Goal: Task Accomplishment & Management: Manage account settings

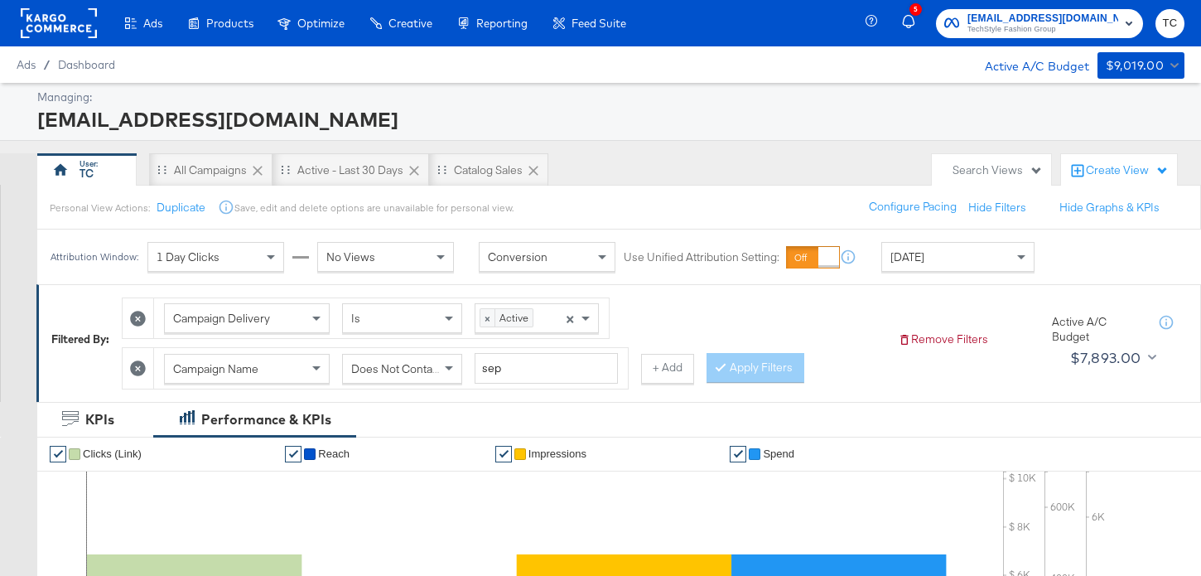
click at [137, 367] on icon at bounding box center [138, 368] width 16 height 16
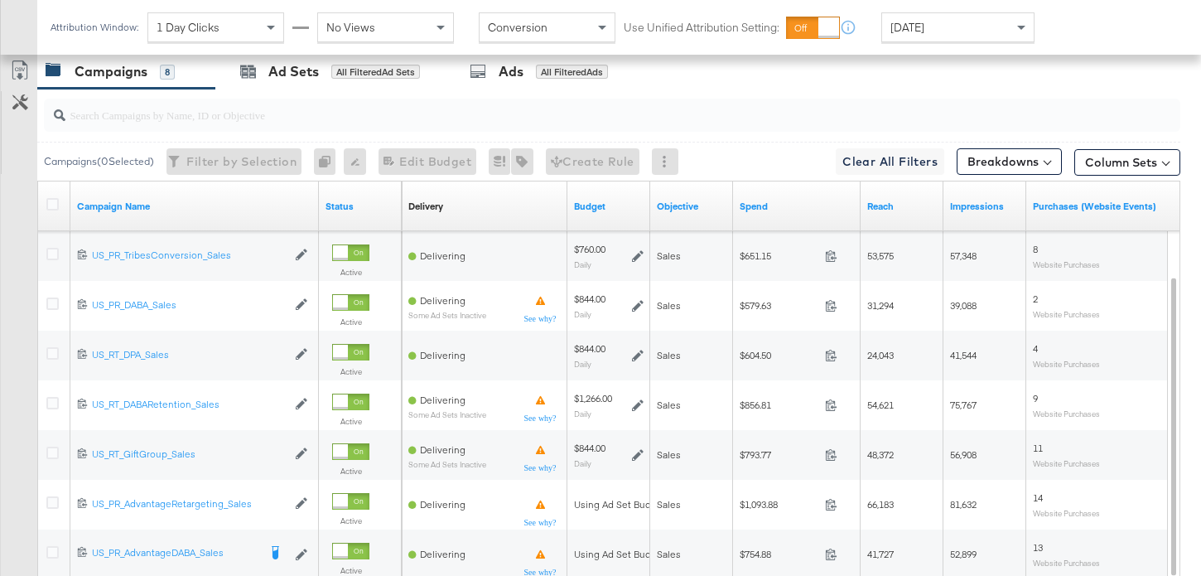
scroll to position [792, 0]
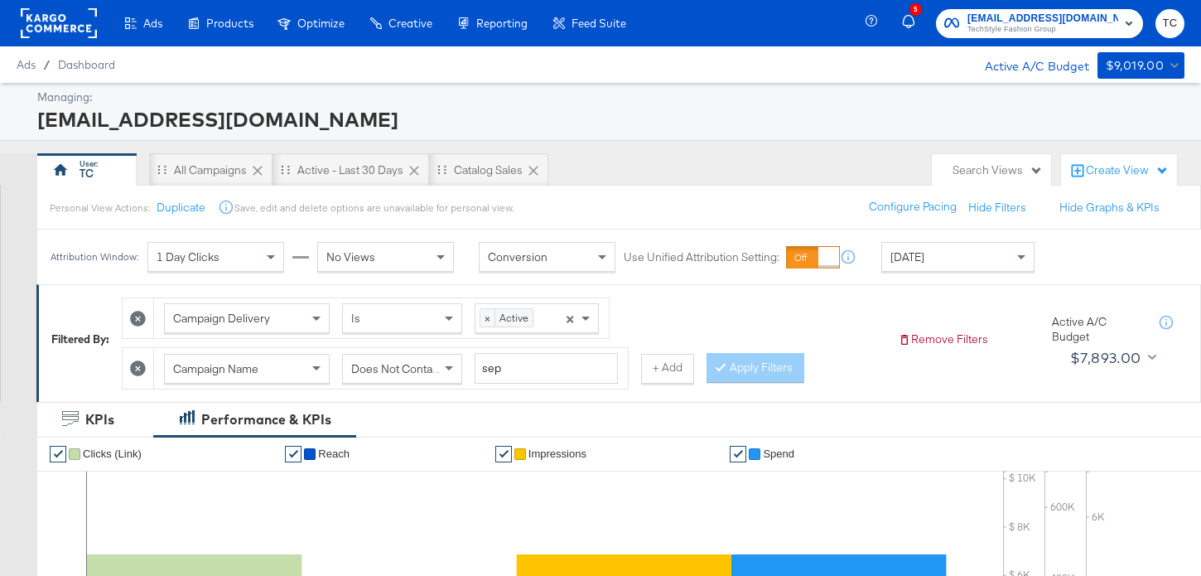
click at [1037, 27] on span "TechStyle Fashion Group" at bounding box center [1043, 29] width 151 height 13
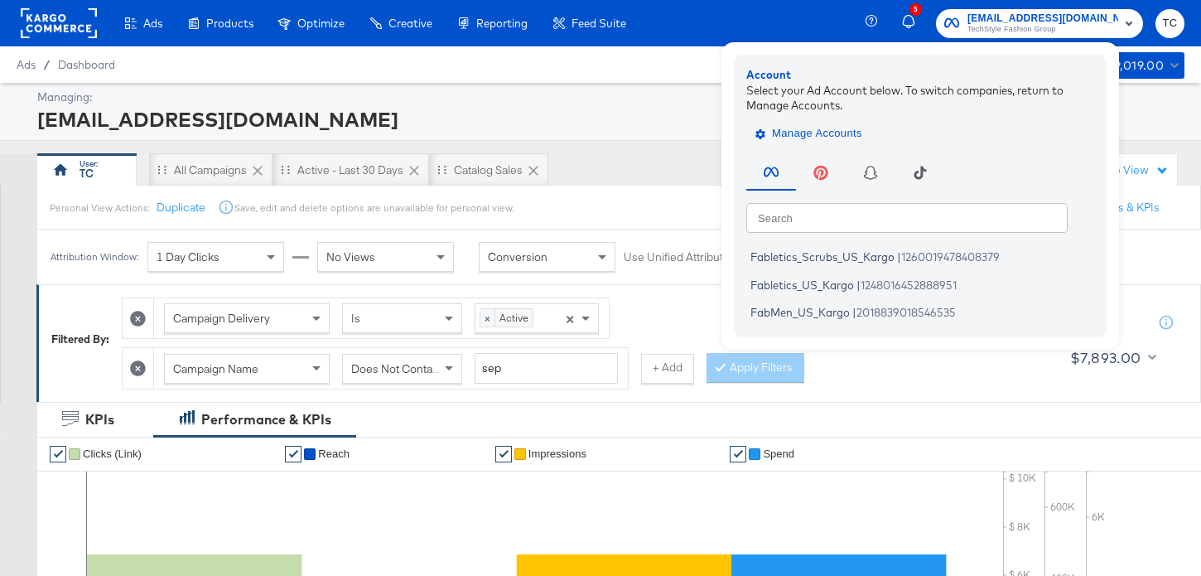
click at [849, 135] on span "Manage Accounts" at bounding box center [811, 133] width 104 height 19
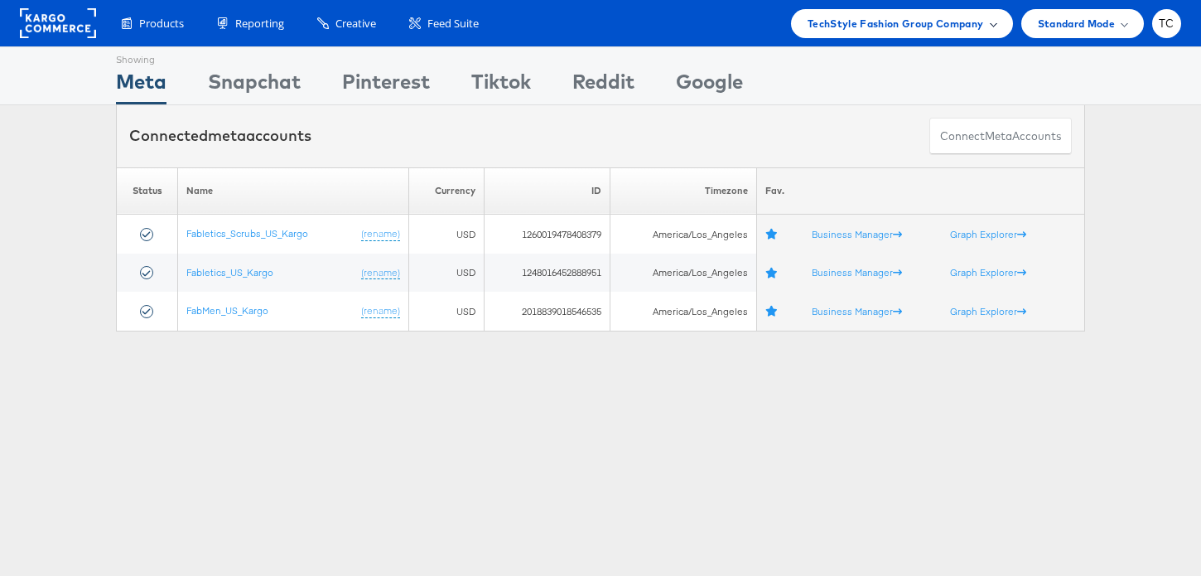
click at [873, 31] on span "TechStyle Fashion Group Company" at bounding box center [896, 23] width 176 height 17
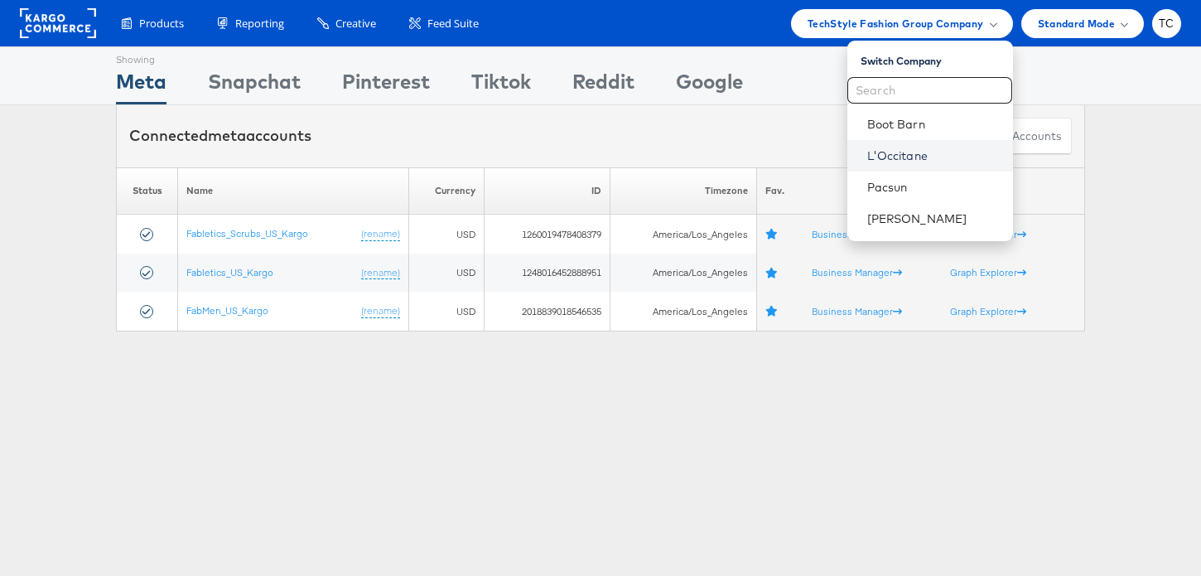
click at [906, 157] on link "L'Occitane" at bounding box center [934, 155] width 133 height 17
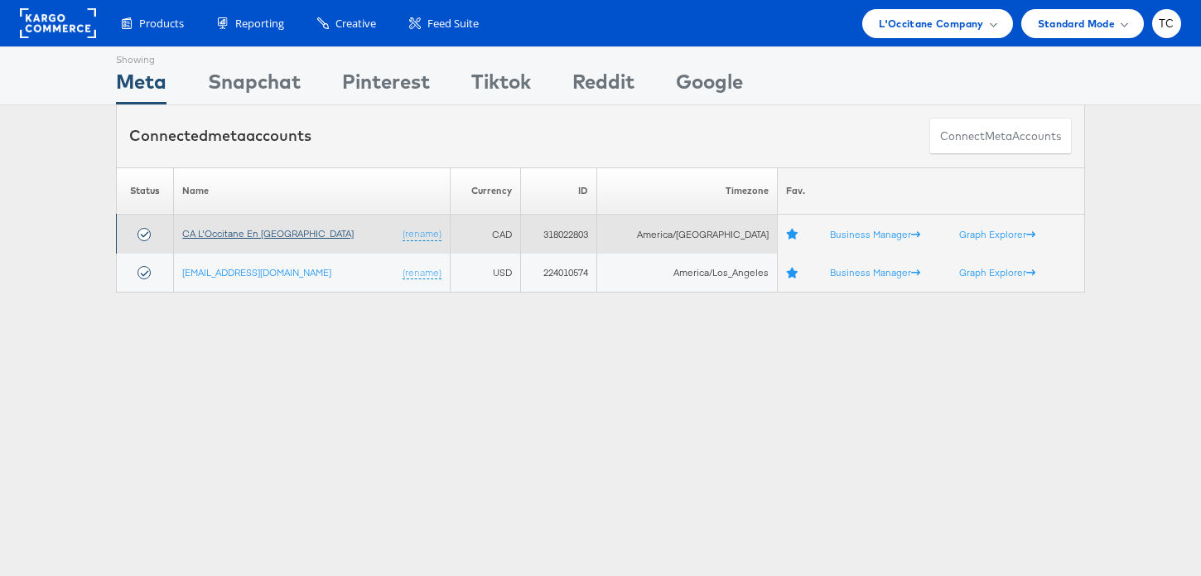
click at [286, 237] on link "CA L'Occitane En [GEOGRAPHIC_DATA]" at bounding box center [268, 233] width 172 height 12
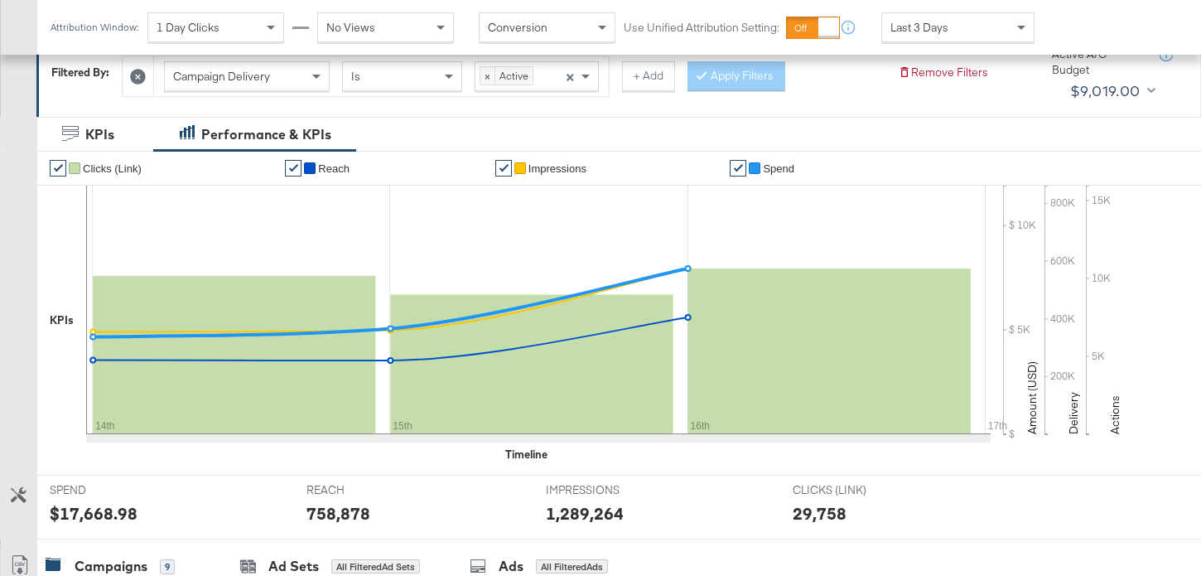
scroll to position [186, 0]
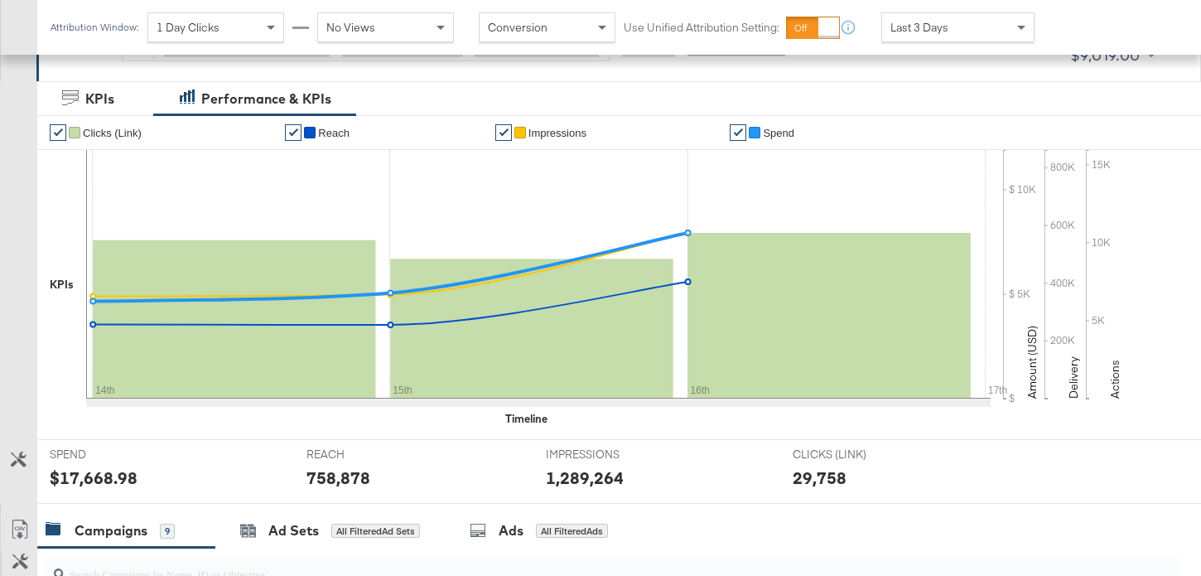
scroll to position [652, 0]
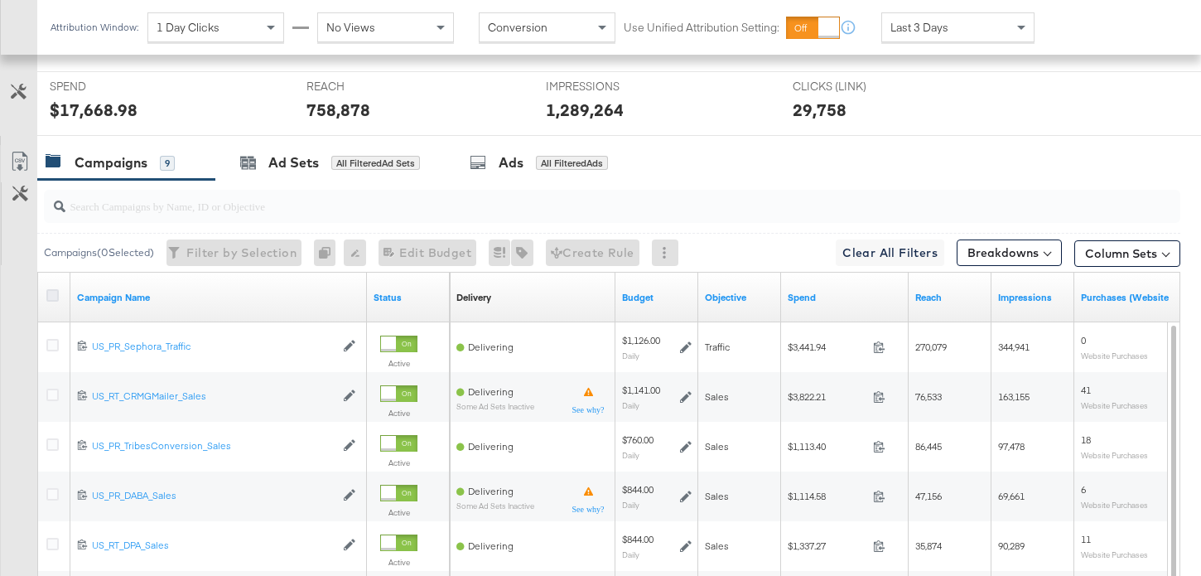
click at [58, 297] on icon at bounding box center [52, 295] width 12 height 12
click at [0, 0] on input "checkbox" at bounding box center [0, 0] width 0 height 0
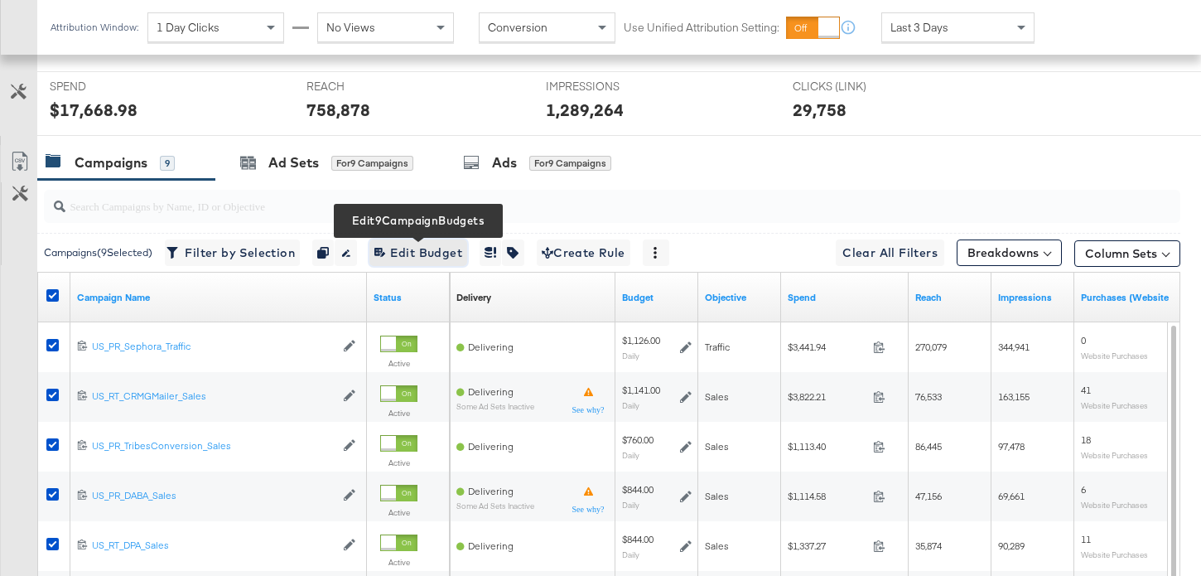
click at [415, 254] on span "Edit 9 Campaign Budgets Edit Budget" at bounding box center [419, 253] width 88 height 21
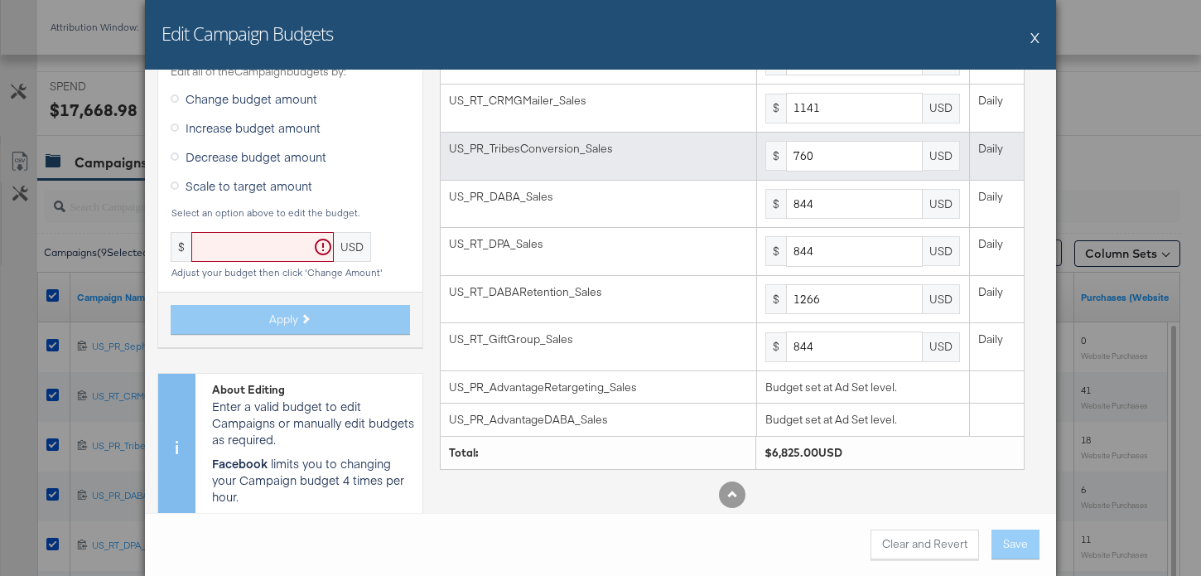
scroll to position [104, 0]
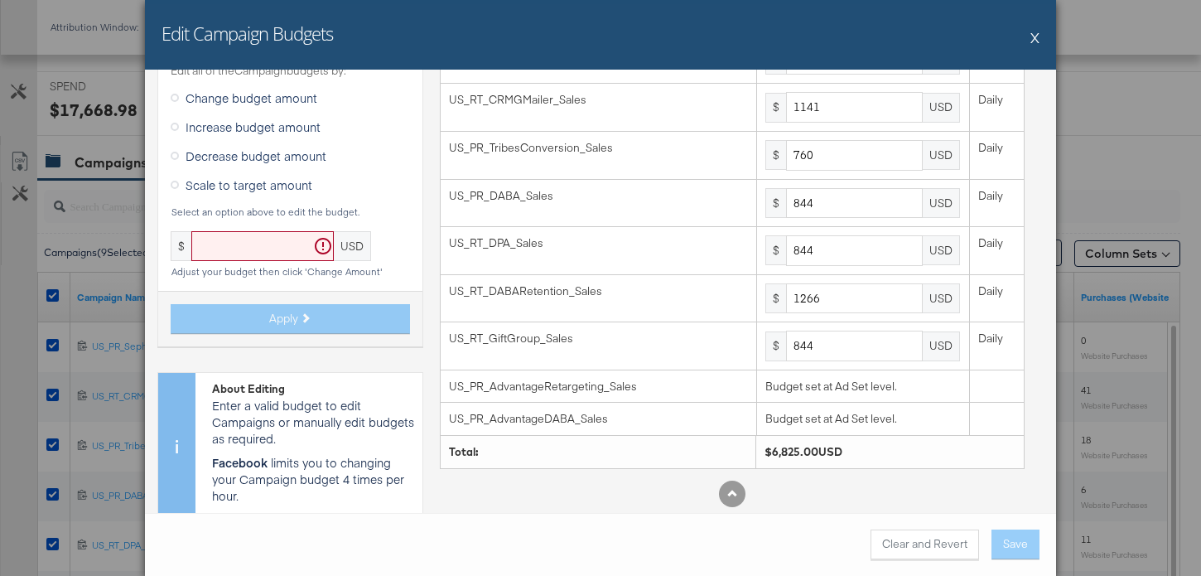
click at [1033, 39] on button "X" at bounding box center [1035, 37] width 9 height 33
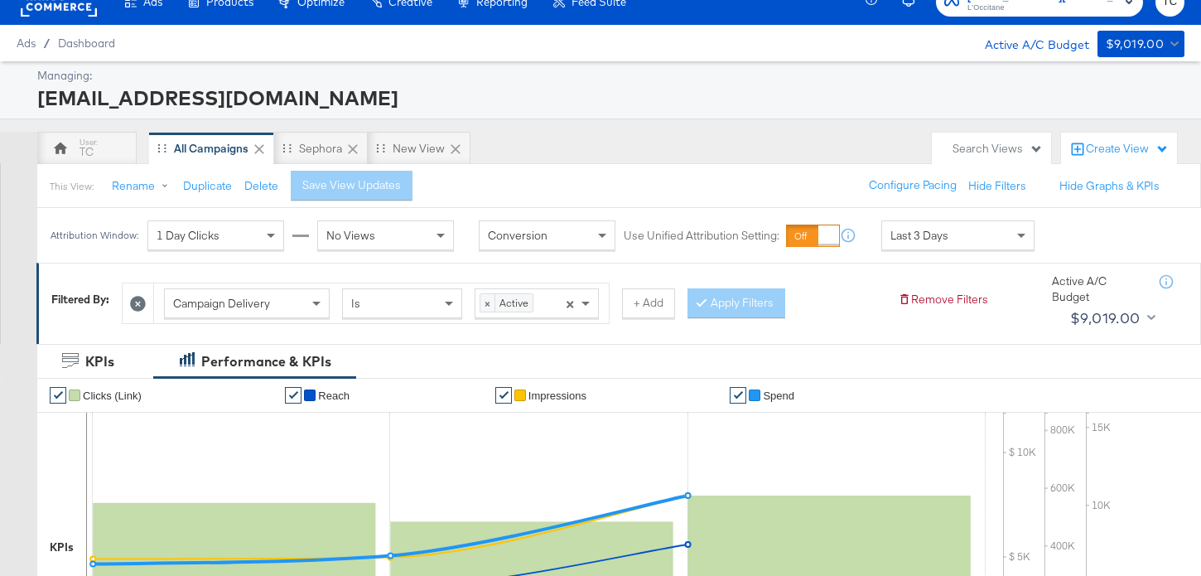
scroll to position [0, 0]
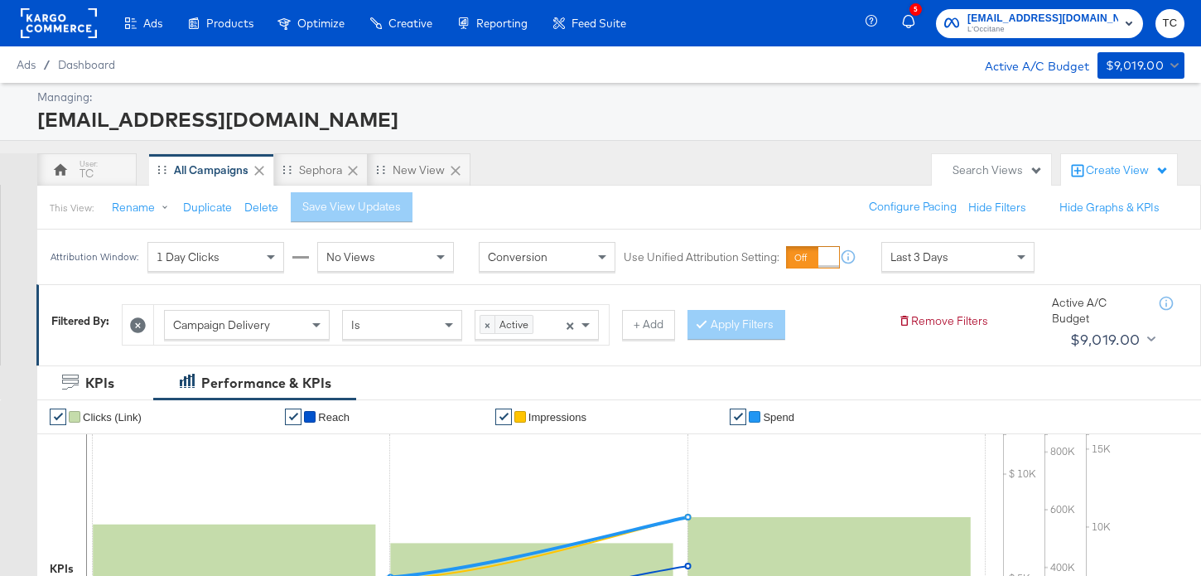
click at [1056, 19] on span "[EMAIL_ADDRESS][DOMAIN_NAME]" at bounding box center [1043, 18] width 151 height 17
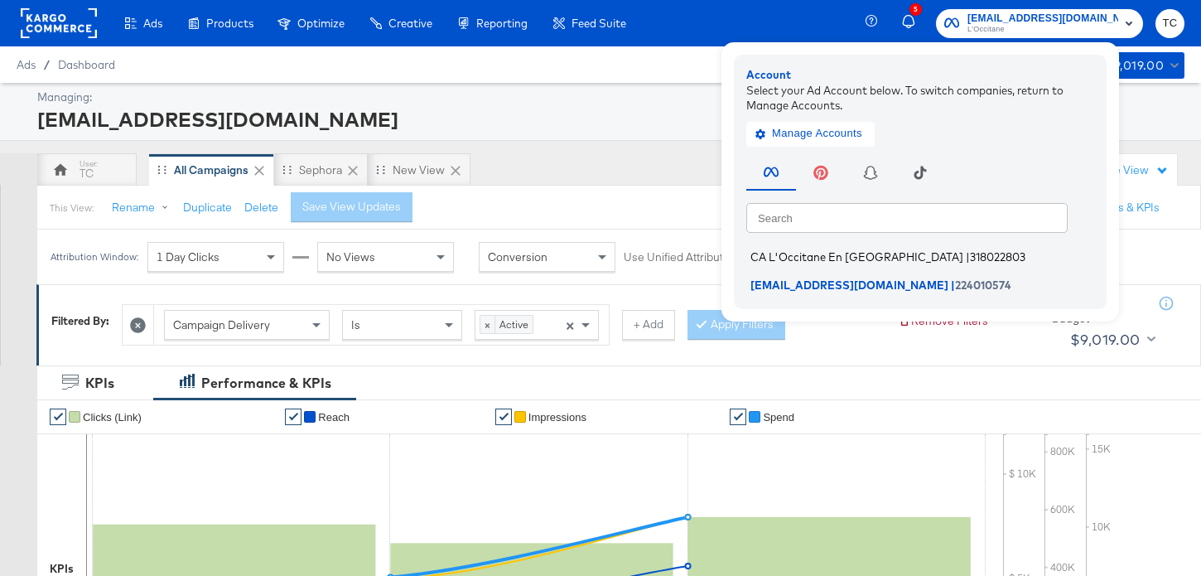
click at [966, 258] on span "|" at bounding box center [968, 256] width 4 height 13
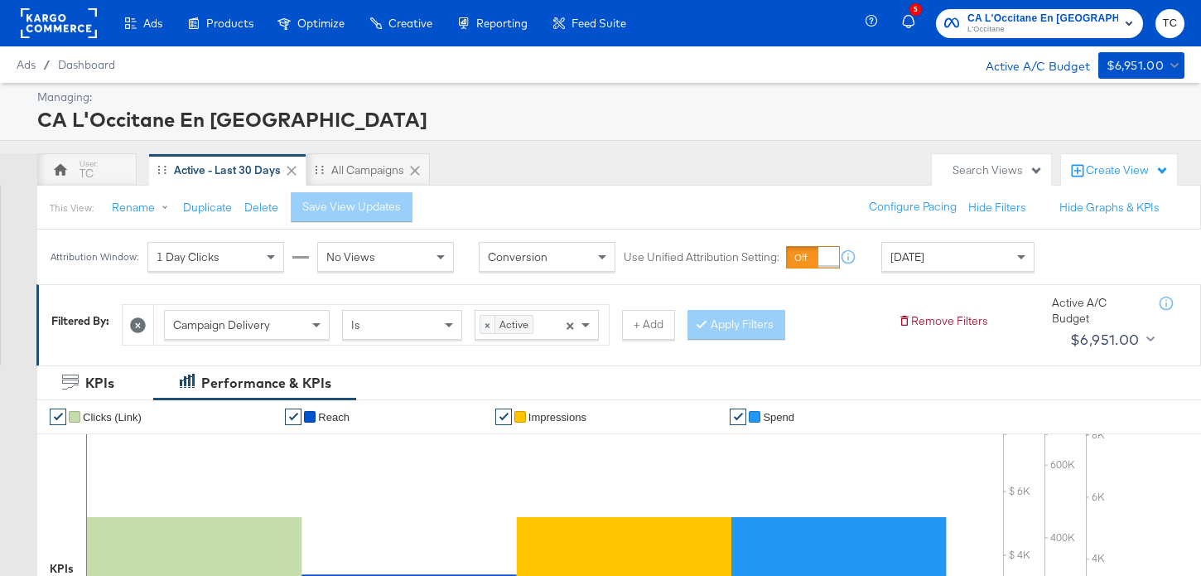
click at [1034, 31] on span "L'Occitane" at bounding box center [1043, 29] width 151 height 13
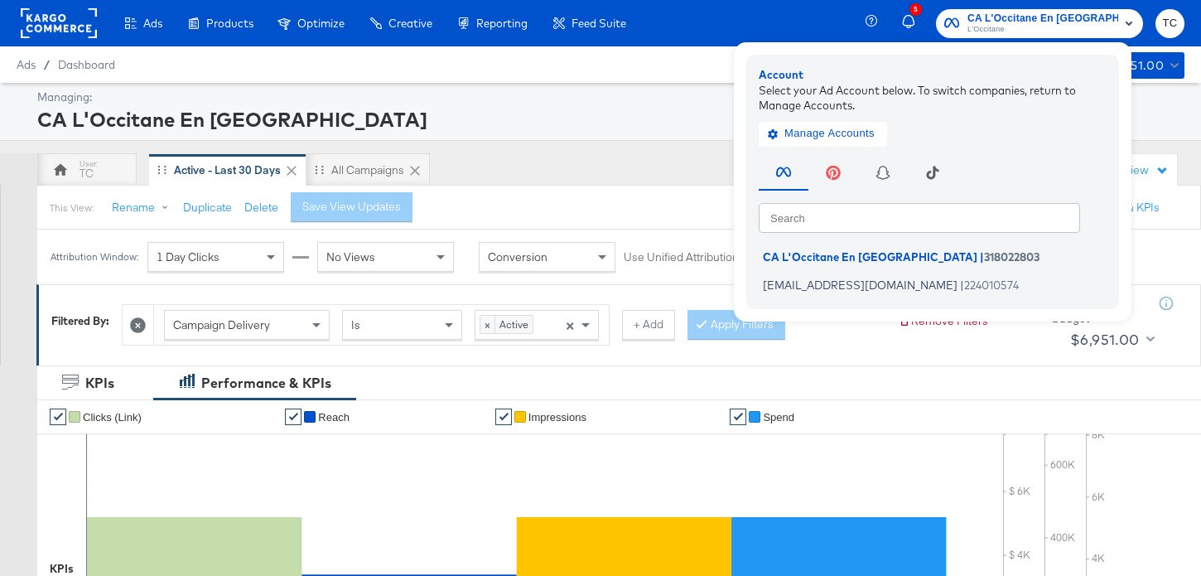
drag, startPoint x: 892, startPoint y: 283, endPoint x: 759, endPoint y: 179, distance: 169.4
click at [759, 179] on div "Account Select your Ad Account below. To switch companies, return to Manage Acc…" at bounding box center [933, 181] width 398 height 279
click at [597, 133] on div "Managing: CA L'Occitane En Provence" at bounding box center [600, 112] width 1201 height 58
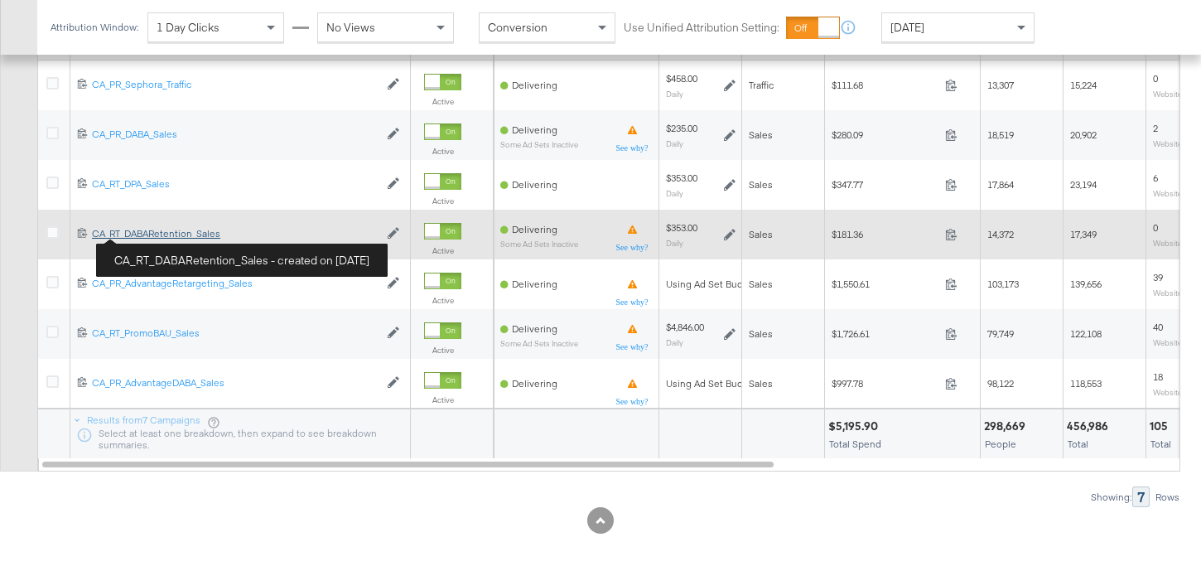
scroll to position [873, 0]
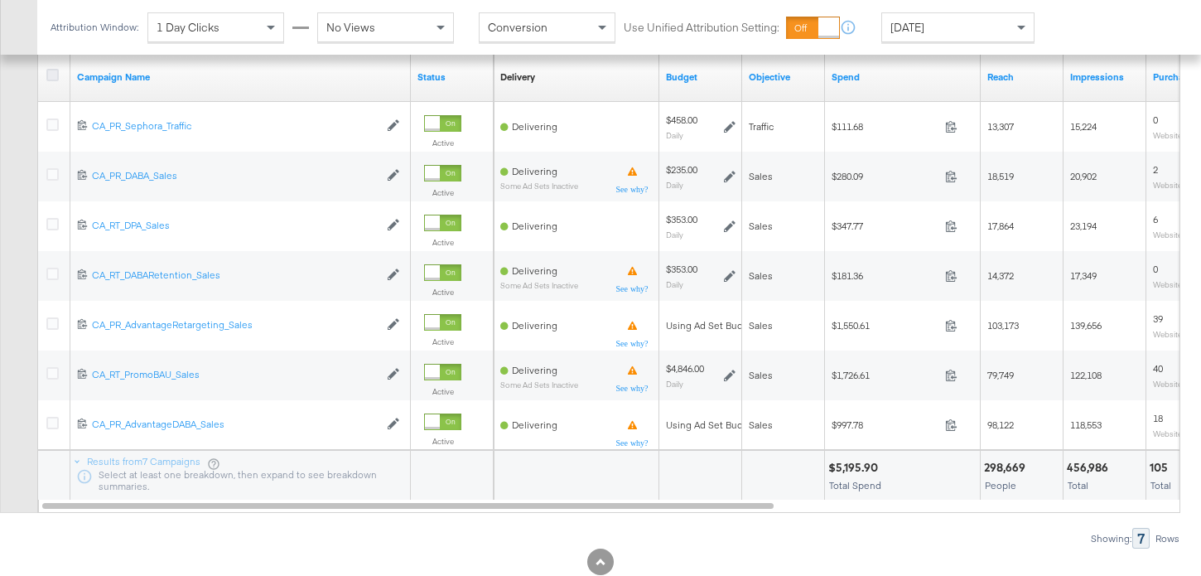
click at [55, 69] on icon at bounding box center [52, 75] width 12 height 12
click at [0, 0] on input "checkbox" at bounding box center [0, 0] width 0 height 0
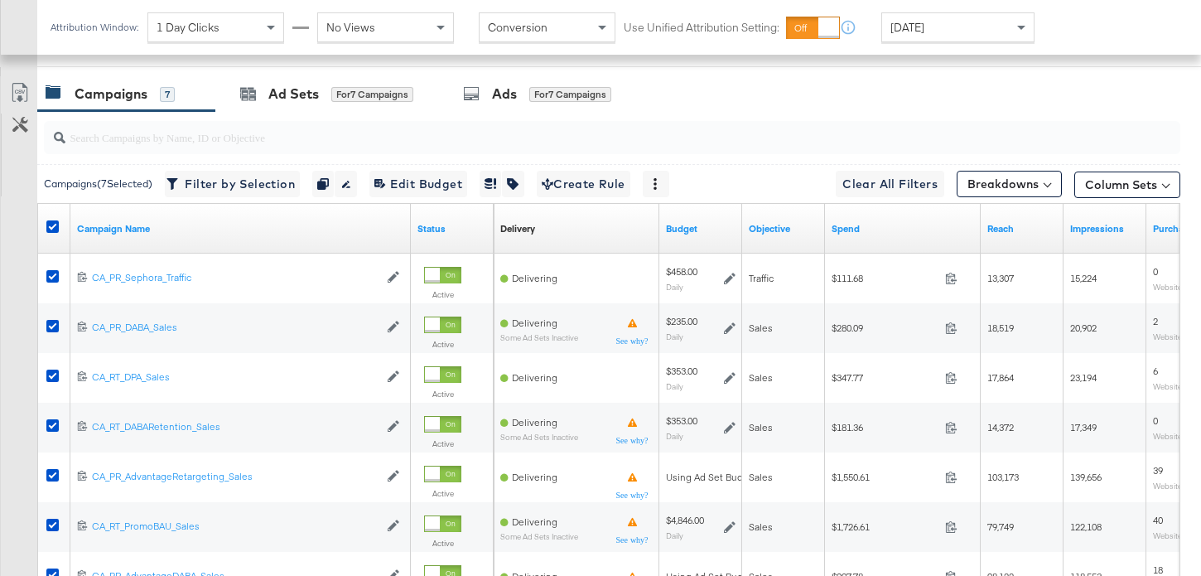
scroll to position [692, 0]
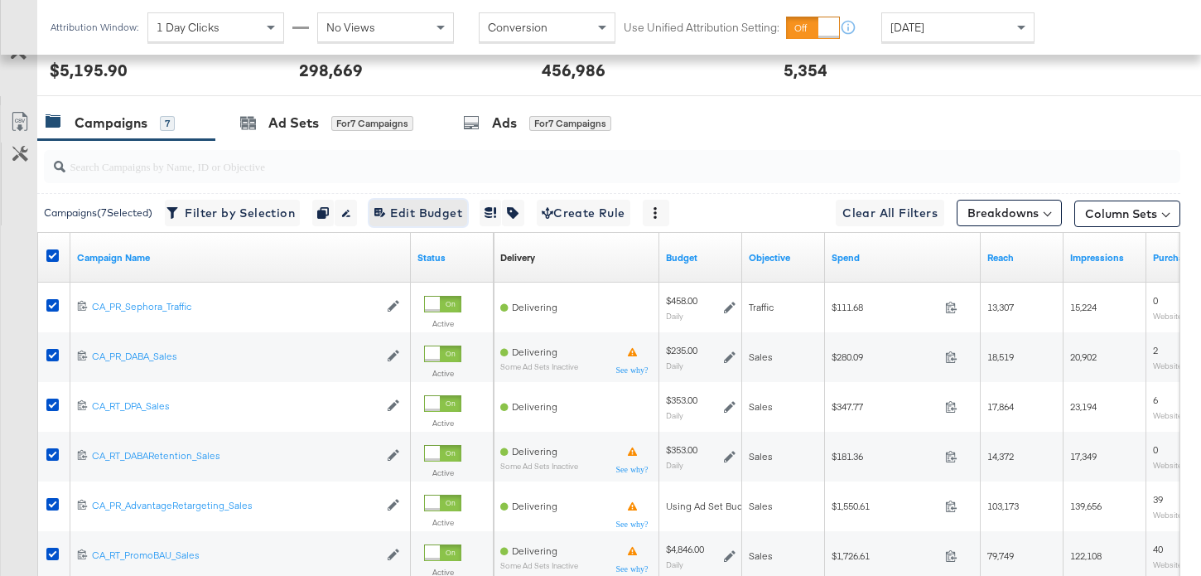
click at [439, 215] on span "Edit 7 Campaign Budgets Edit Budget" at bounding box center [419, 213] width 88 height 21
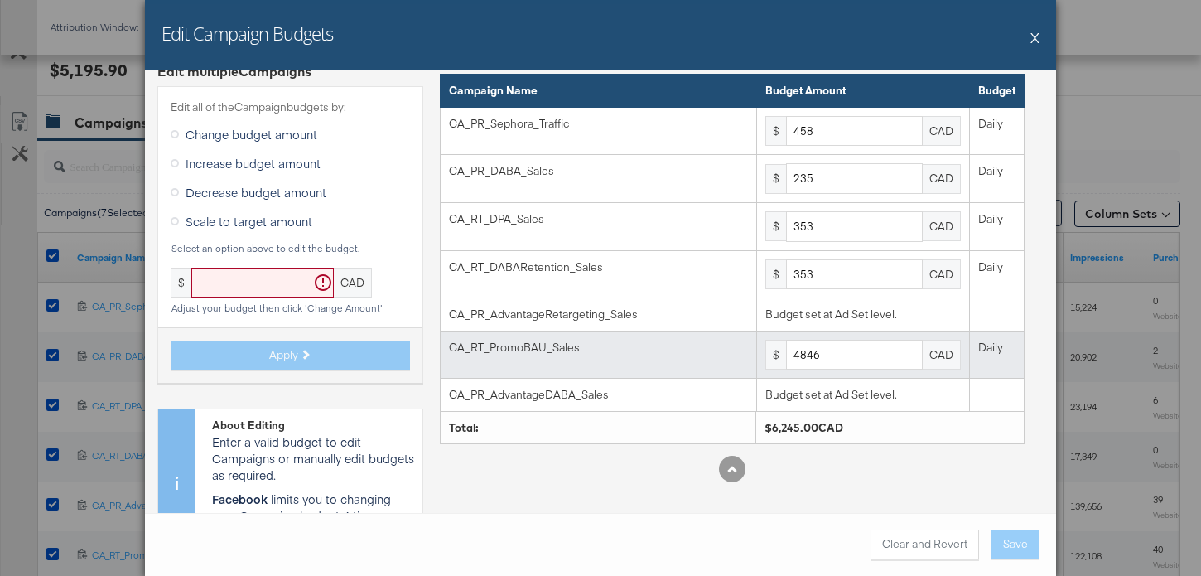
scroll to position [20, 0]
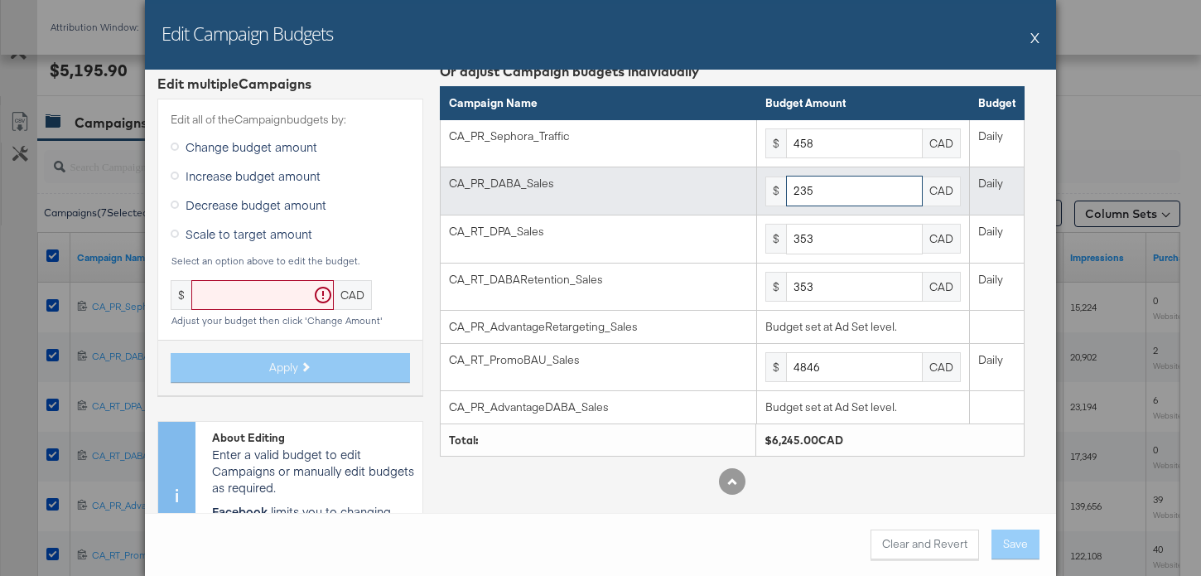
click at [850, 186] on input "235" at bounding box center [854, 191] width 137 height 31
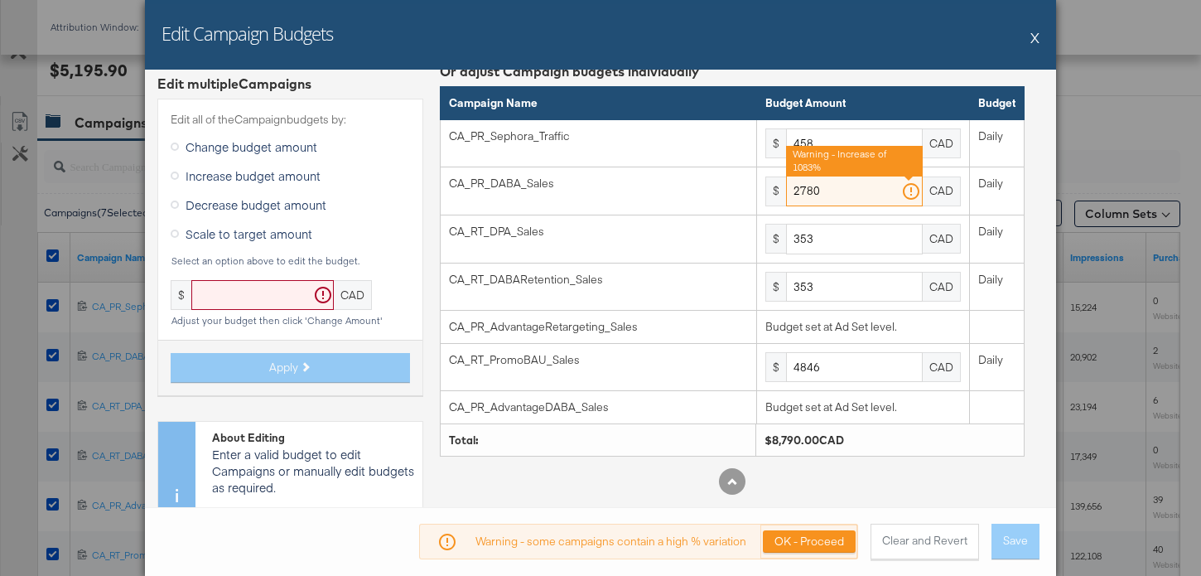
type input "2780"
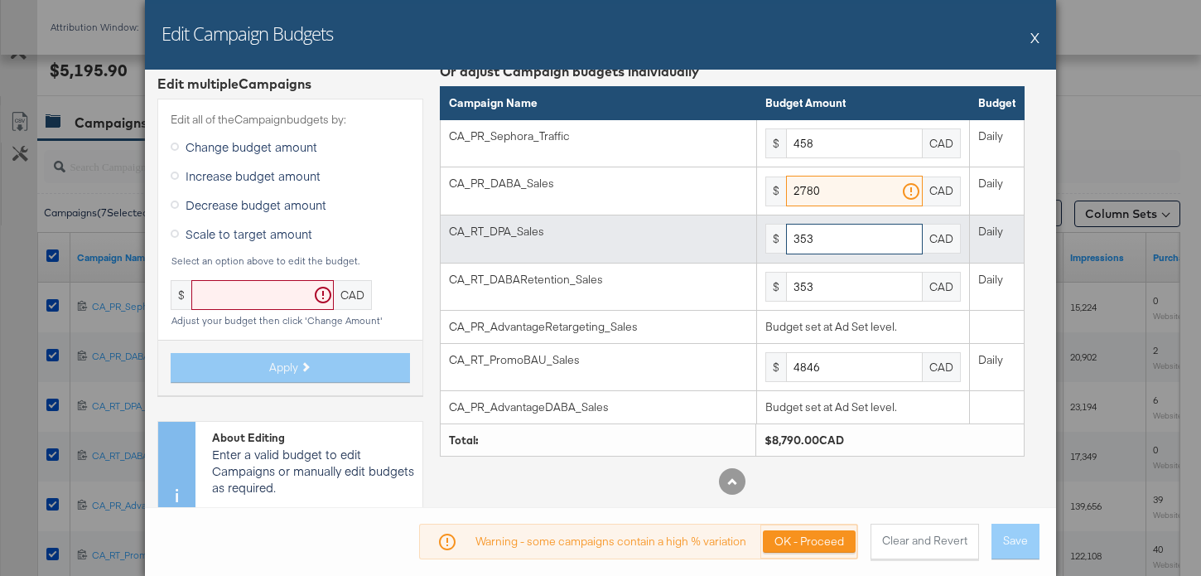
click at [843, 228] on input "353" at bounding box center [854, 239] width 137 height 31
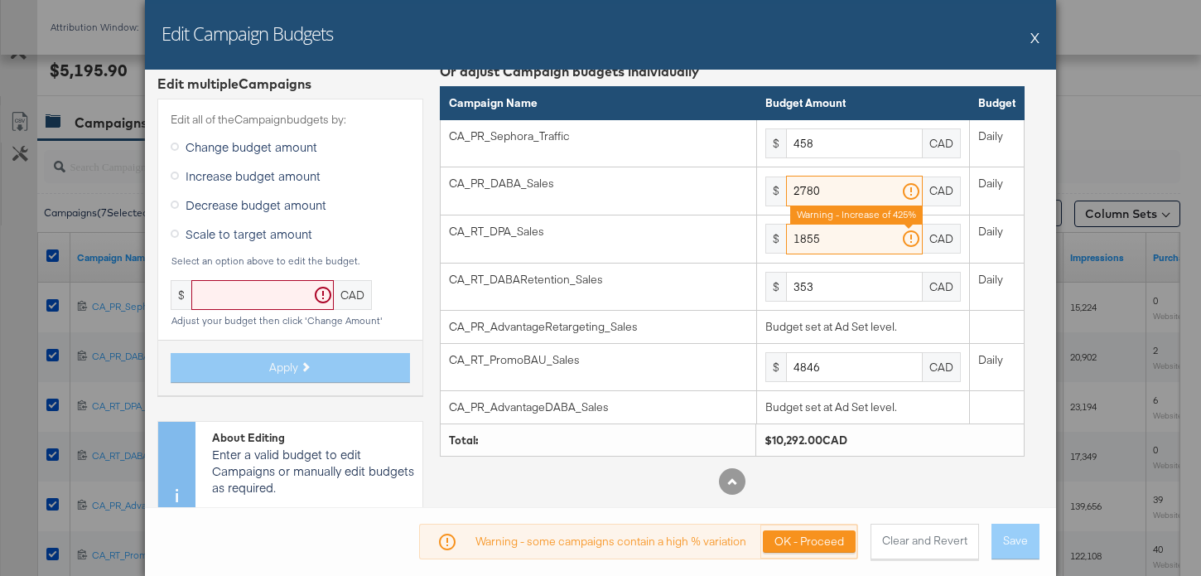
type input "1855"
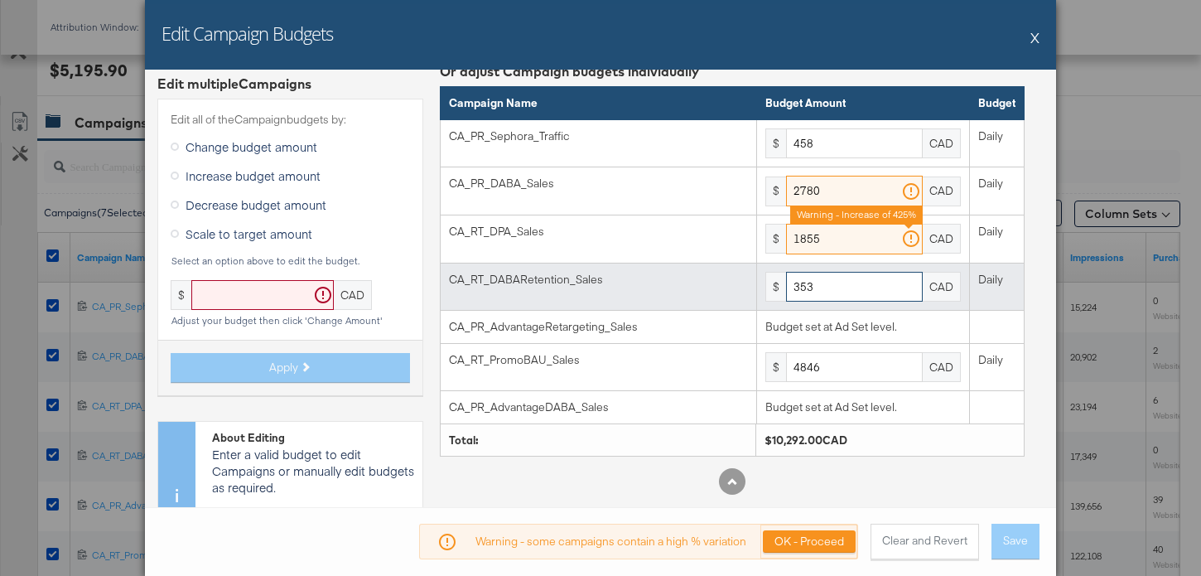
click at [851, 279] on input "353" at bounding box center [854, 287] width 137 height 31
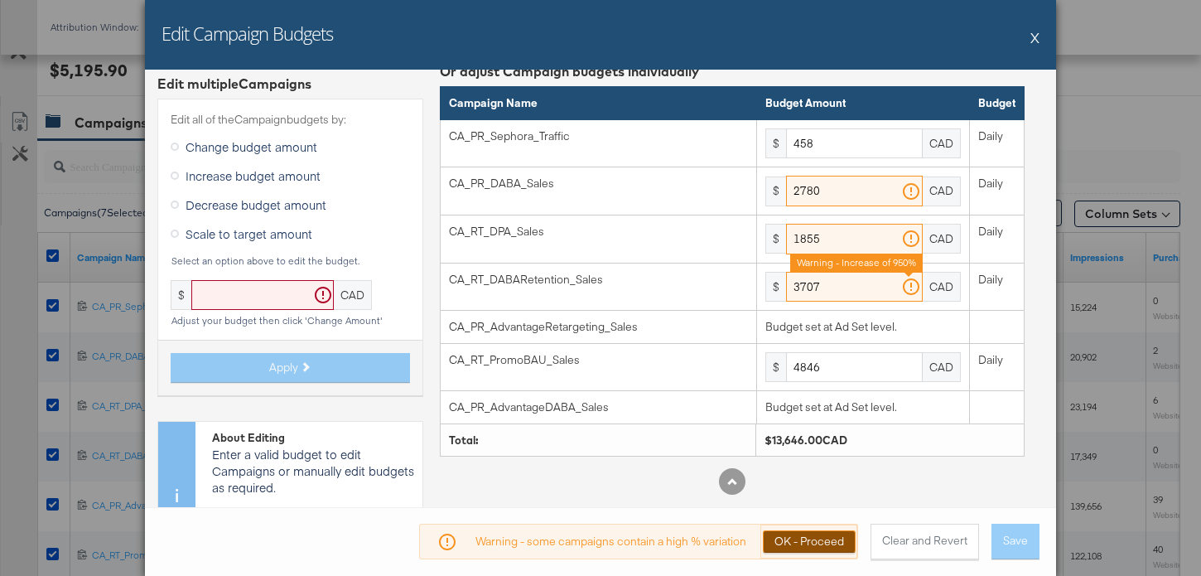
type input "3707"
click at [787, 542] on button "OK - Proceed" at bounding box center [809, 541] width 93 height 22
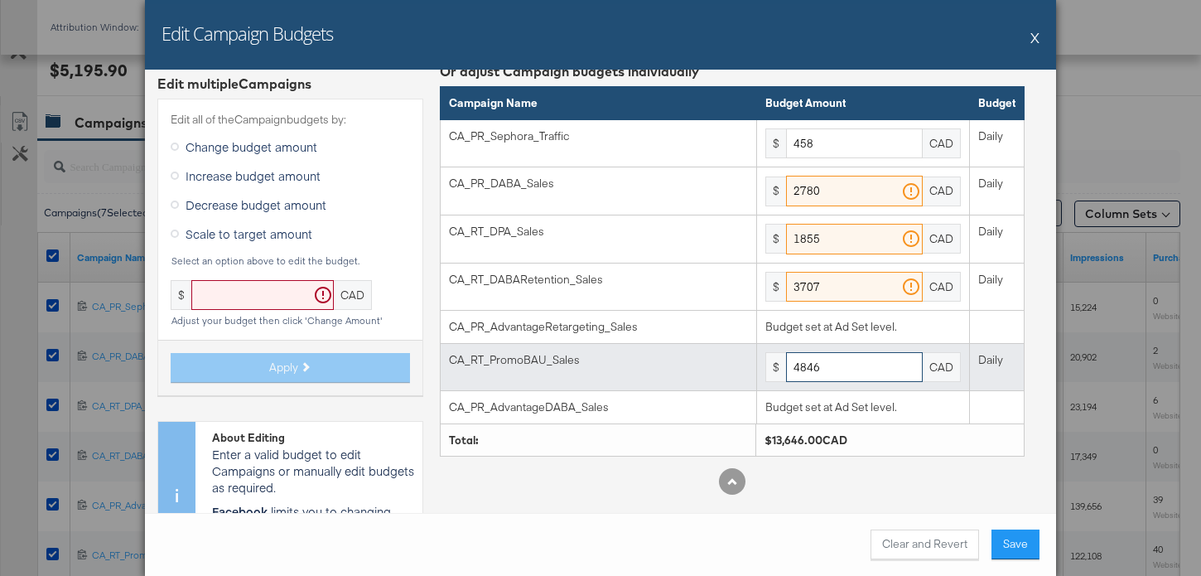
click at [836, 364] on input "4846" at bounding box center [854, 367] width 137 height 31
click at [839, 358] on input "4846" at bounding box center [854, 367] width 137 height 31
type input "3"
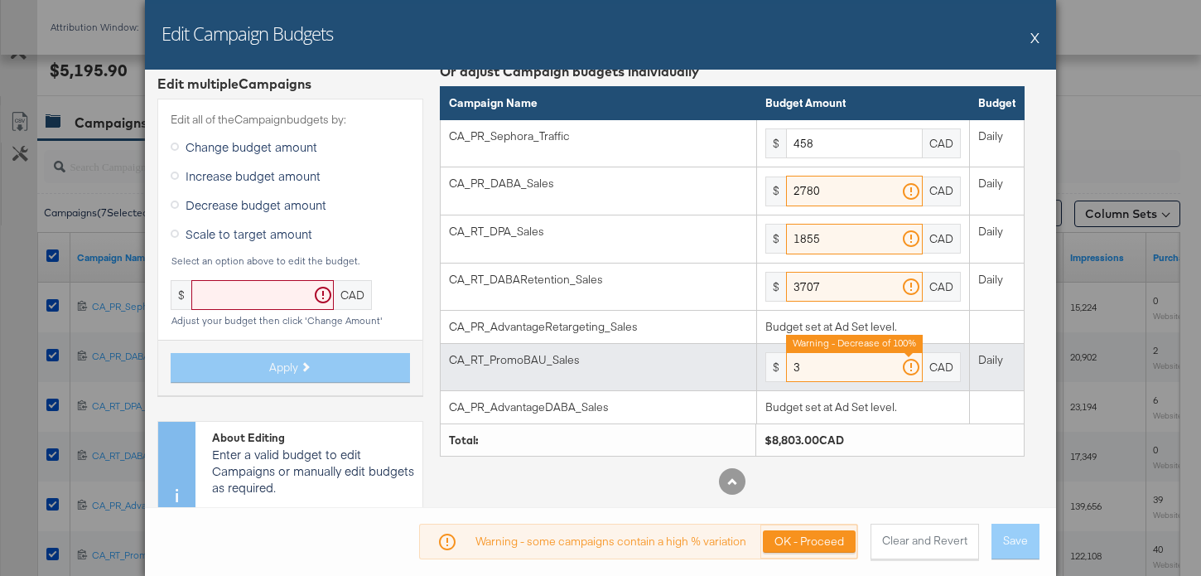
type input "4846"
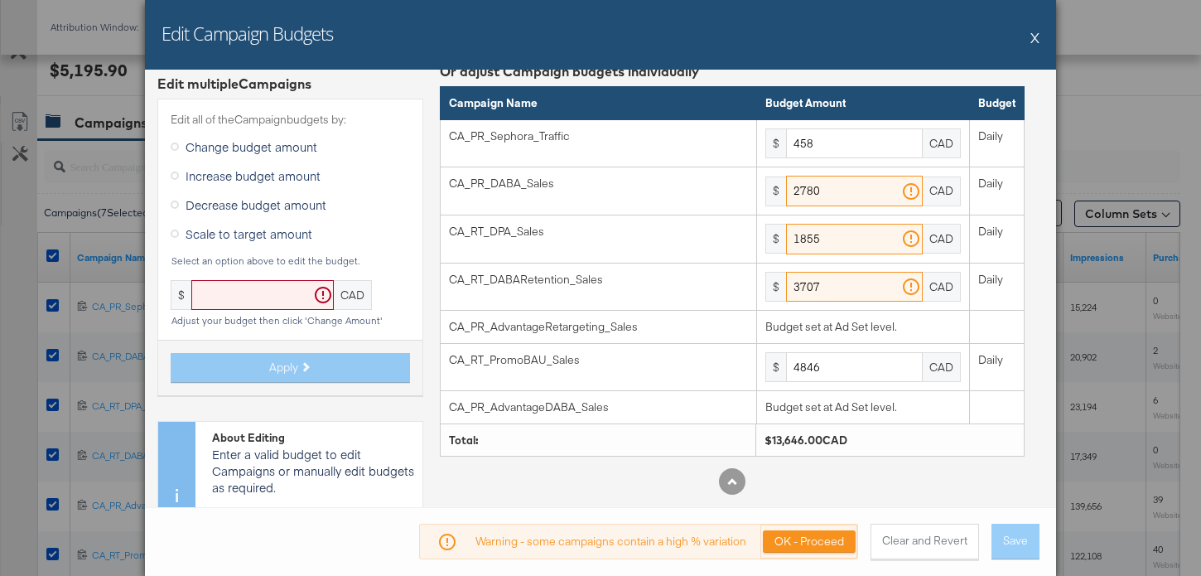
click at [853, 85] on div "Or adjust Campaign budgets individually Campaign Name Budget Amount Budget CA_P…" at bounding box center [732, 315] width 585 height 507
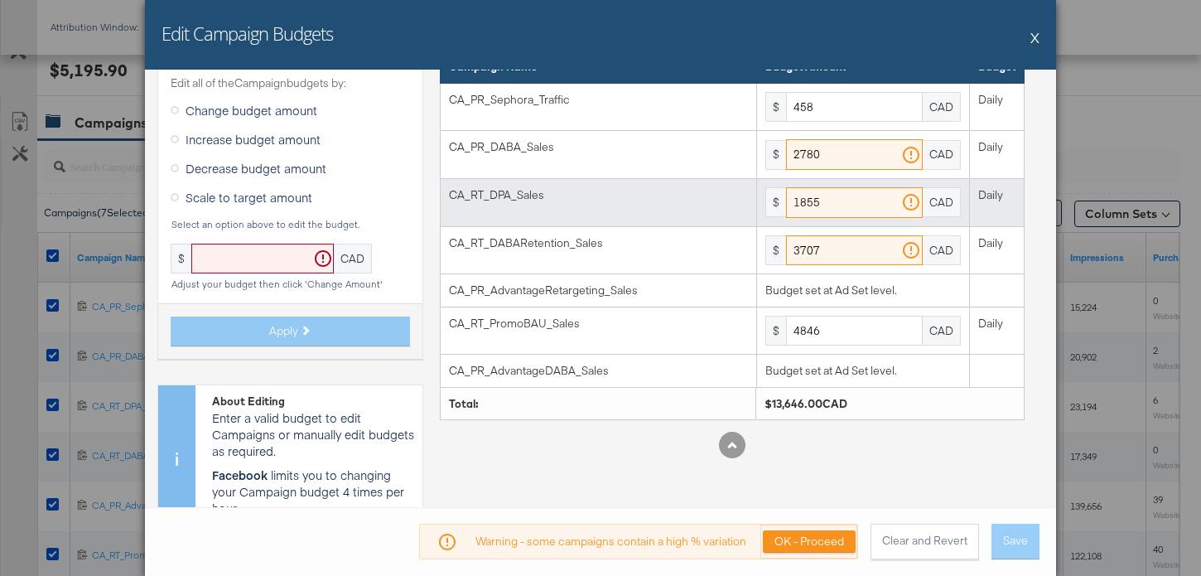
scroll to position [82, 0]
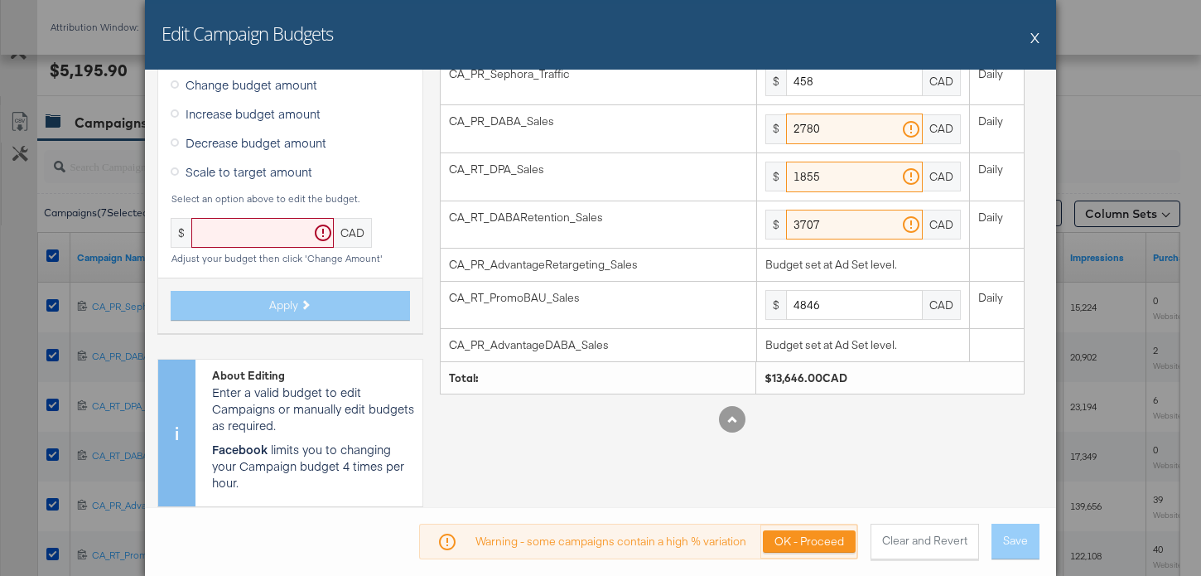
click at [811, 529] on div "OK - Proceed" at bounding box center [809, 542] width 97 height 34
click at [812, 545] on button "OK - Proceed" at bounding box center [809, 541] width 93 height 22
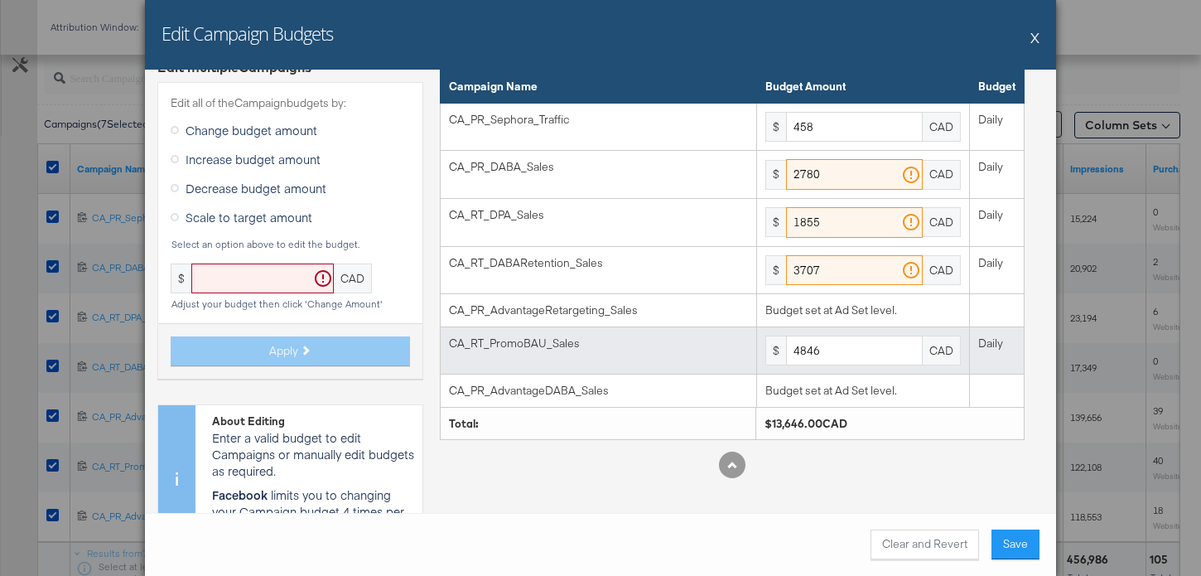
scroll to position [12, 0]
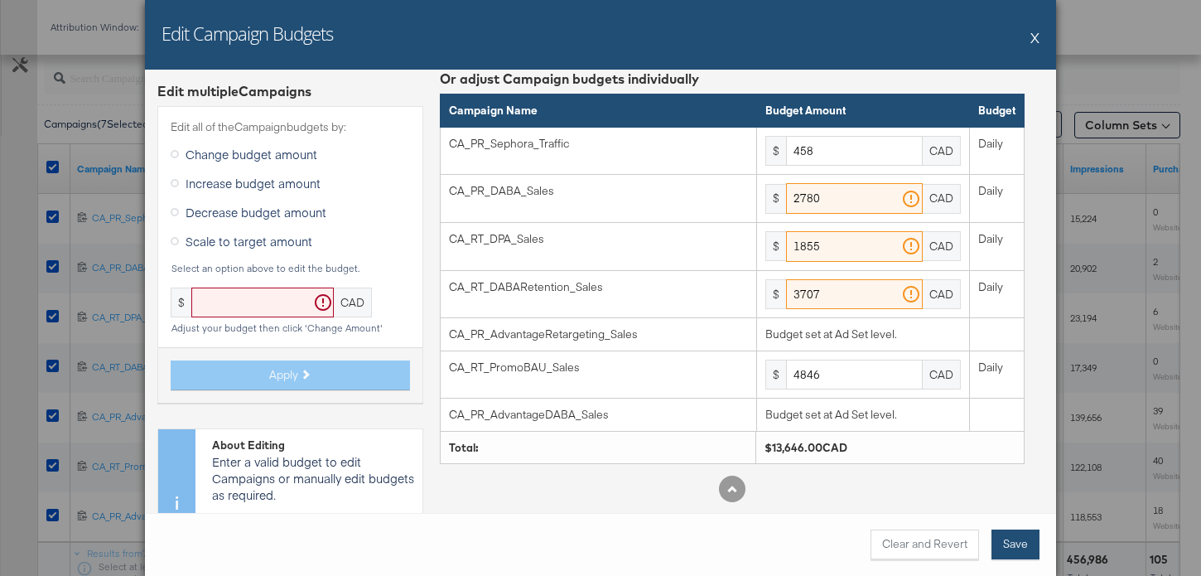
click at [1027, 540] on button "Save" at bounding box center [1016, 544] width 48 height 30
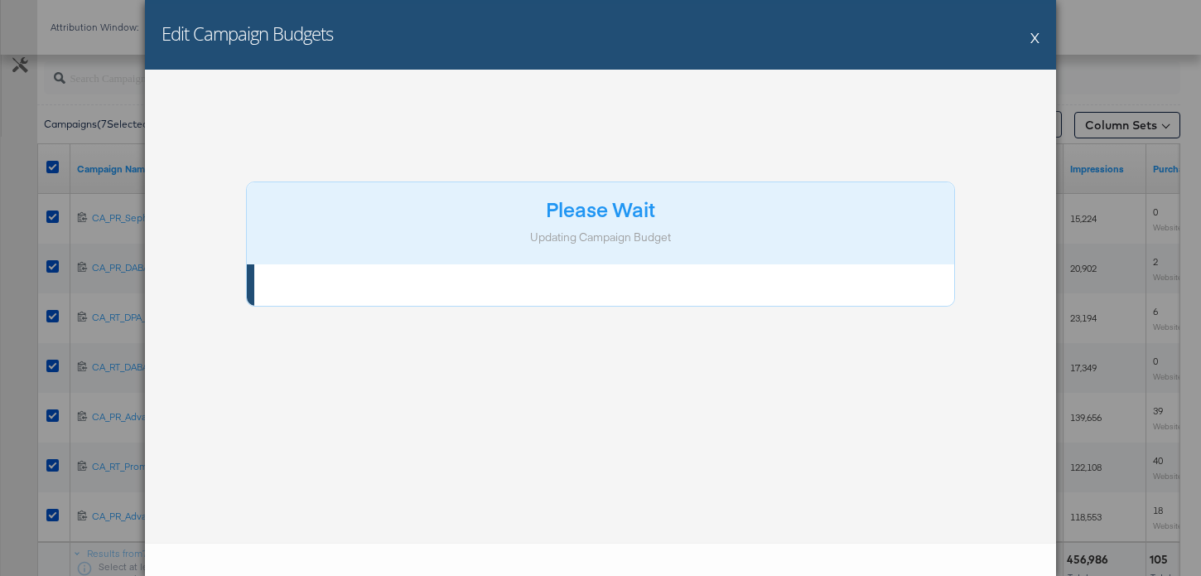
scroll to position [0, 0]
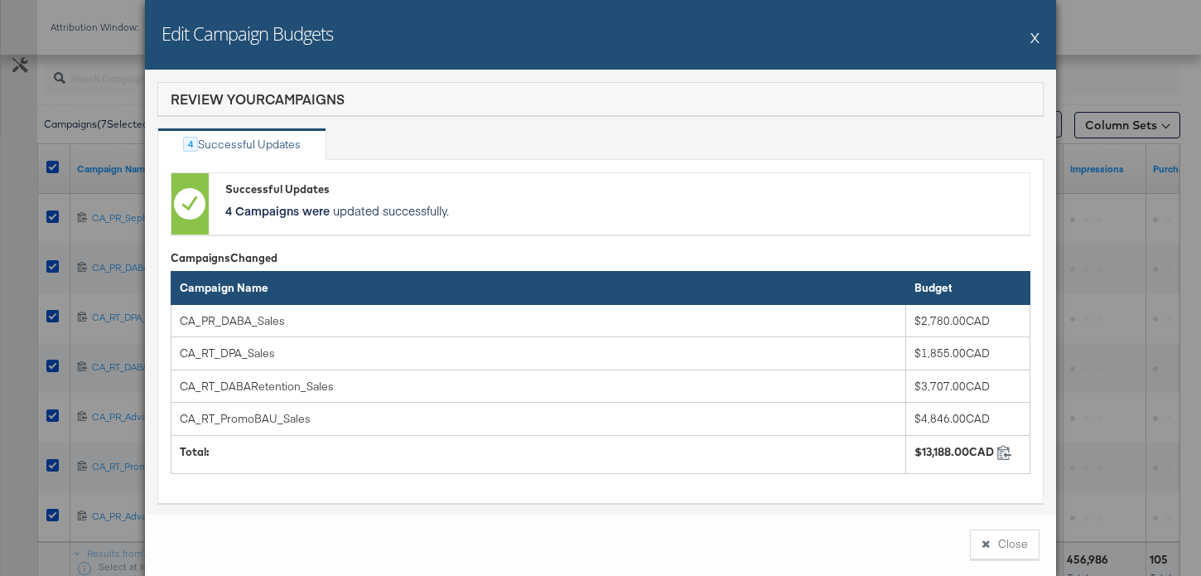
click at [1027, 540] on button "Close" at bounding box center [1005, 544] width 70 height 30
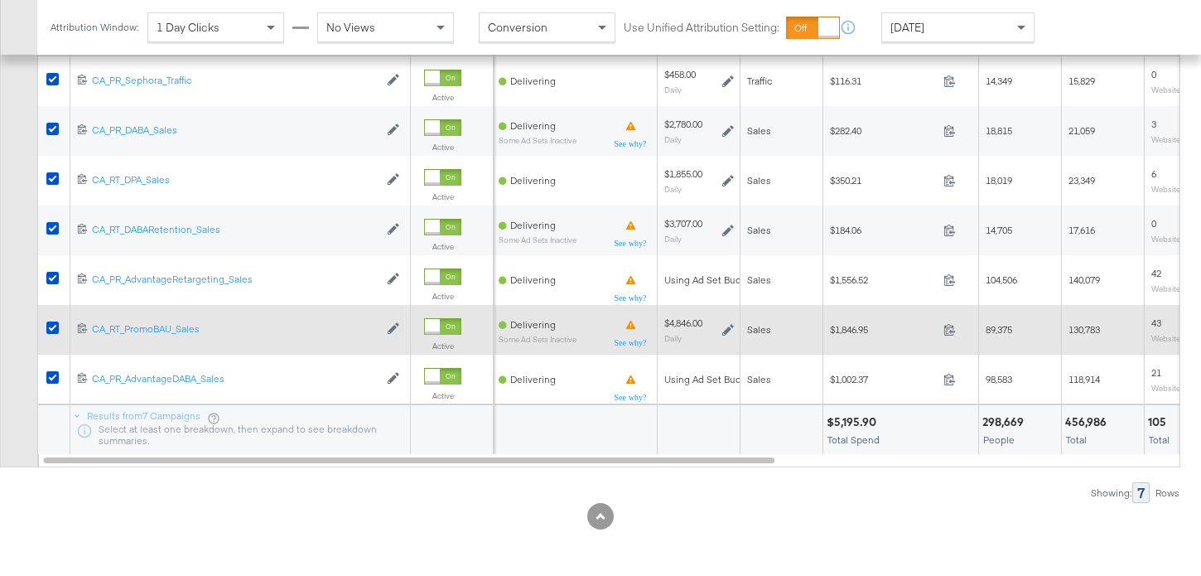
scroll to position [833, 0]
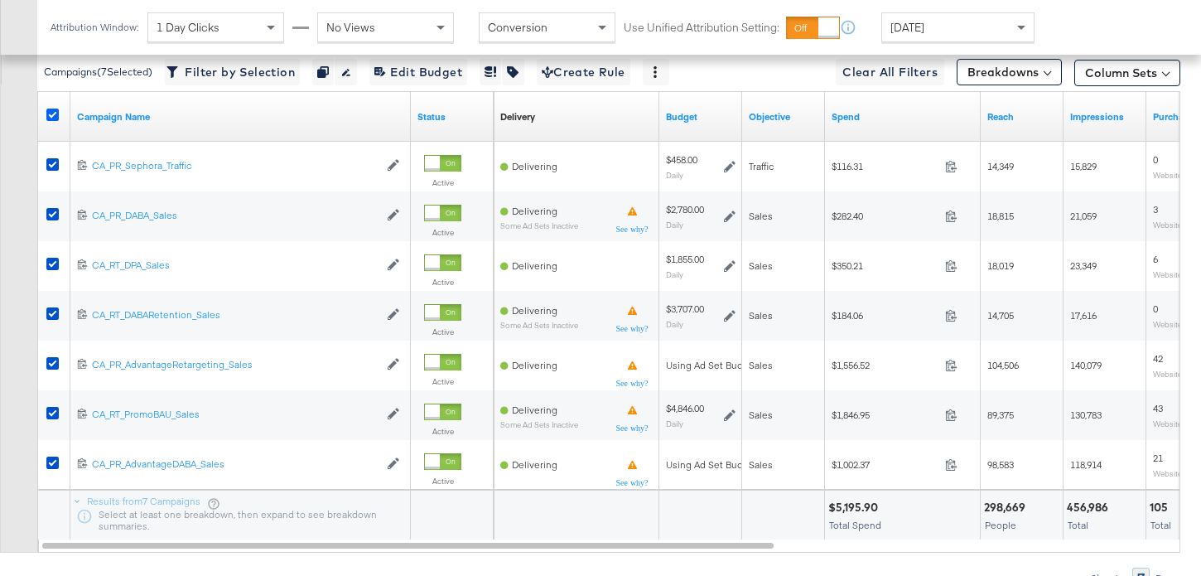
click at [52, 109] on icon at bounding box center [52, 115] width 12 height 12
click at [0, 0] on input "checkbox" at bounding box center [0, 0] width 0 height 0
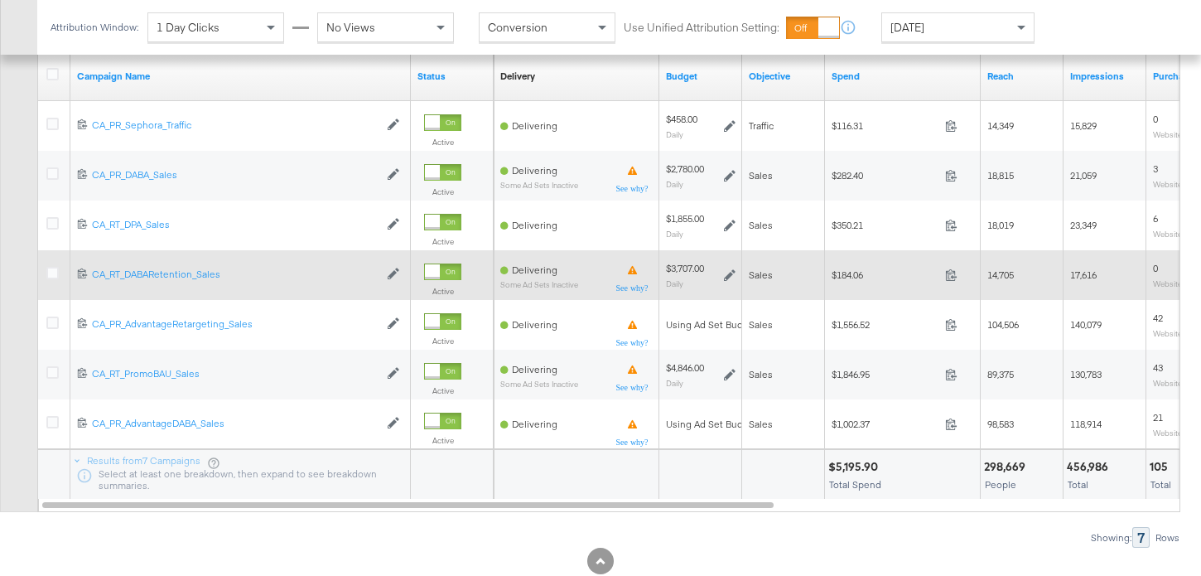
scroll to position [874, 0]
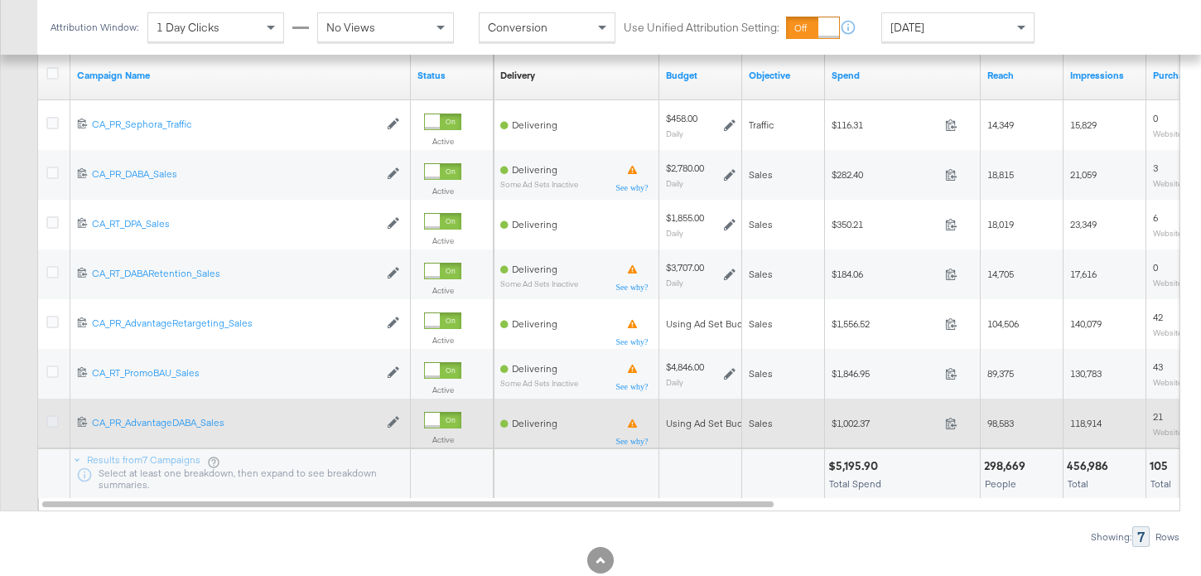
click at [52, 418] on icon at bounding box center [52, 421] width 12 height 12
click at [0, 0] on input "checkbox" at bounding box center [0, 0] width 0 height 0
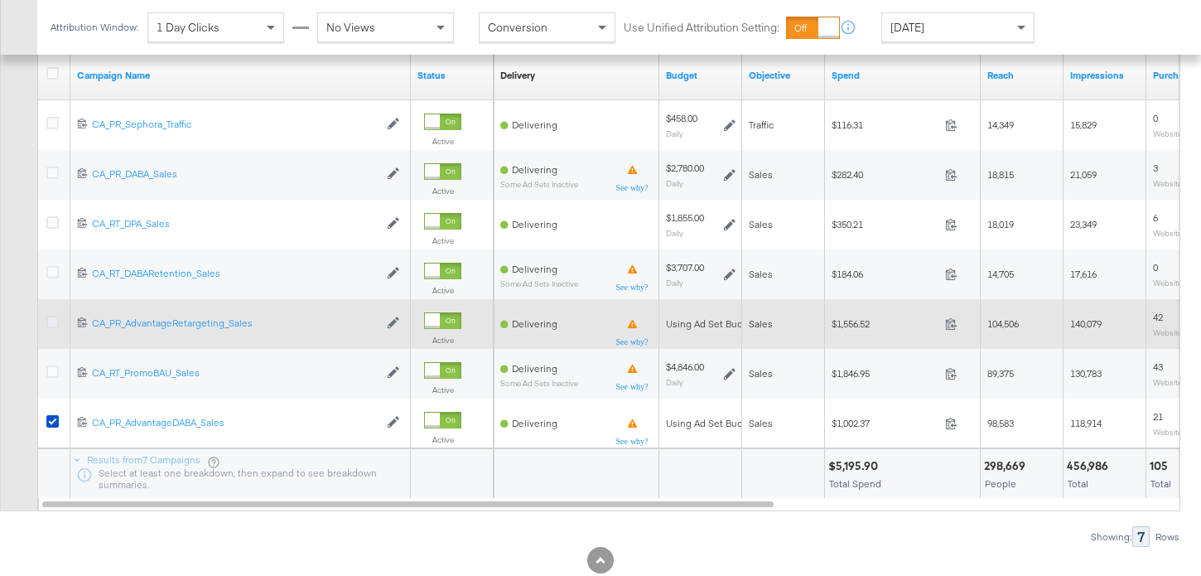
click at [51, 321] on icon at bounding box center [52, 322] width 12 height 12
click at [0, 0] on input "checkbox" at bounding box center [0, 0] width 0 height 0
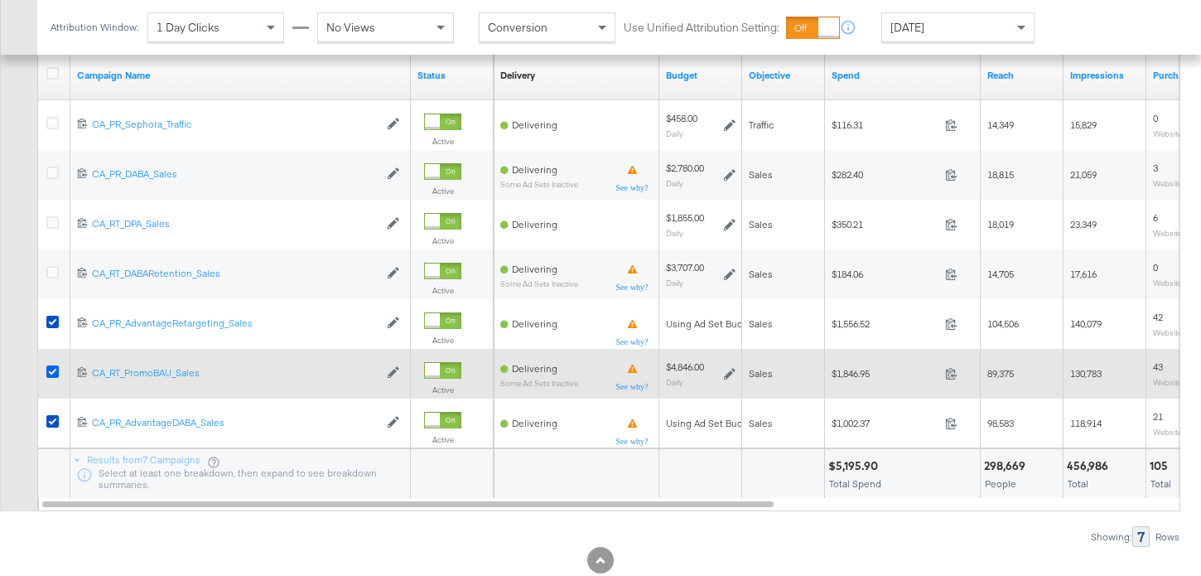
click at [50, 372] on icon at bounding box center [52, 371] width 12 height 12
click at [0, 0] on input "checkbox" at bounding box center [0, 0] width 0 height 0
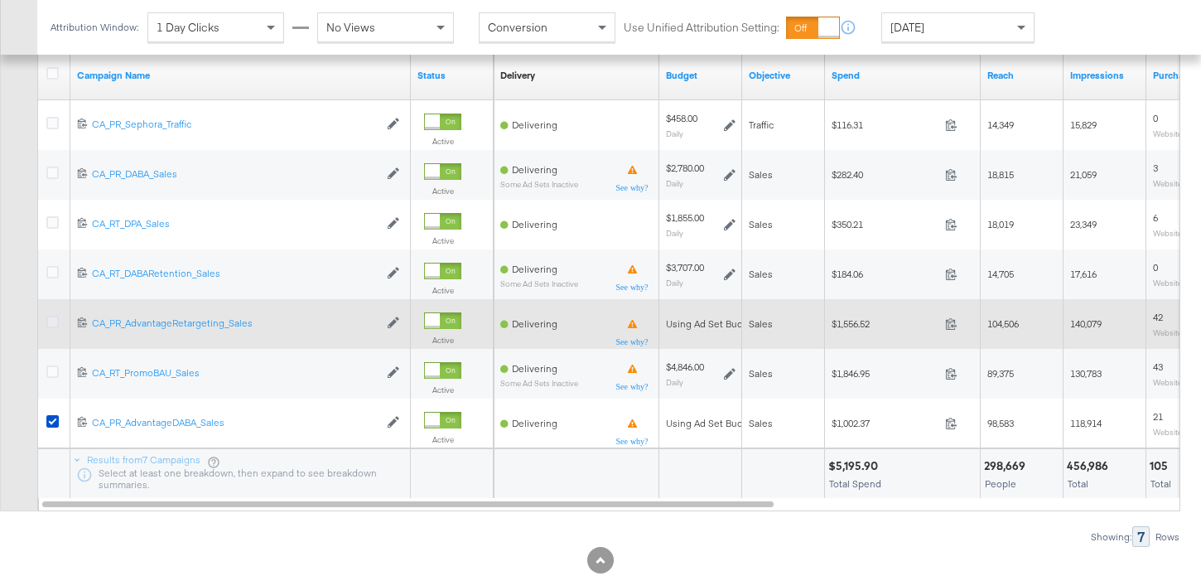
click at [53, 321] on icon at bounding box center [52, 322] width 12 height 12
click at [0, 0] on input "checkbox" at bounding box center [0, 0] width 0 height 0
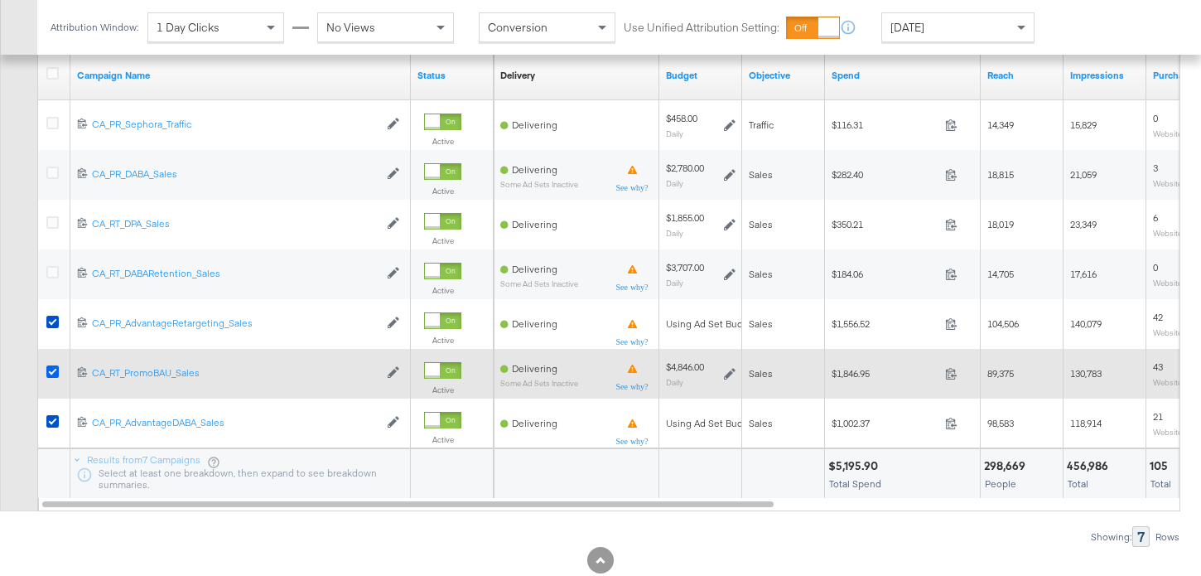
click at [56, 373] on icon at bounding box center [52, 371] width 12 height 12
click at [0, 0] on input "checkbox" at bounding box center [0, 0] width 0 height 0
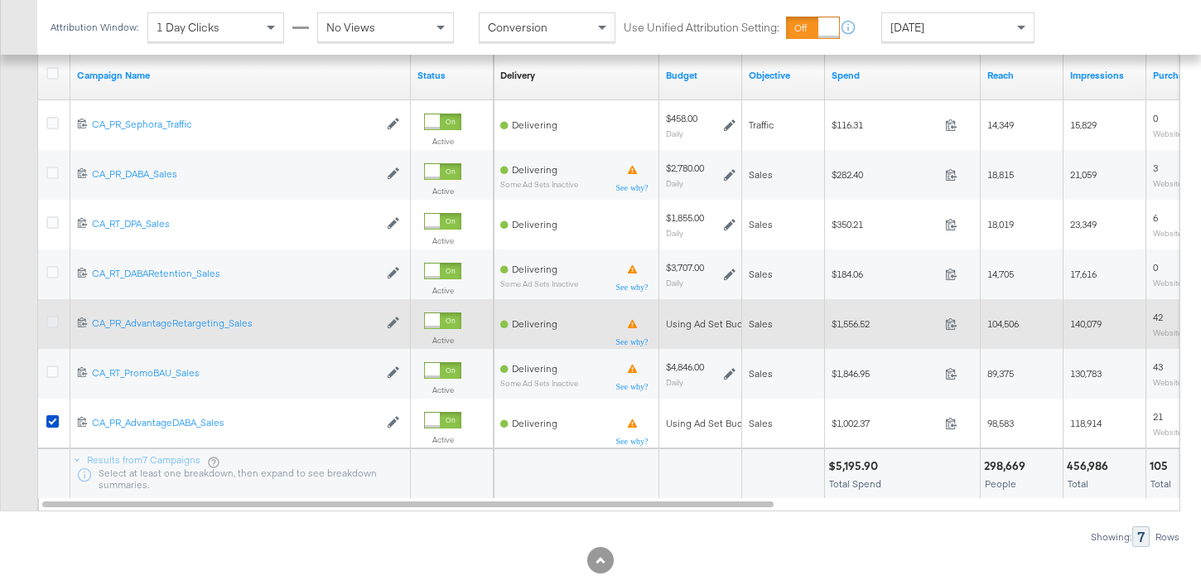
click at [54, 325] on icon at bounding box center [52, 322] width 12 height 12
click at [0, 0] on input "checkbox" at bounding box center [0, 0] width 0 height 0
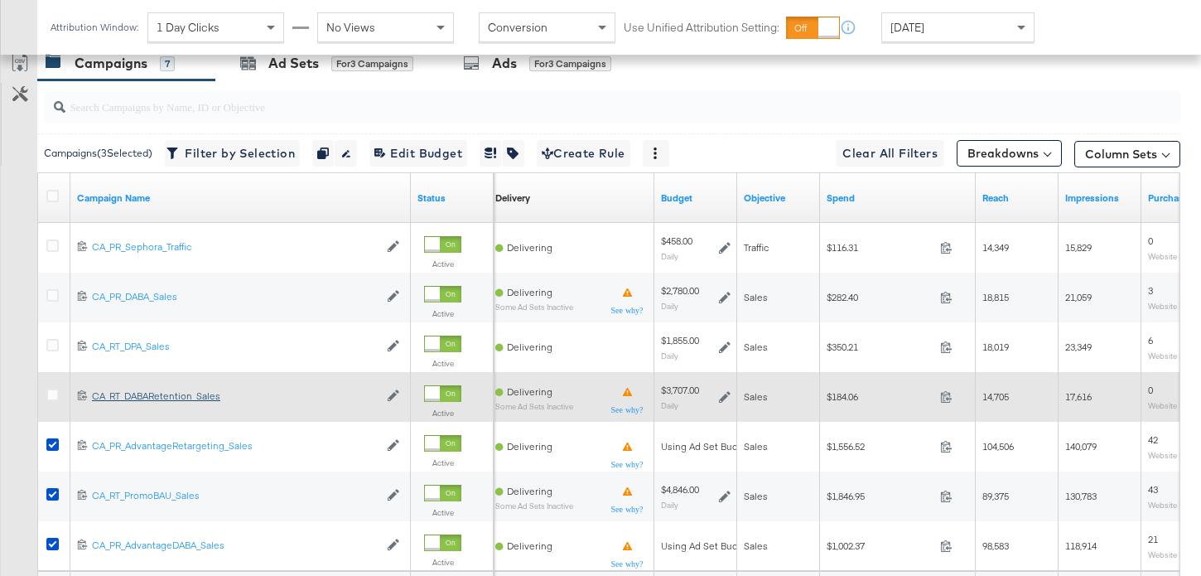
scroll to position [728, 0]
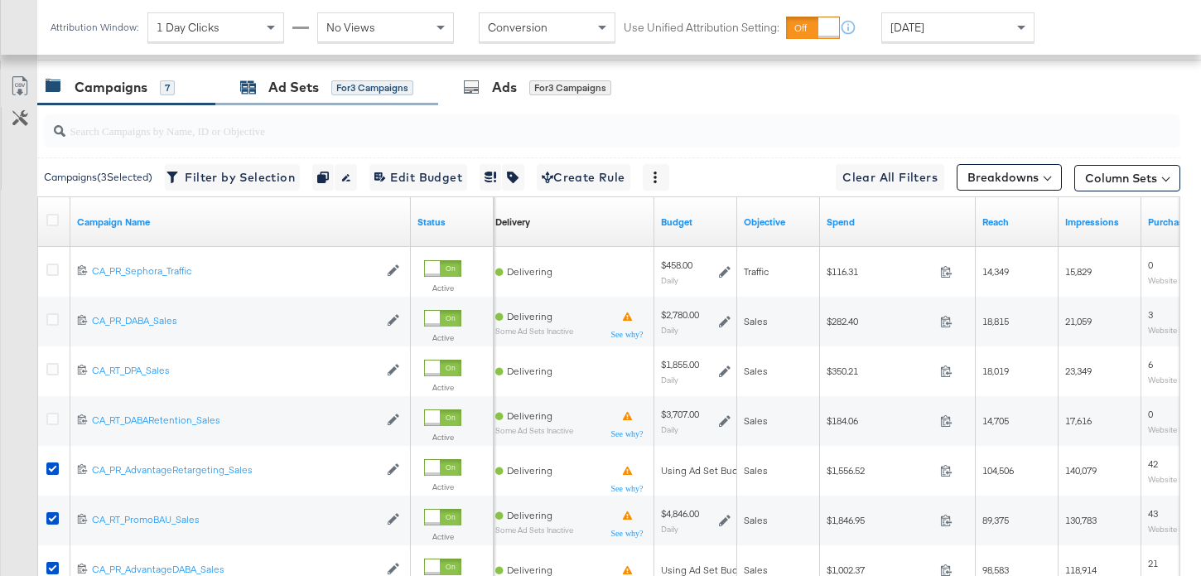
click at [265, 93] on div "Ad Sets for 3 Campaigns" at bounding box center [326, 87] width 173 height 19
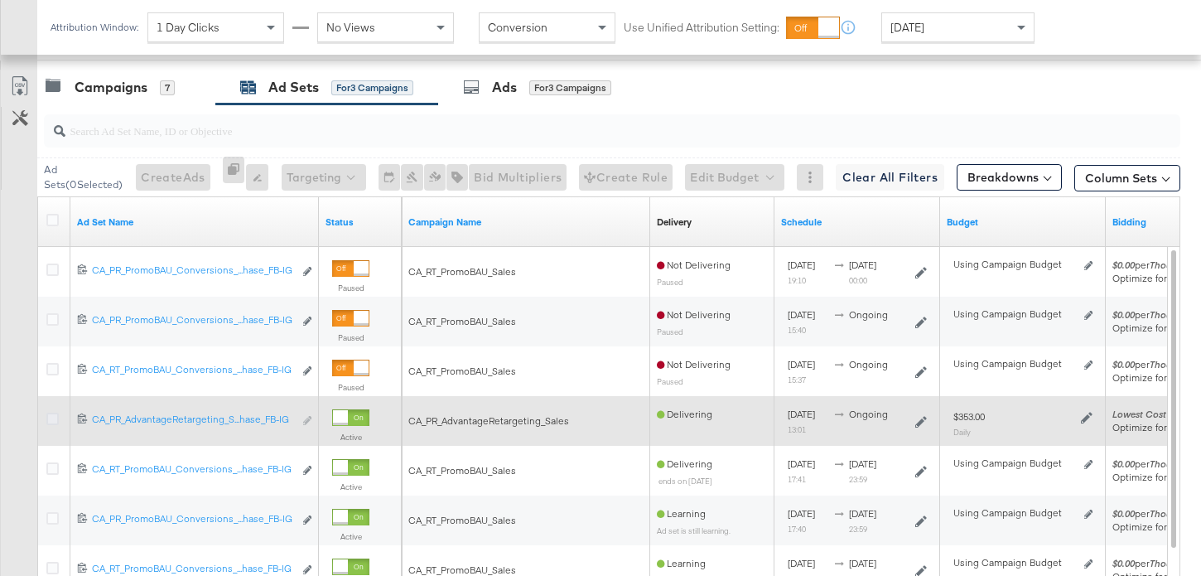
click at [55, 418] on icon at bounding box center [52, 419] width 12 height 12
click at [0, 0] on input "checkbox" at bounding box center [0, 0] width 0 height 0
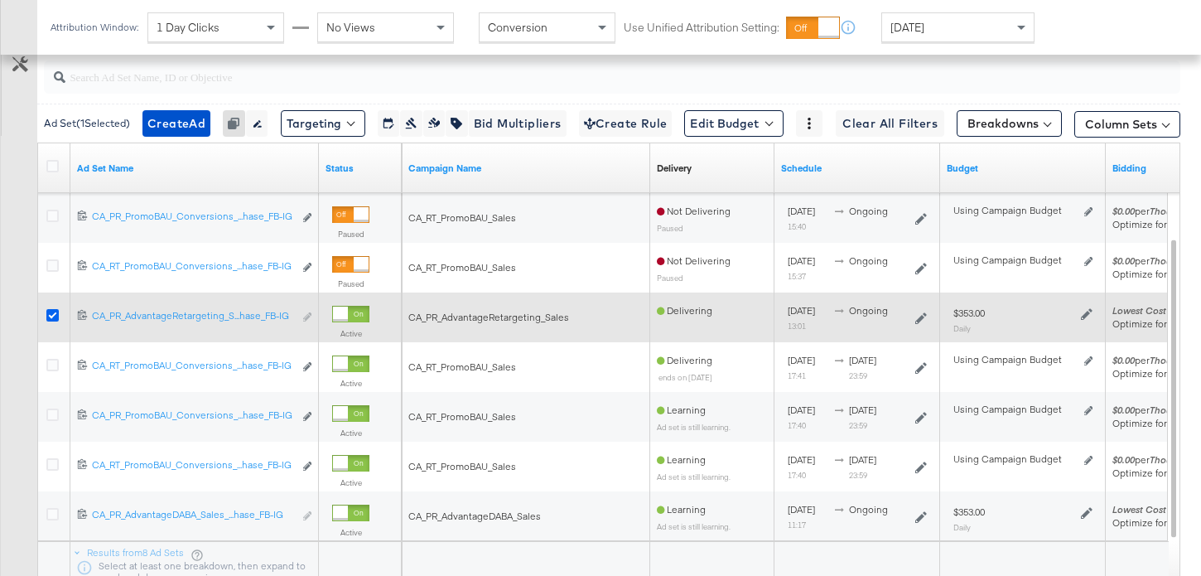
scroll to position [795, 0]
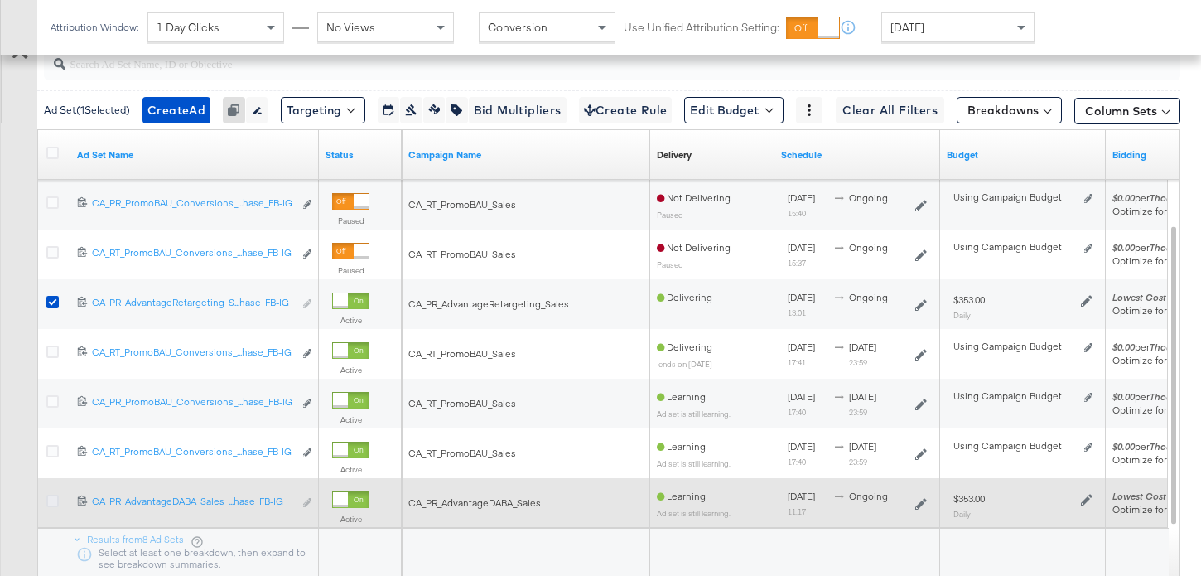
click at [52, 500] on icon at bounding box center [52, 501] width 12 height 12
click at [0, 0] on input "checkbox" at bounding box center [0, 0] width 0 height 0
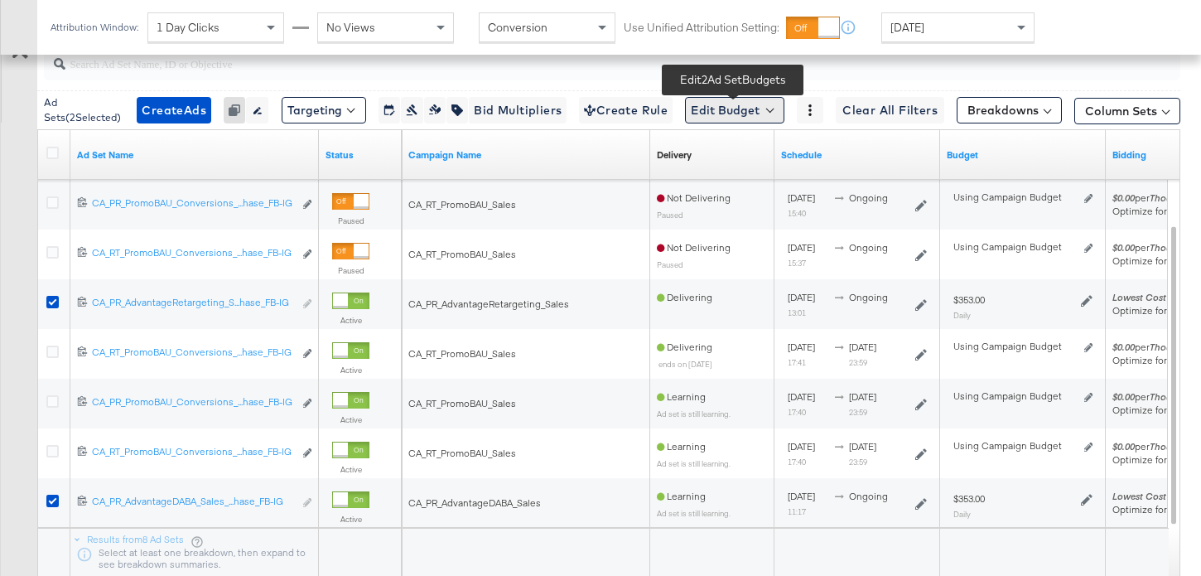
click at [733, 122] on button "Edit Budget" at bounding box center [734, 110] width 99 height 27
click at [742, 156] on span "Edit Ad Set Budget" at bounding box center [740, 154] width 94 height 22
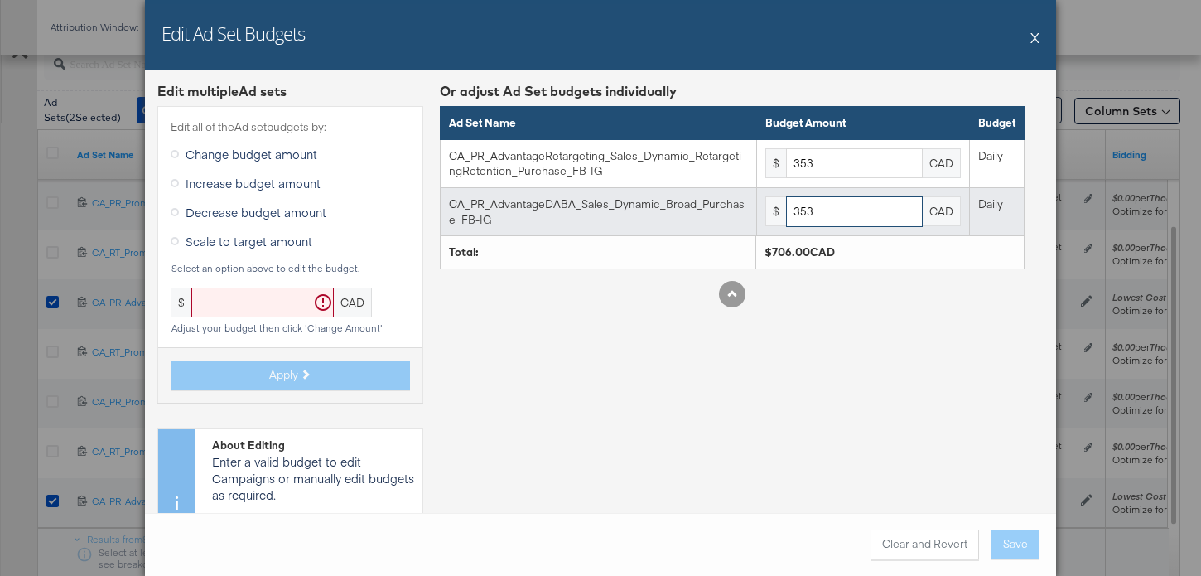
click at [856, 211] on input "353" at bounding box center [854, 211] width 137 height 31
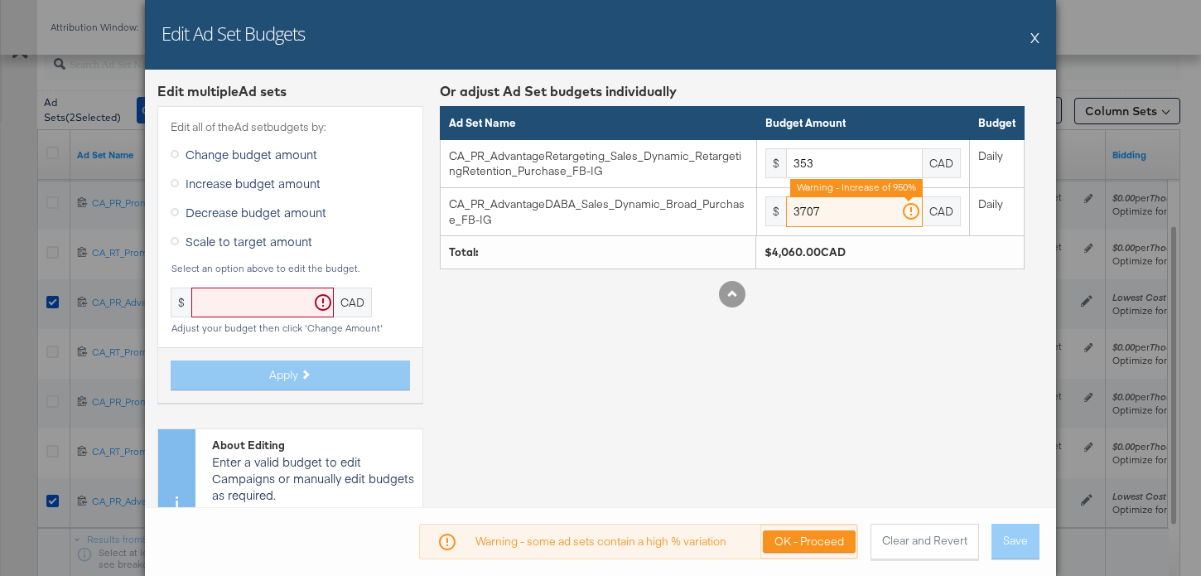
type input "3707"
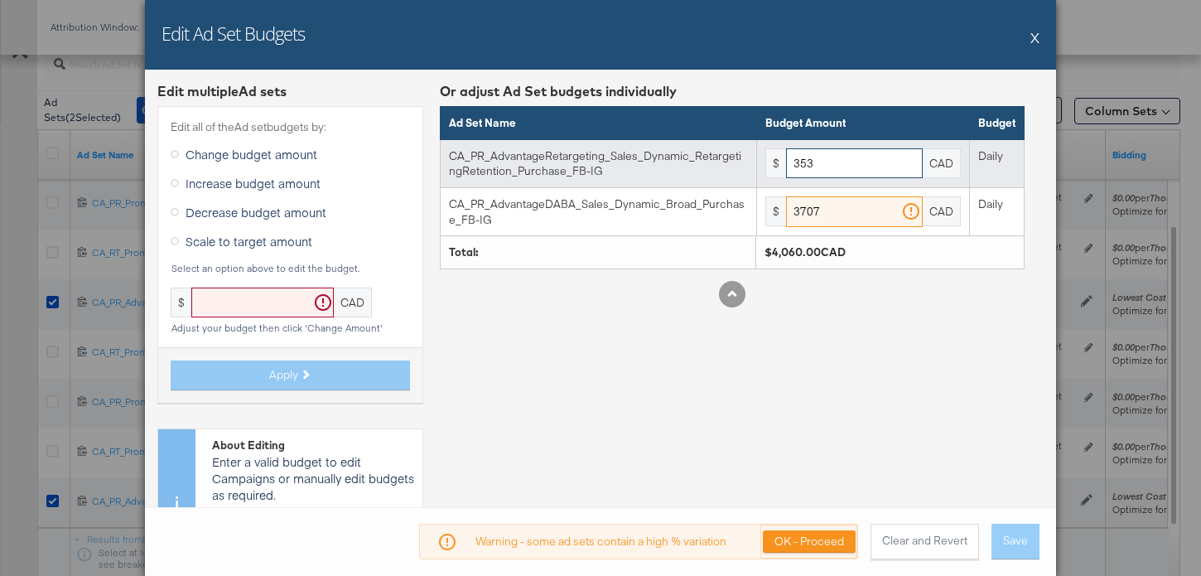
click at [829, 163] on input "353" at bounding box center [854, 163] width 137 height 31
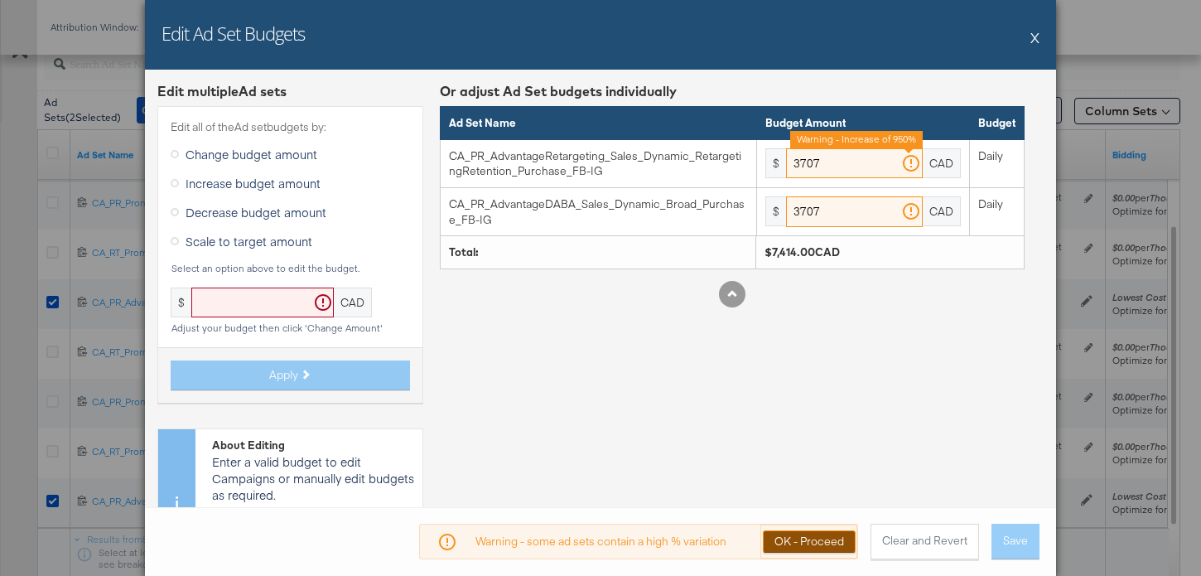
type input "3707"
click at [801, 537] on button "OK - Proceed" at bounding box center [809, 541] width 93 height 22
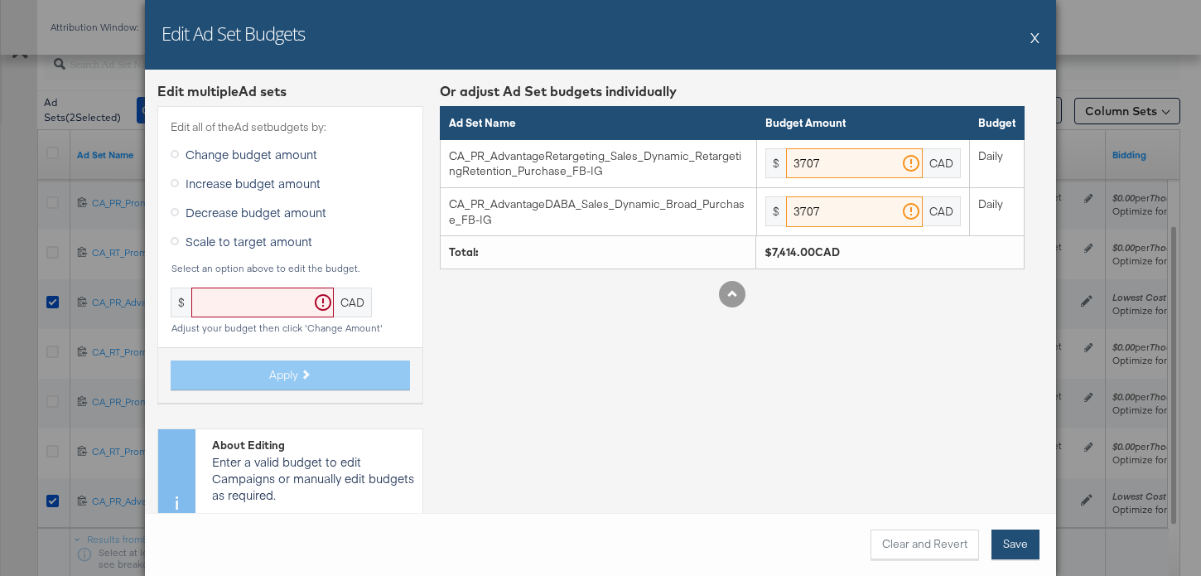
click at [1032, 539] on button "Save" at bounding box center [1016, 544] width 48 height 30
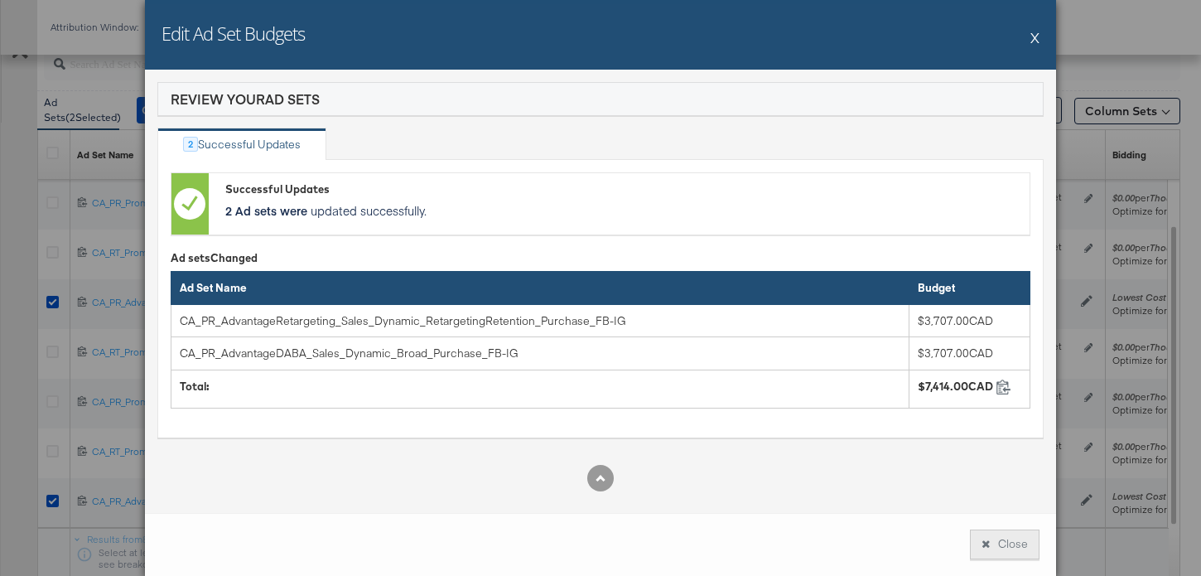
click at [972, 545] on button "Close" at bounding box center [1005, 544] width 70 height 30
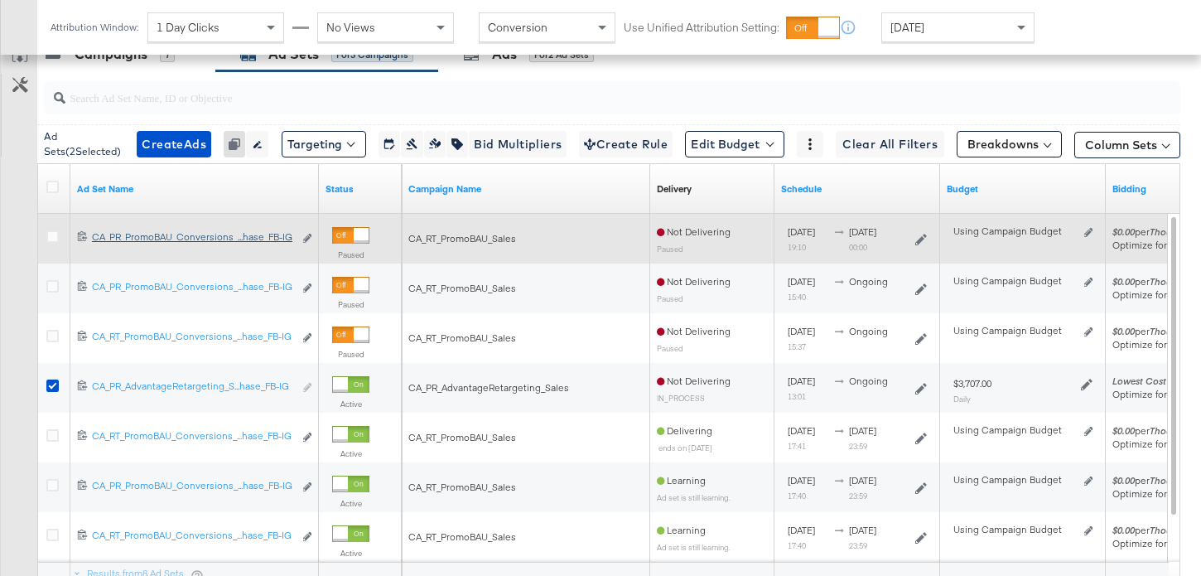
scroll to position [742, 0]
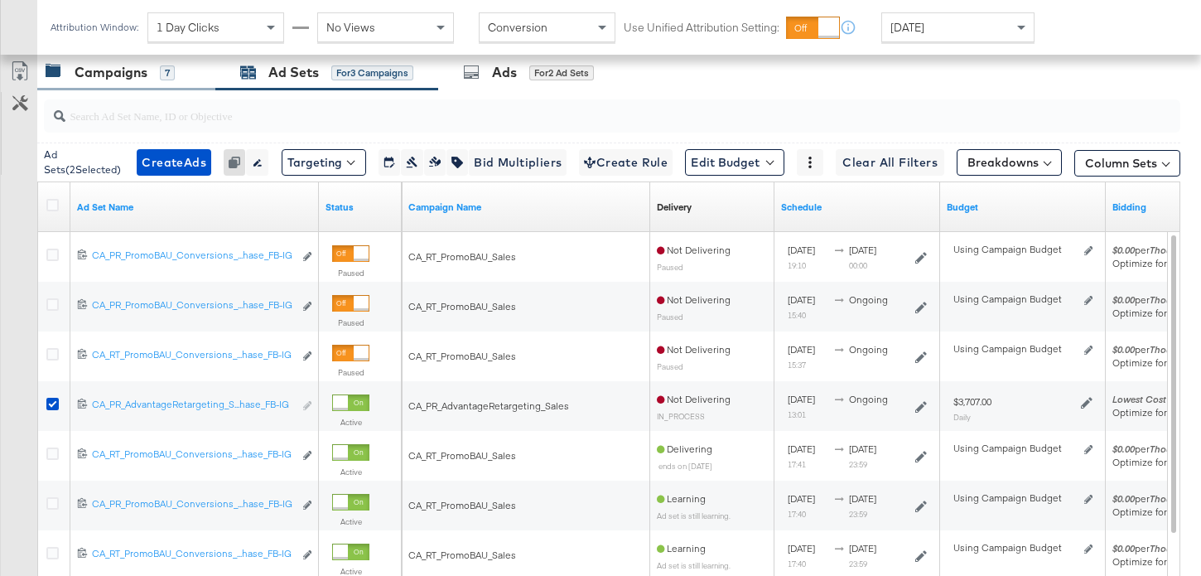
click at [149, 83] on div "Campaigns 7" at bounding box center [126, 73] width 178 height 36
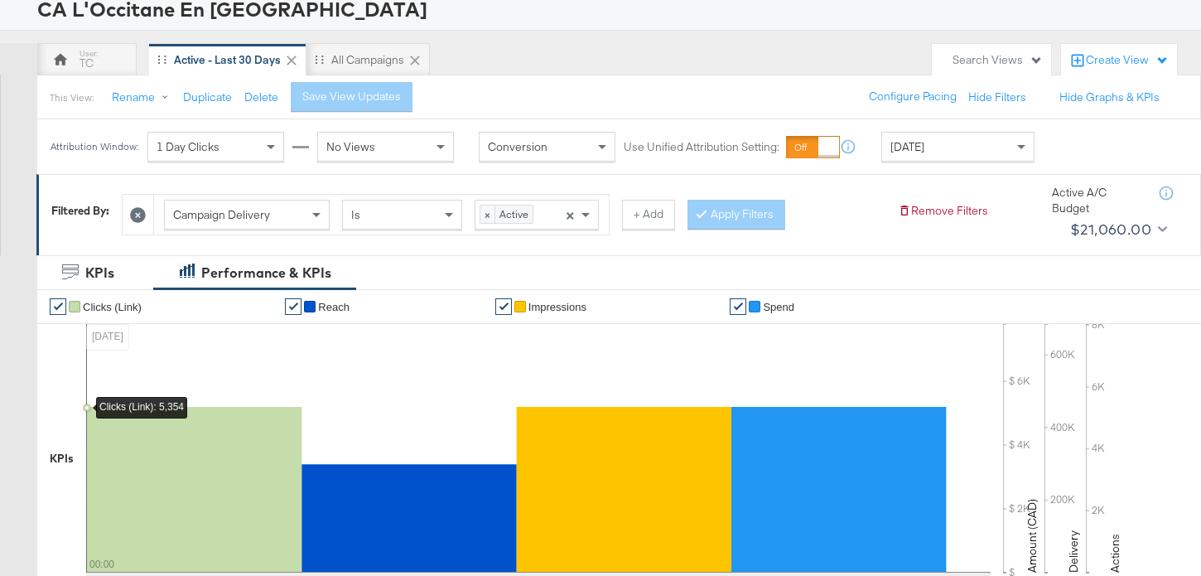
scroll to position [0, 0]
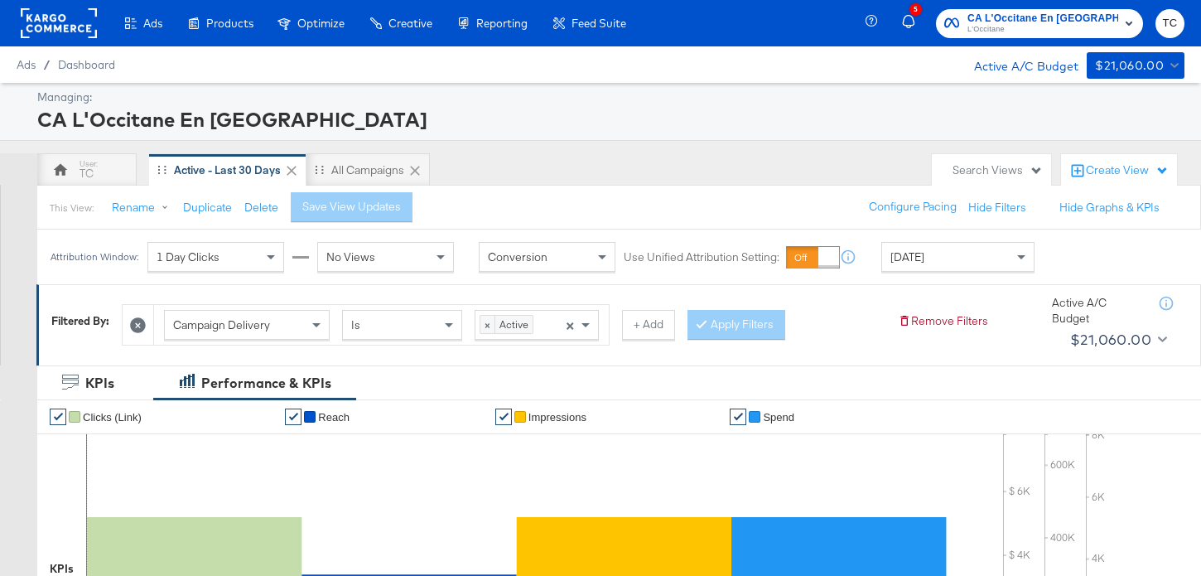
click at [1073, 26] on span "L'Occitane" at bounding box center [1043, 29] width 151 height 13
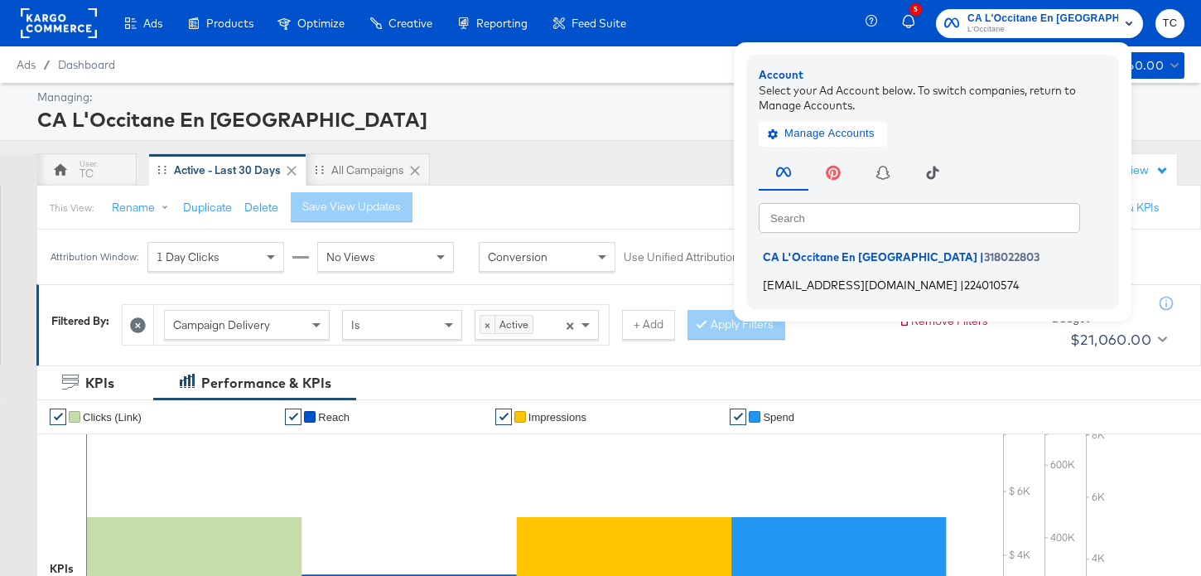
click at [964, 282] on span "224010574" at bounding box center [991, 284] width 55 height 13
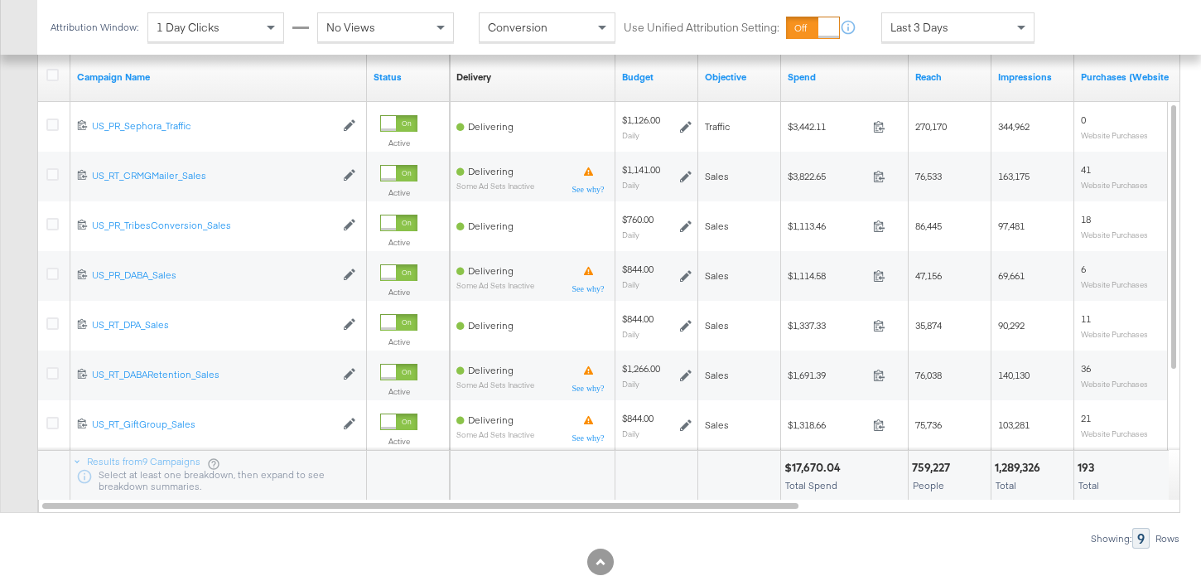
scroll to position [871, 0]
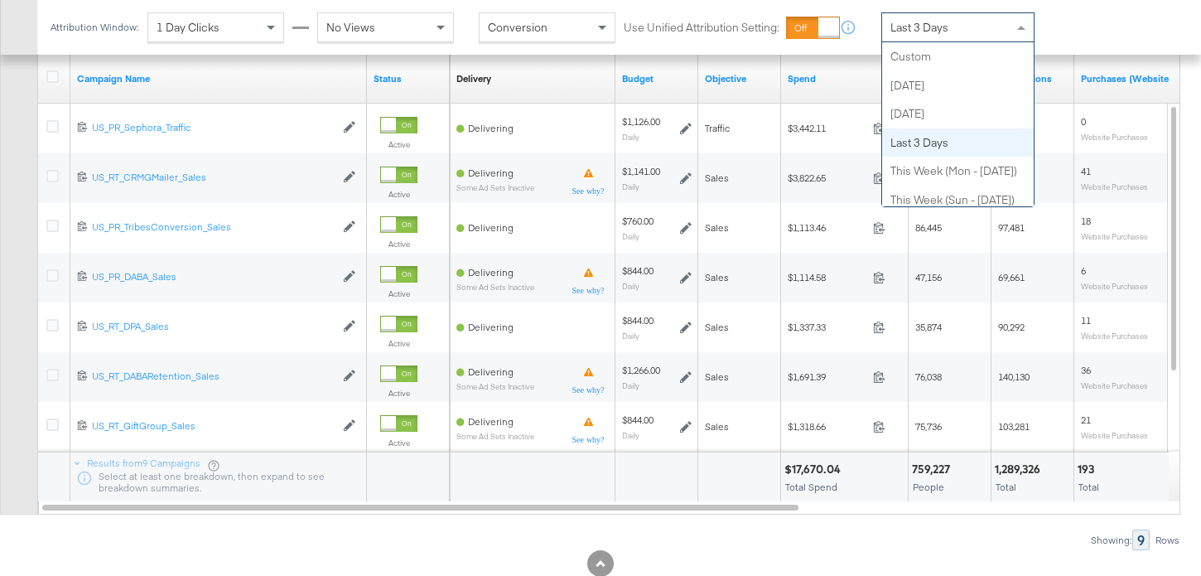
click at [913, 38] on div "Last 3 Days" at bounding box center [958, 27] width 152 height 28
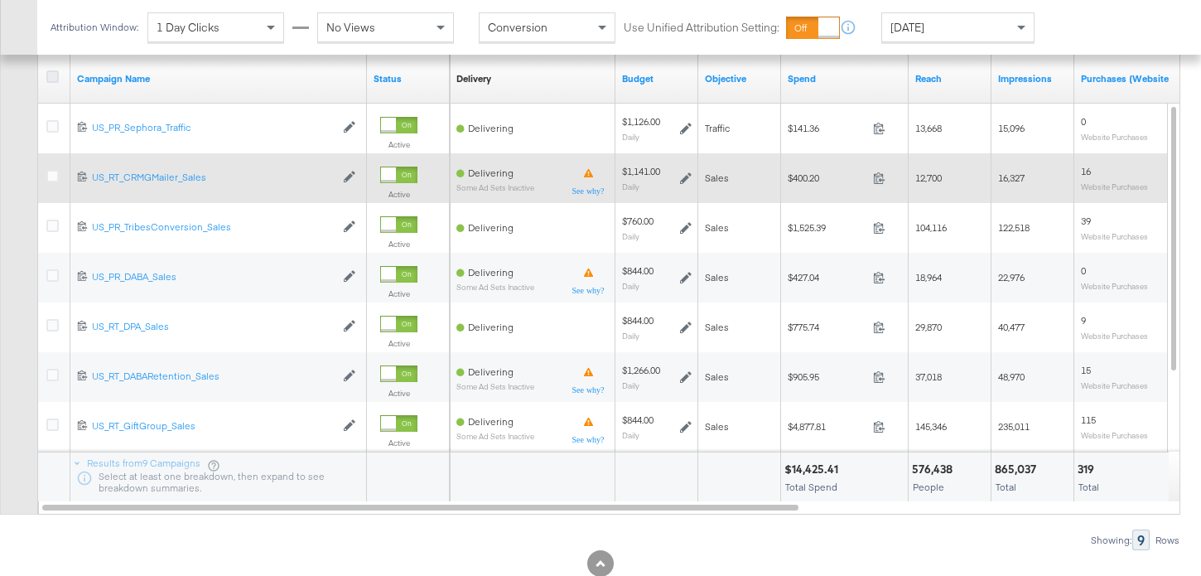
click at [51, 75] on icon at bounding box center [52, 76] width 12 height 12
click at [0, 0] on input "checkbox" at bounding box center [0, 0] width 0 height 0
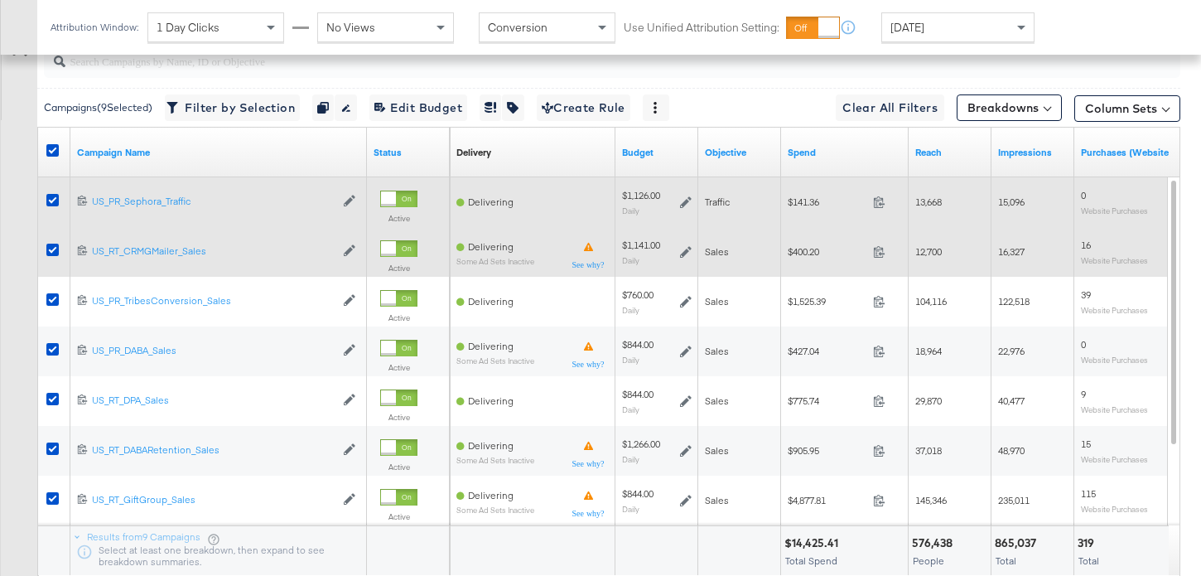
scroll to position [786, 0]
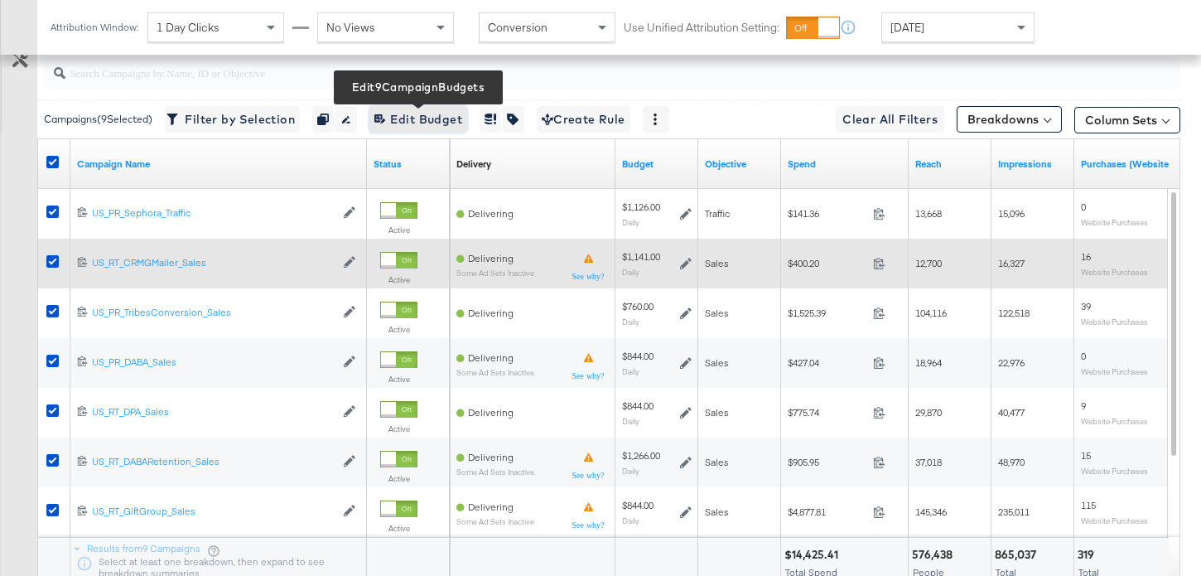
click at [408, 124] on span "Edit 9 Campaign Budgets Edit Budget" at bounding box center [419, 119] width 88 height 21
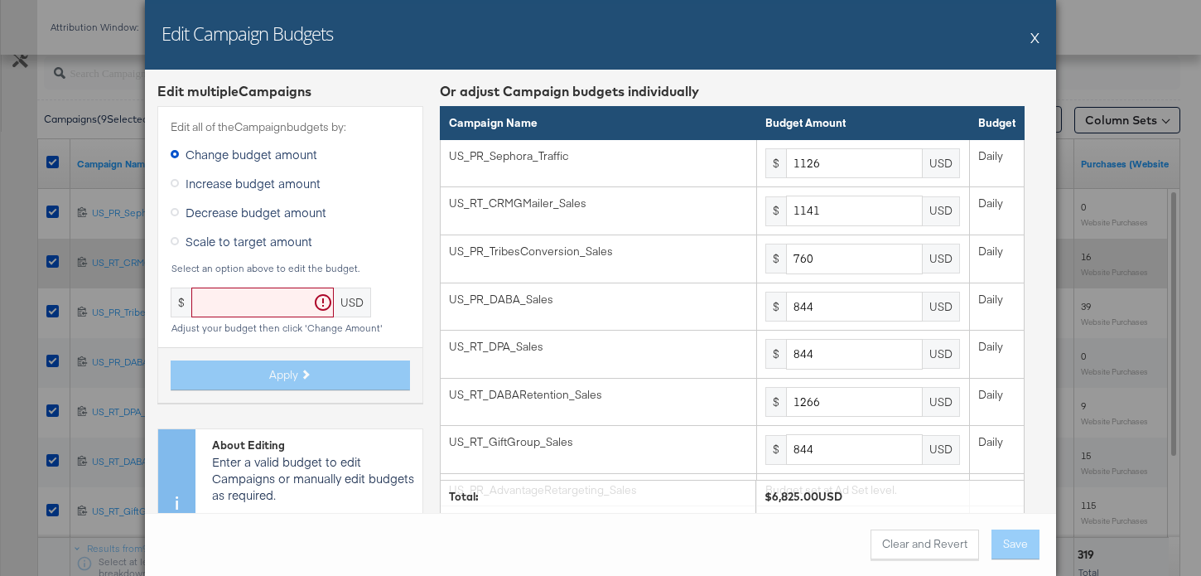
click at [1032, 37] on button "X" at bounding box center [1035, 37] width 9 height 33
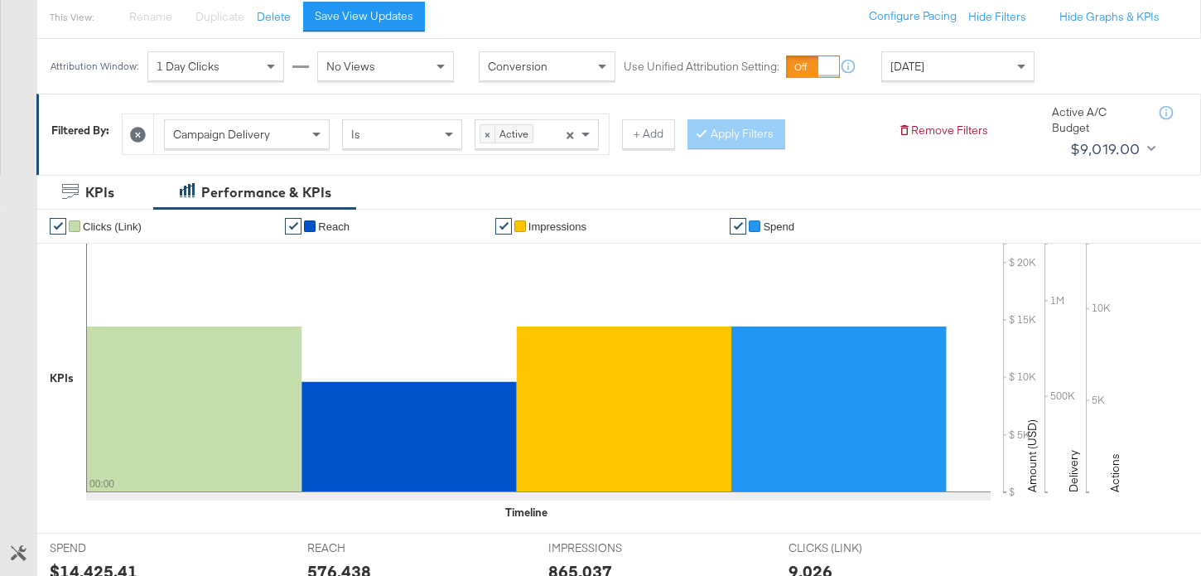
scroll to position [166, 0]
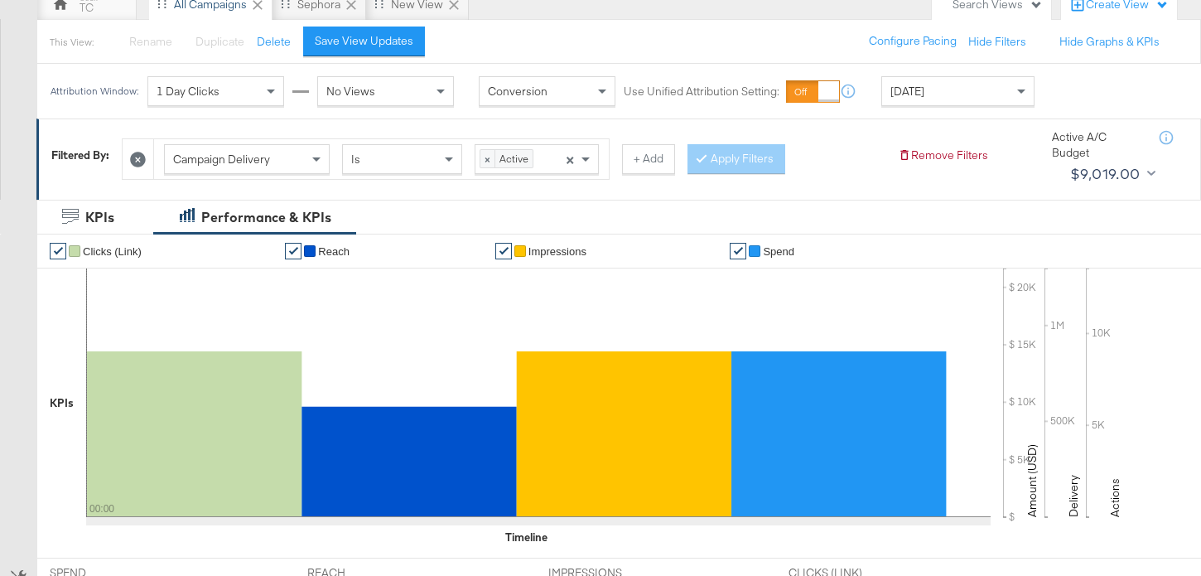
click at [655, 162] on button "+ Add" at bounding box center [648, 159] width 53 height 30
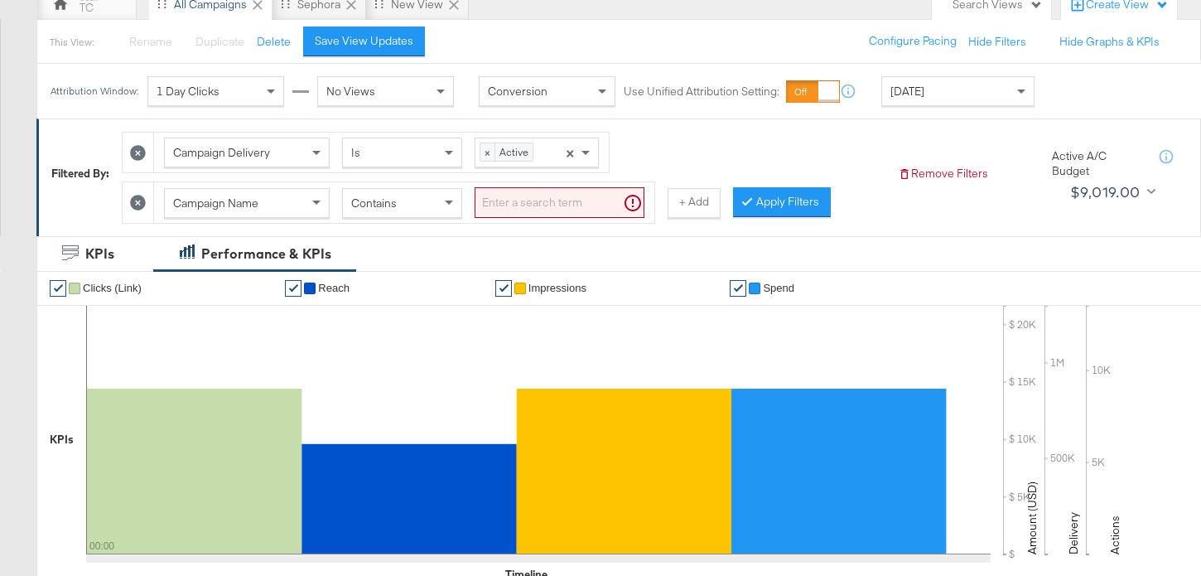
click at [424, 210] on div "Contains" at bounding box center [402, 203] width 118 height 28
click at [546, 203] on input "search" at bounding box center [560, 202] width 170 height 31
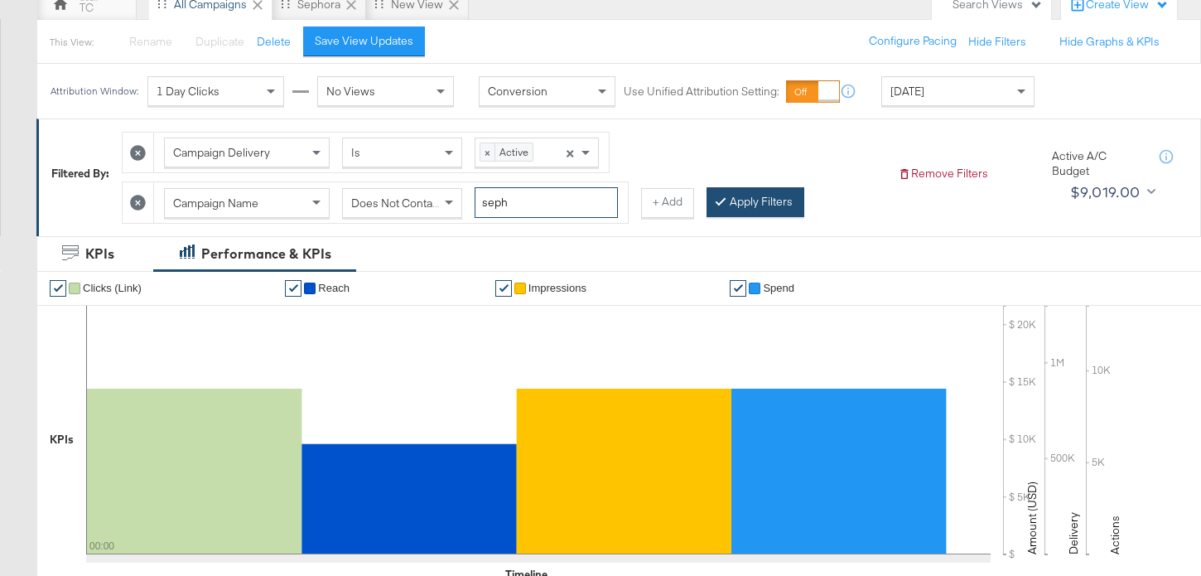
type input "seph"
click at [733, 200] on button "Apply Filters" at bounding box center [756, 202] width 98 height 30
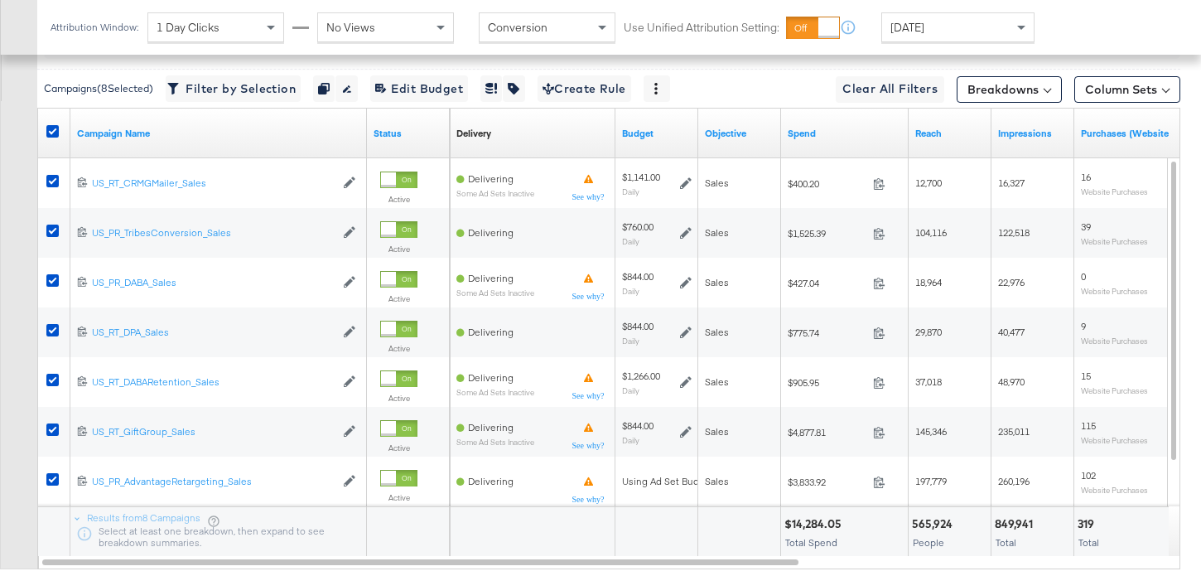
scroll to position [848, 0]
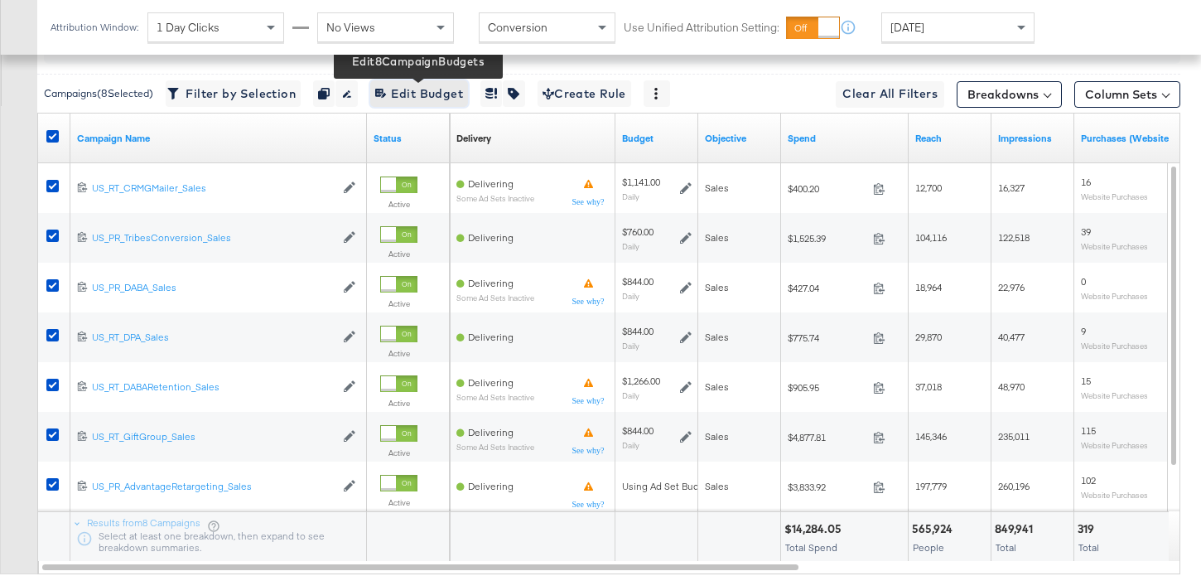
click at [444, 94] on span "Edit 8 Campaign Budgets Edit Budget" at bounding box center [419, 94] width 88 height 21
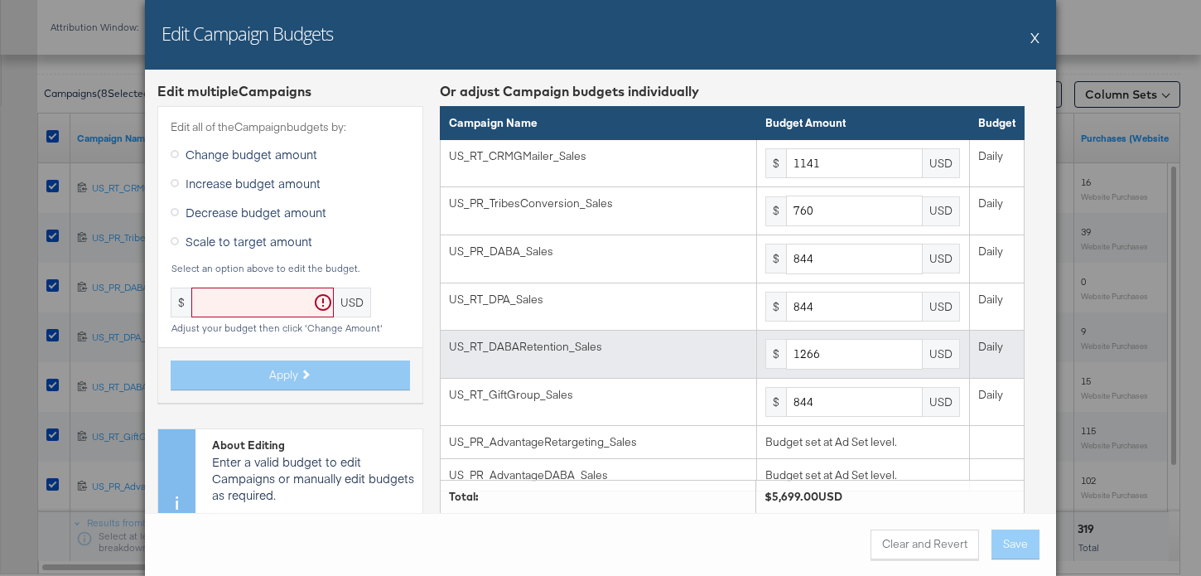
scroll to position [11, 0]
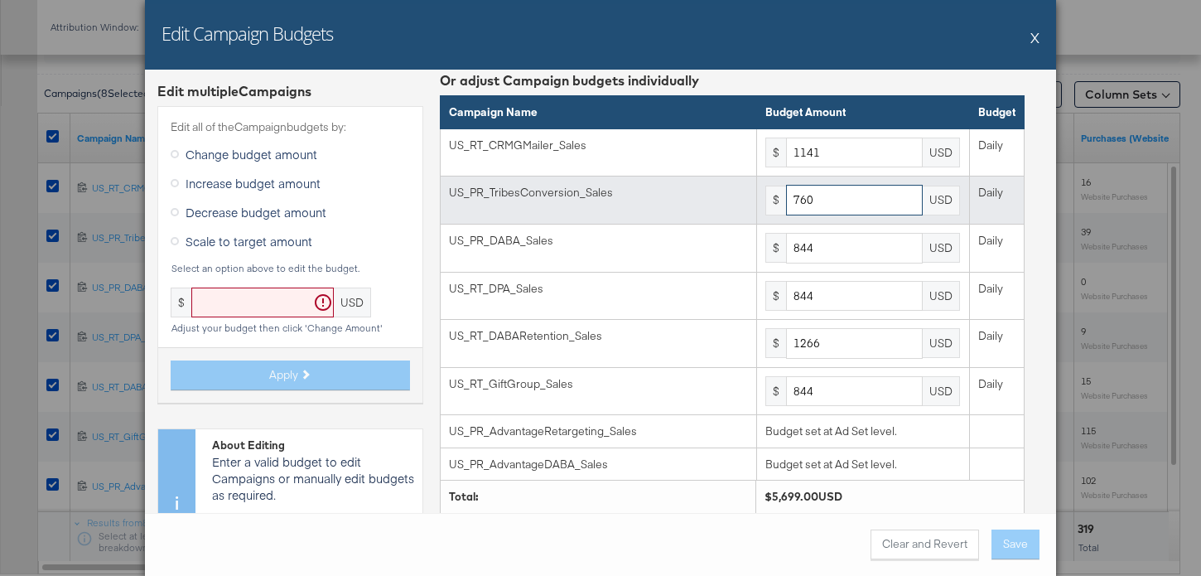
click at [853, 206] on input "760" at bounding box center [854, 200] width 137 height 31
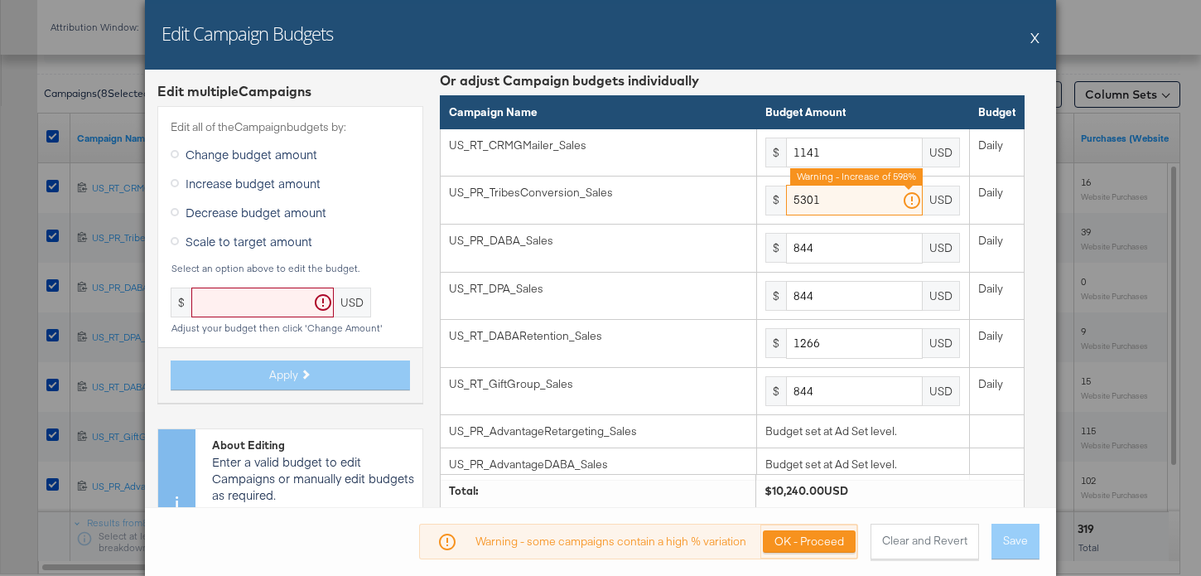
type input "5301"
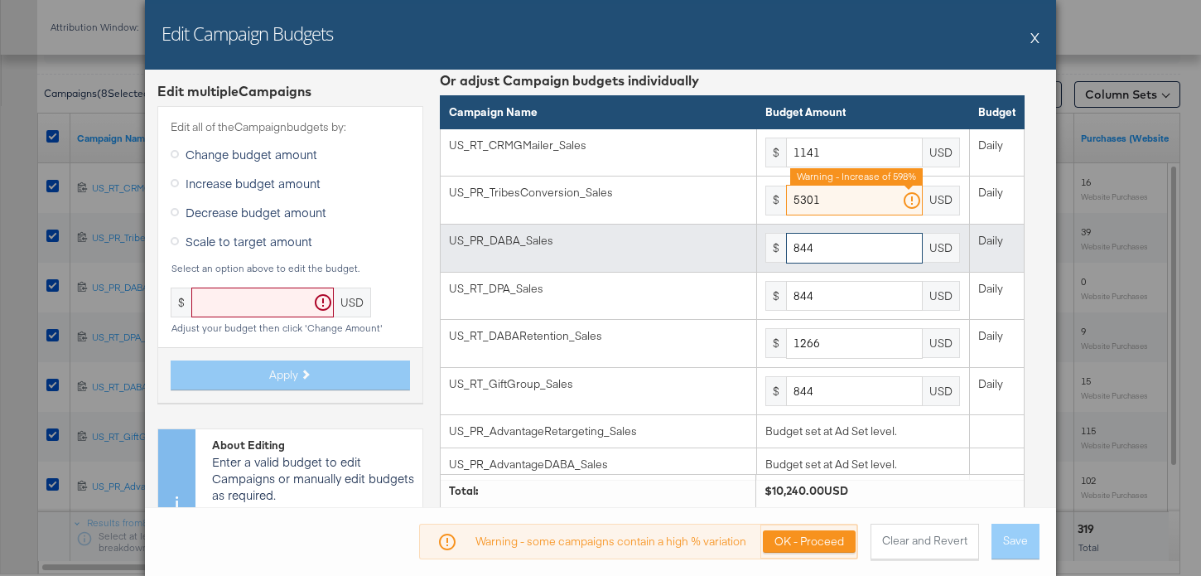
click at [848, 254] on input "844" at bounding box center [854, 248] width 137 height 31
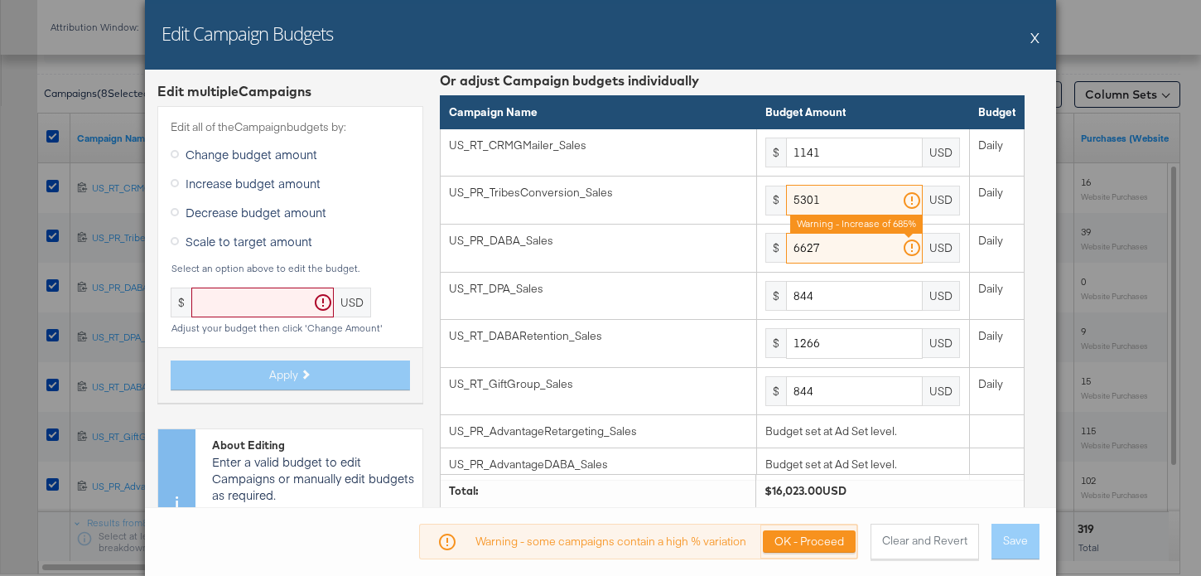
type input "6627"
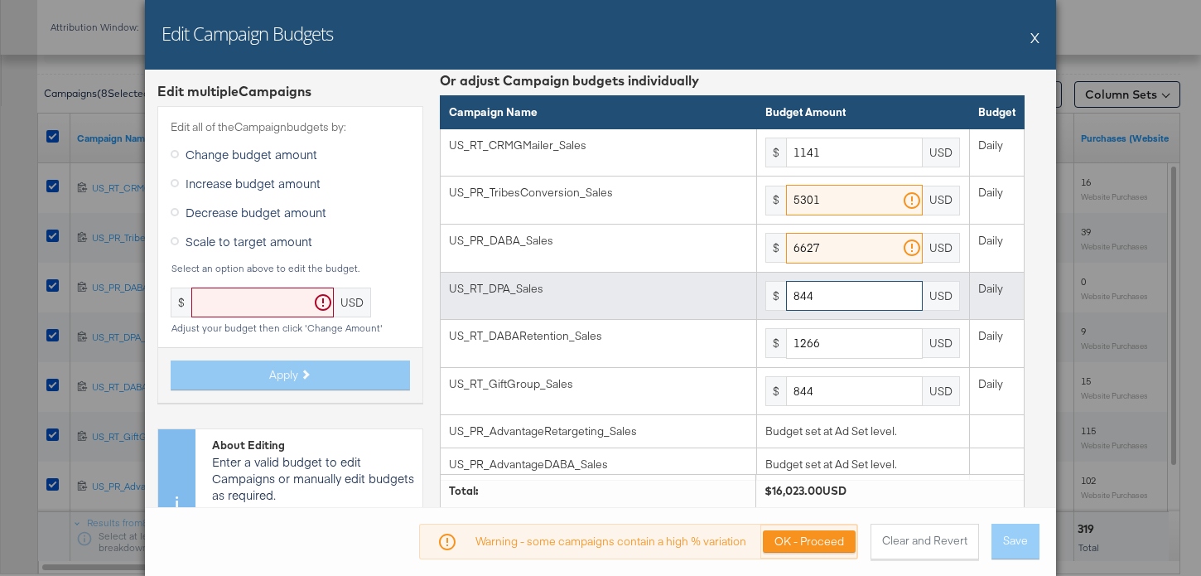
click at [856, 302] on input "844" at bounding box center [854, 296] width 137 height 31
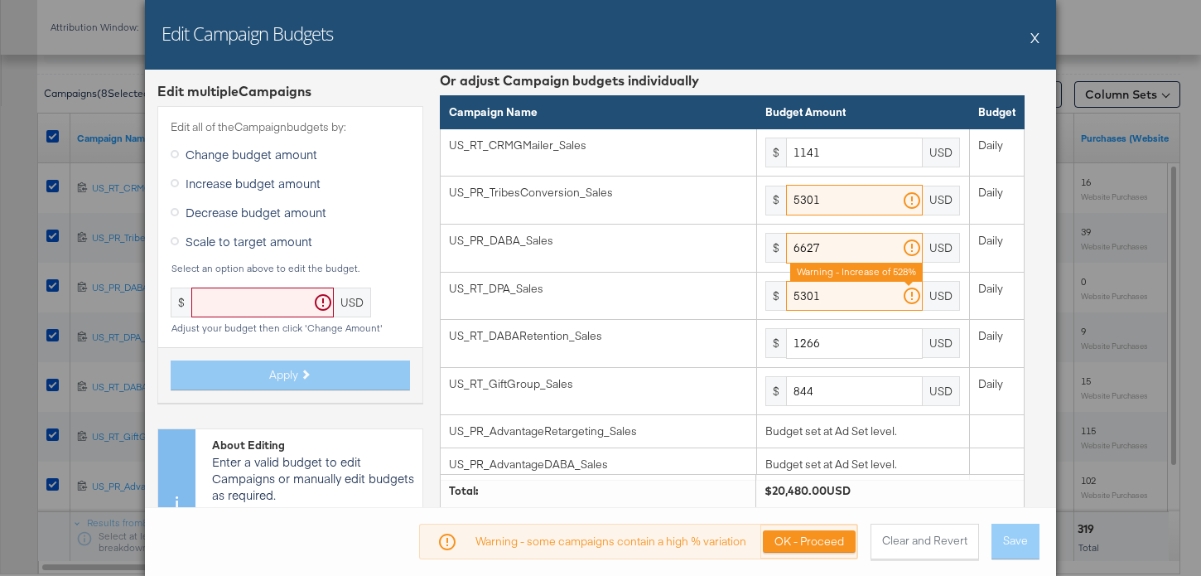
type input "5301"
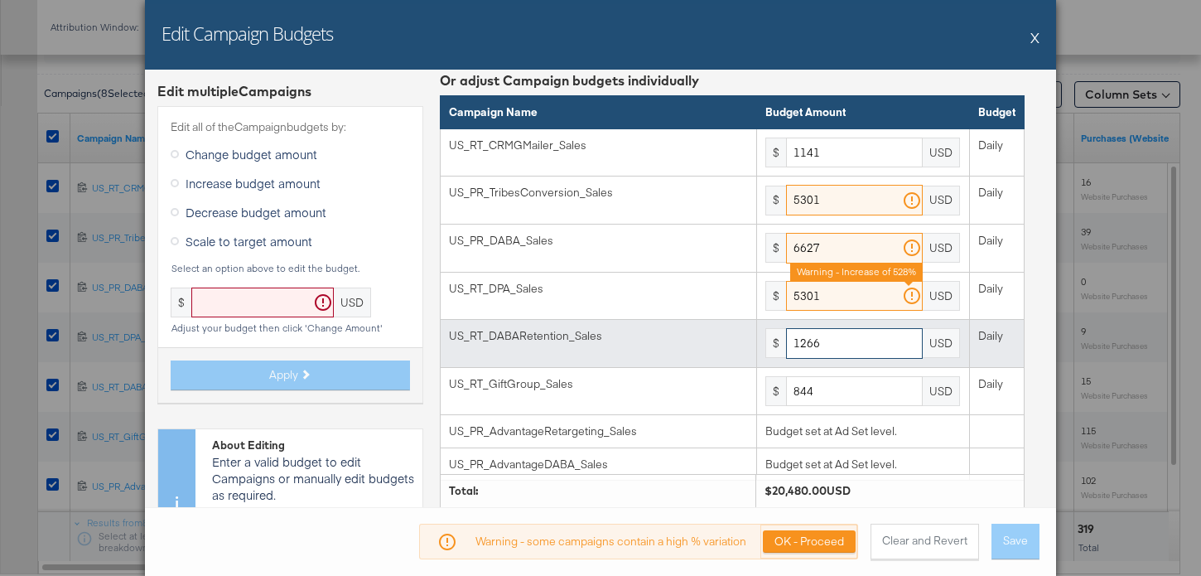
click at [843, 350] on input "1266" at bounding box center [854, 343] width 137 height 31
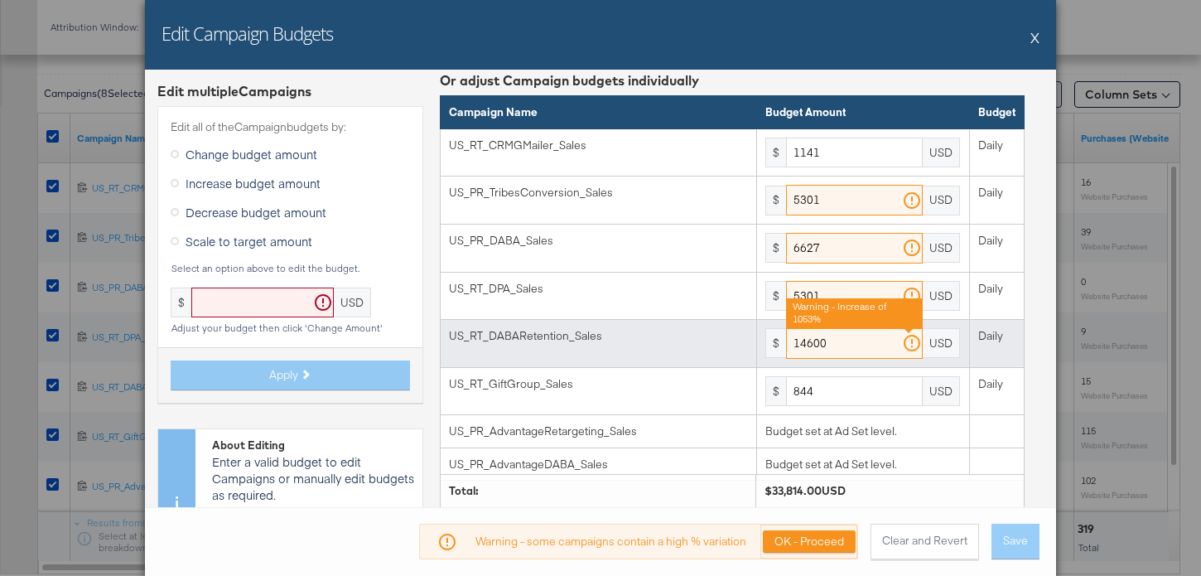
drag, startPoint x: 807, startPoint y: 344, endPoint x: 882, endPoint y: 340, distance: 74.7
click at [882, 342] on input "14600" at bounding box center [854, 343] width 137 height 31
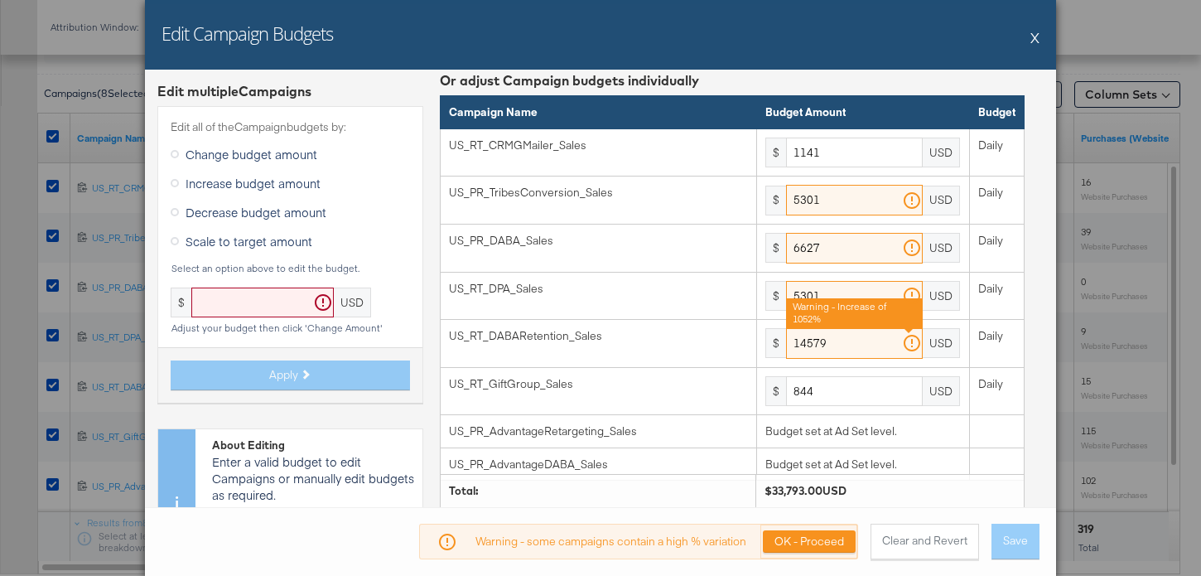
type input "14579"
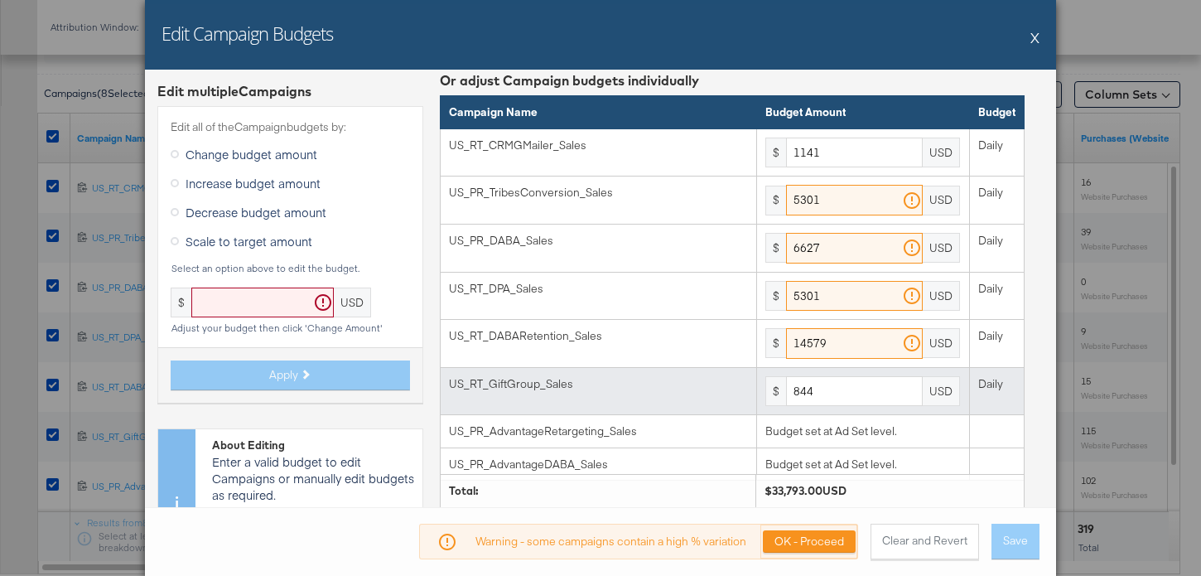
click at [844, 375] on td "$ 844 USD" at bounding box center [863, 391] width 213 height 48
click at [844, 385] on input "844" at bounding box center [854, 391] width 137 height 31
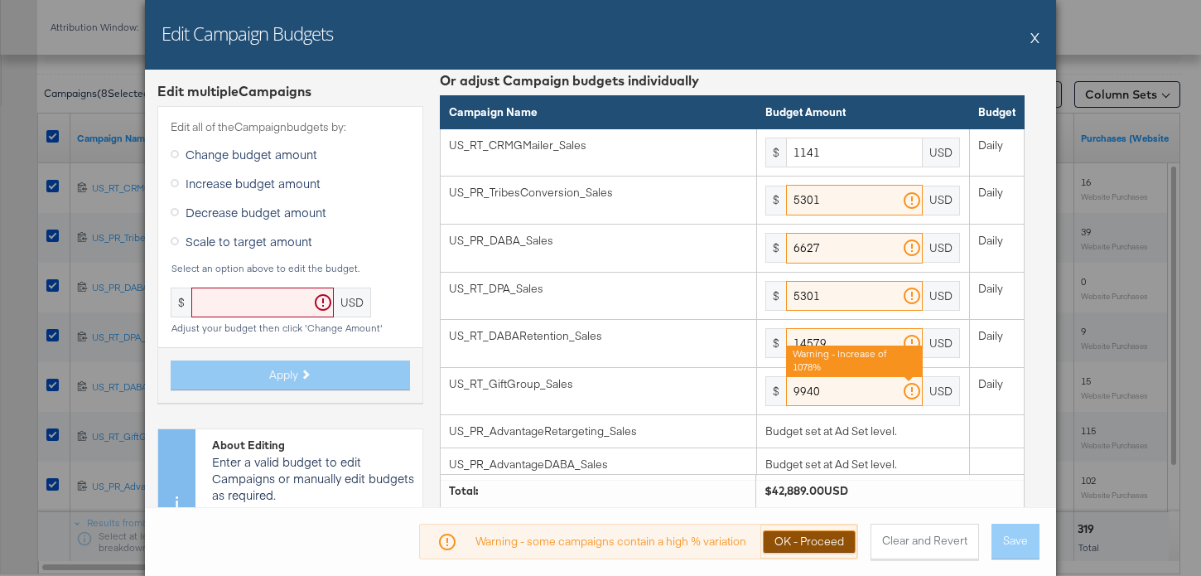
type input "9940"
click at [827, 549] on button "OK - Proceed" at bounding box center [809, 541] width 93 height 22
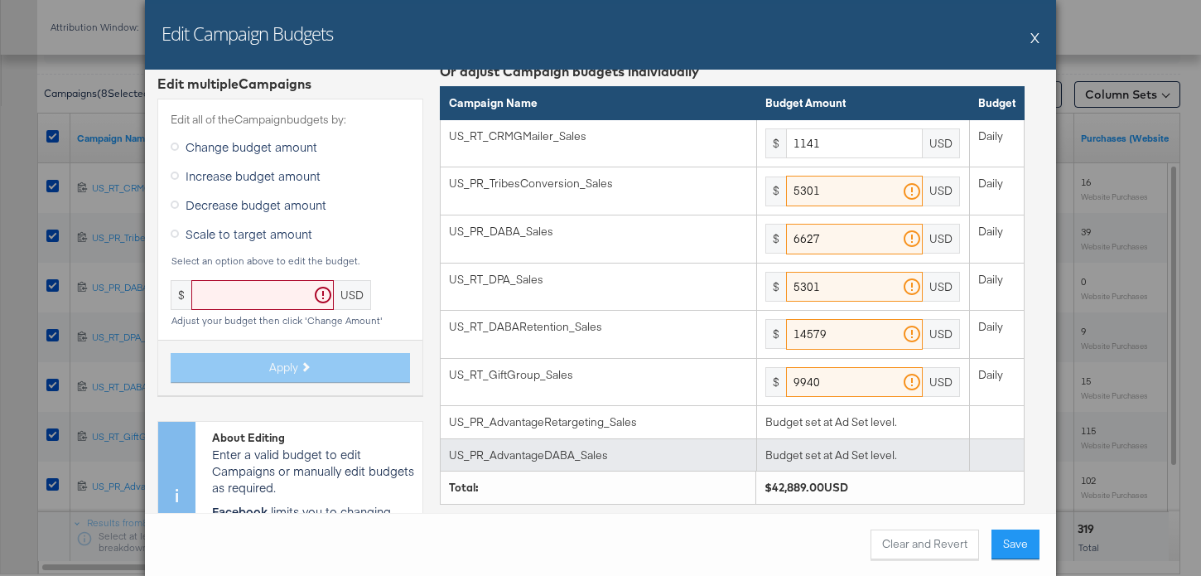
scroll to position [0, 0]
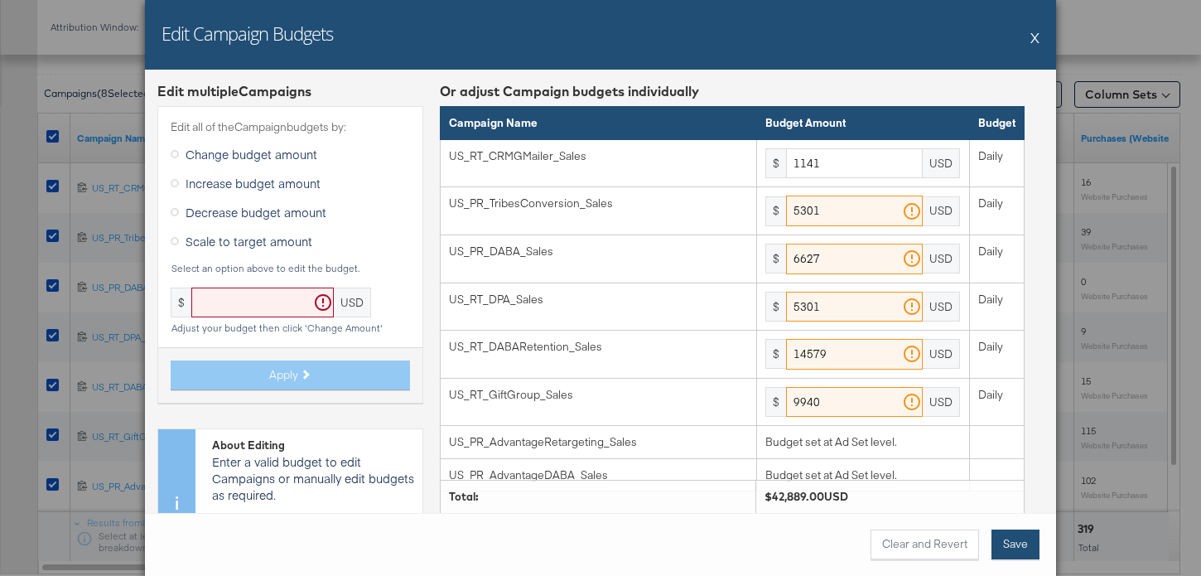
click at [1020, 549] on button "Save" at bounding box center [1016, 544] width 48 height 30
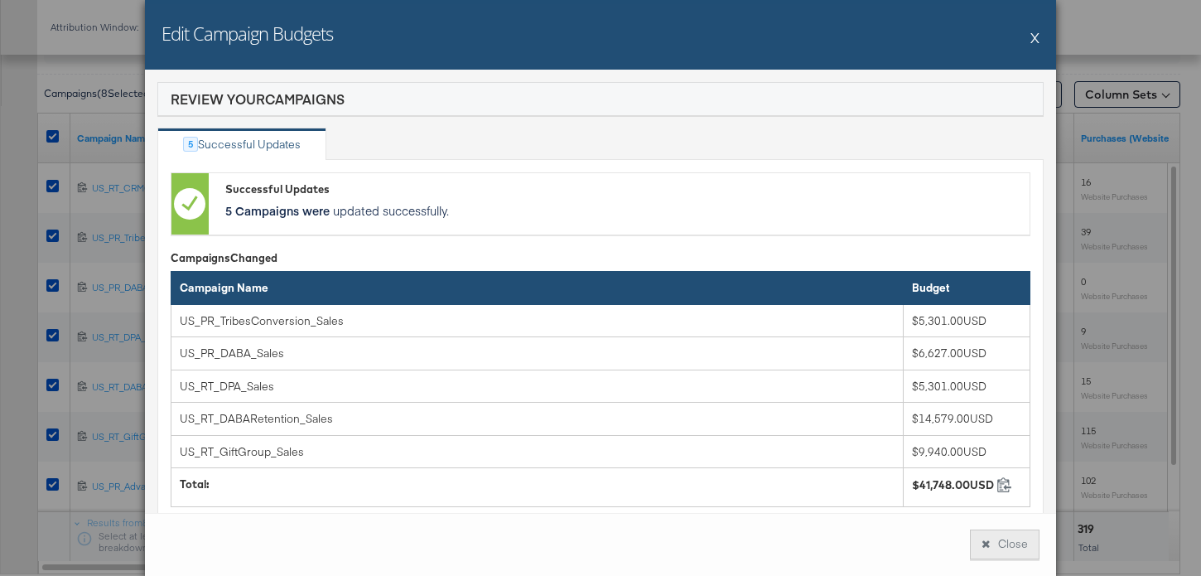
click at [1013, 535] on button "Close" at bounding box center [1005, 544] width 70 height 30
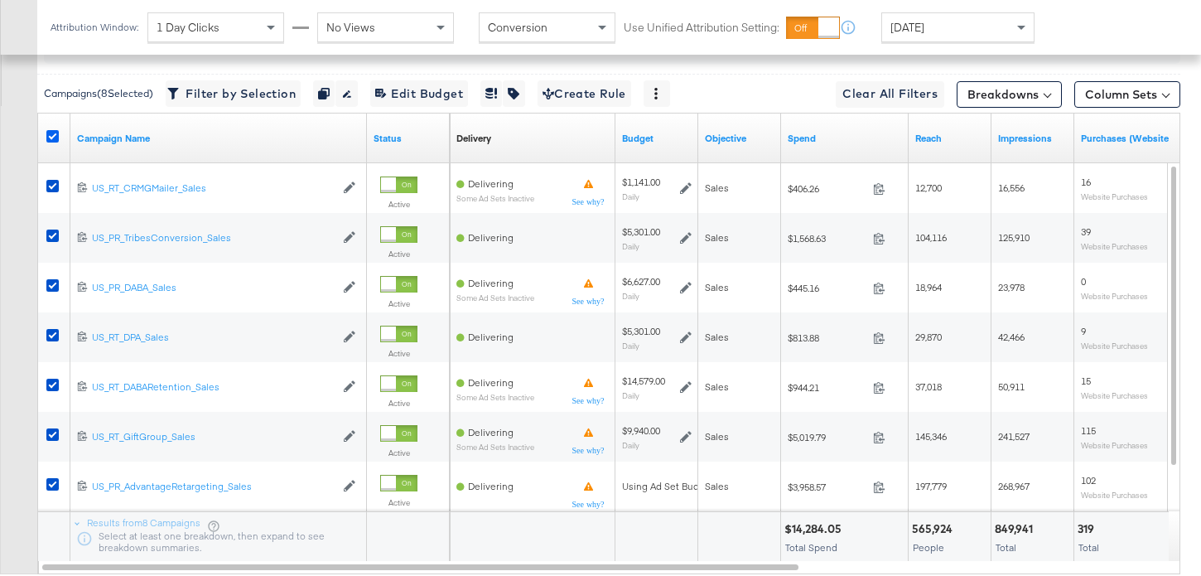
click at [50, 137] on icon at bounding box center [52, 136] width 12 height 12
click at [0, 0] on input "checkbox" at bounding box center [0, 0] width 0 height 0
click at [53, 138] on icon at bounding box center [52, 136] width 12 height 12
click at [0, 0] on input "checkbox" at bounding box center [0, 0] width 0 height 0
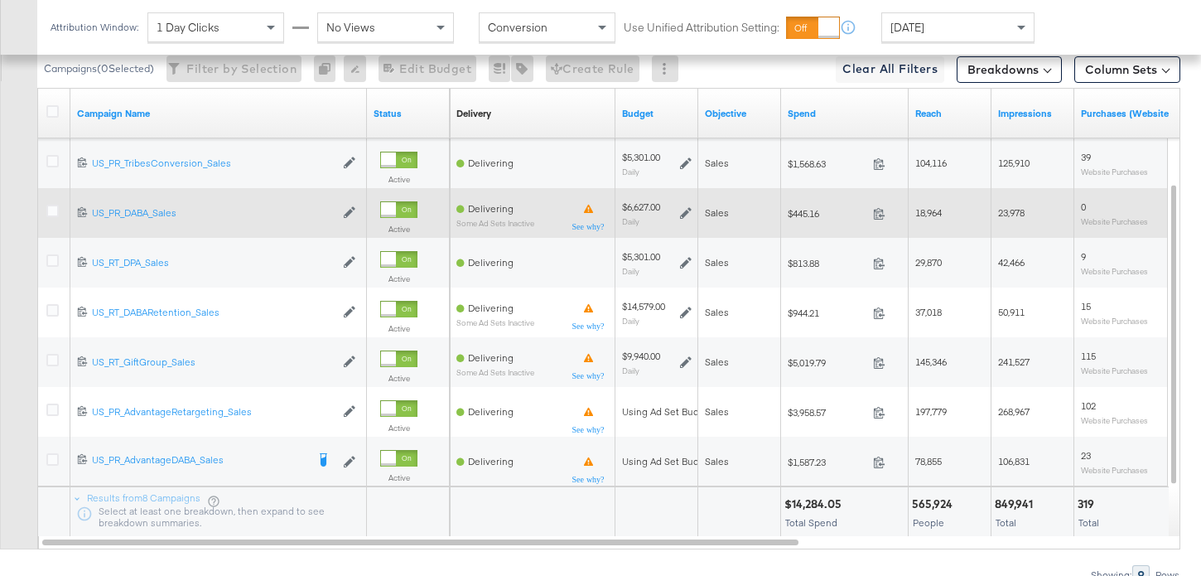
scroll to position [897, 0]
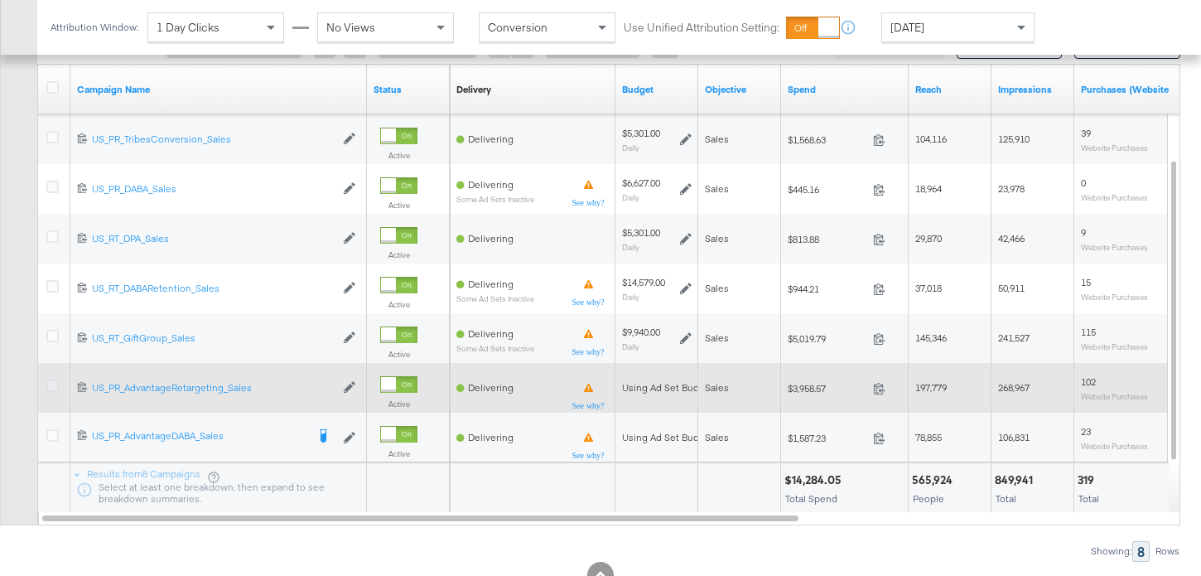
click at [52, 389] on icon at bounding box center [52, 386] width 12 height 12
click at [0, 0] on input "checkbox" at bounding box center [0, 0] width 0 height 0
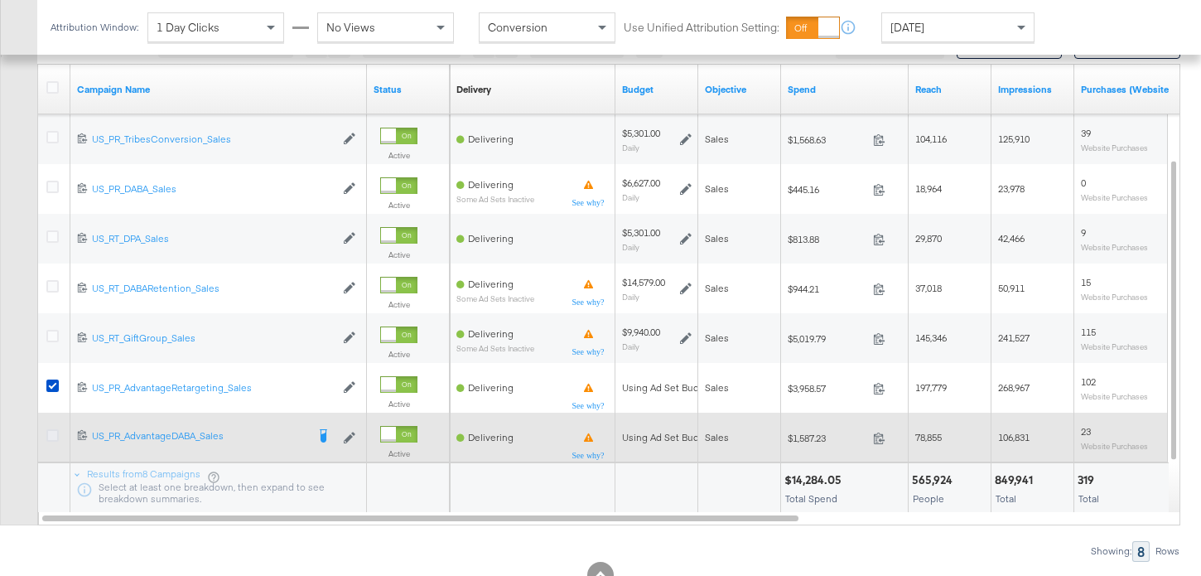
click at [53, 434] on icon at bounding box center [52, 435] width 12 height 12
click at [0, 0] on input "checkbox" at bounding box center [0, 0] width 0 height 0
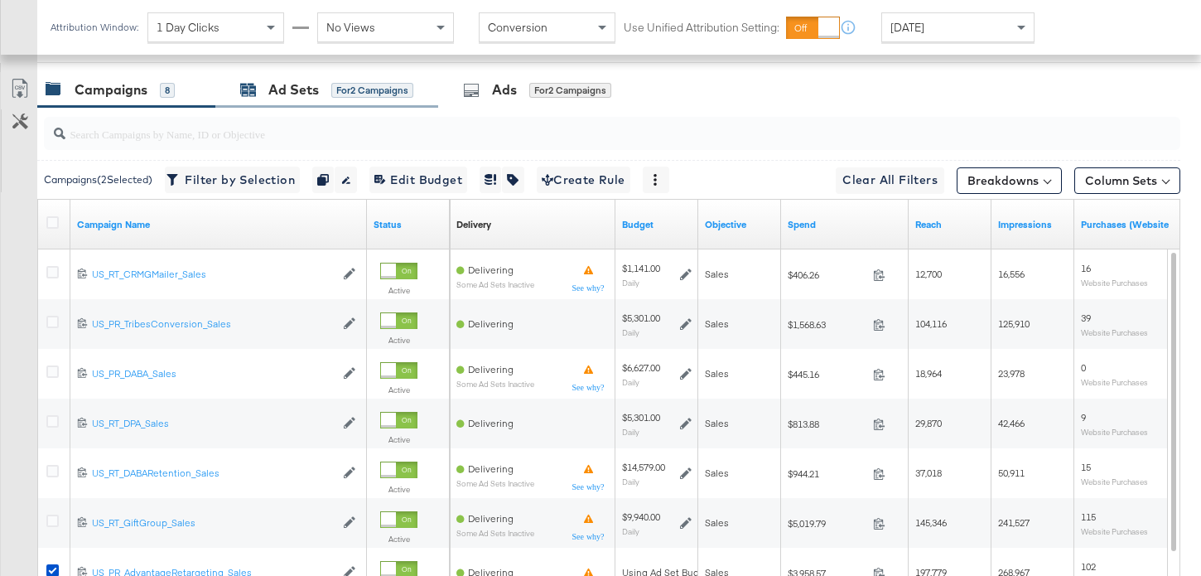
click at [317, 88] on div "Ad Sets" at bounding box center [293, 89] width 51 height 19
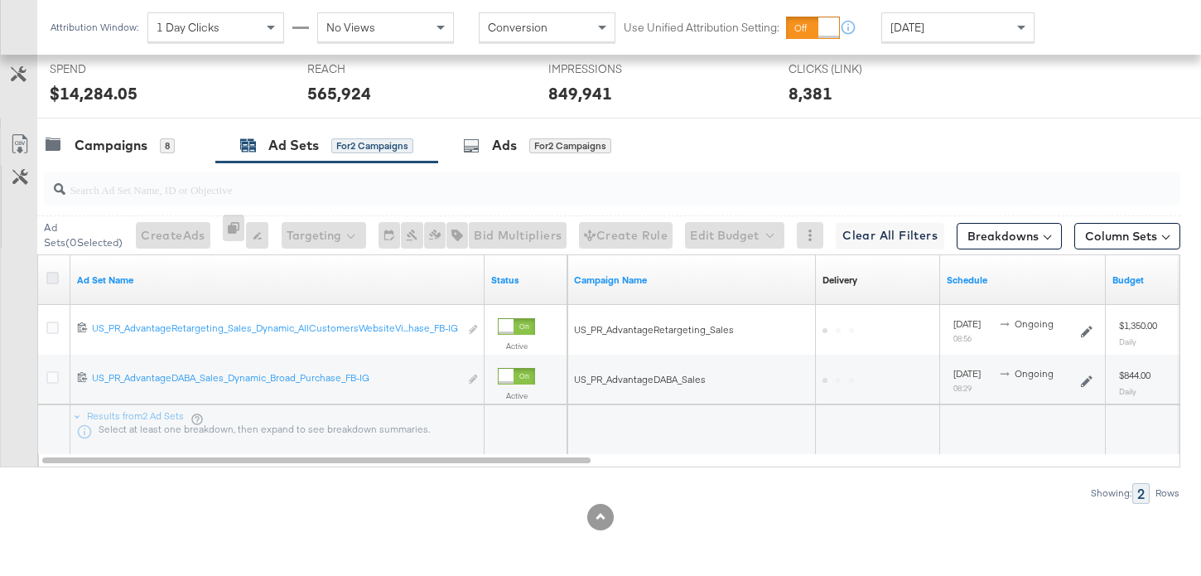
click at [56, 272] on icon at bounding box center [52, 278] width 12 height 12
click at [0, 0] on input "checkbox" at bounding box center [0, 0] width 0 height 0
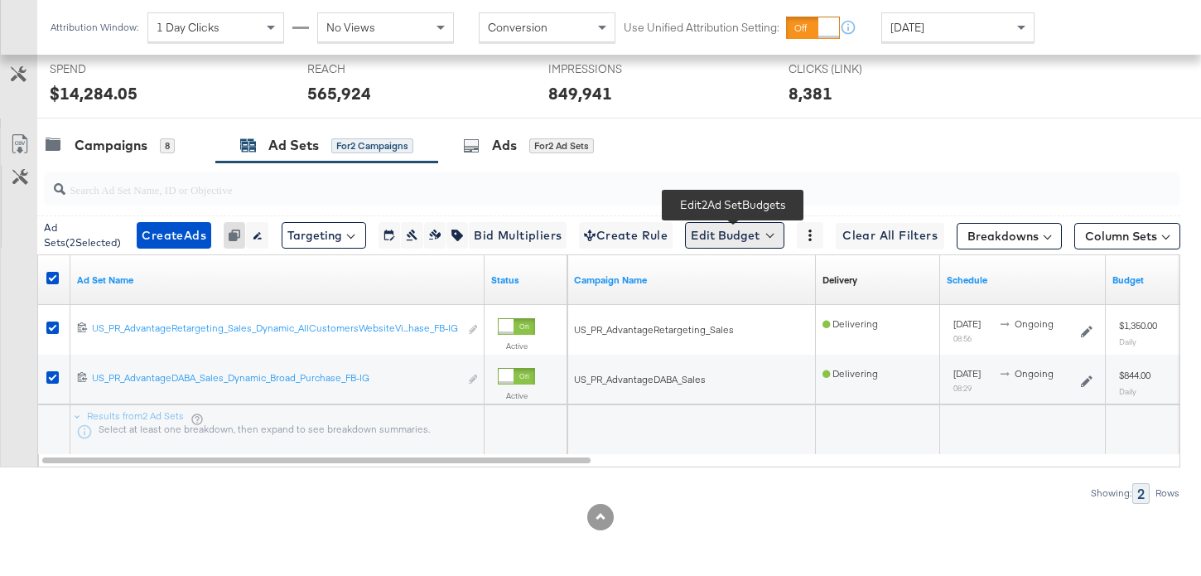
click at [721, 239] on button "Edit Budget" at bounding box center [734, 235] width 99 height 27
click at [752, 278] on span "Edit Ad Set Budget" at bounding box center [740, 279] width 94 height 22
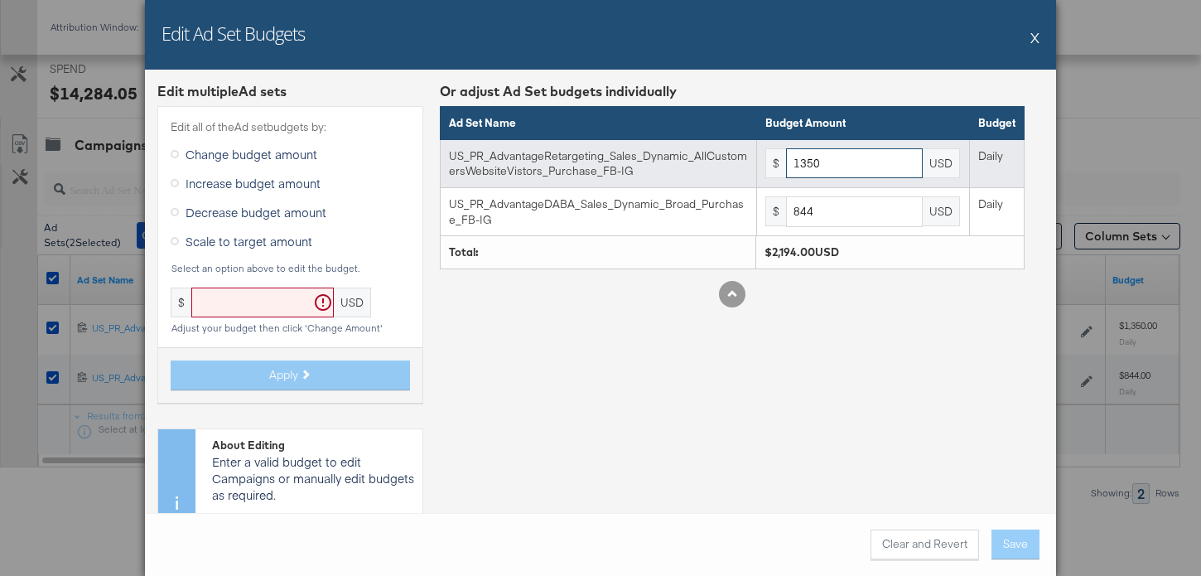
click at [828, 167] on input "1350" at bounding box center [854, 163] width 137 height 31
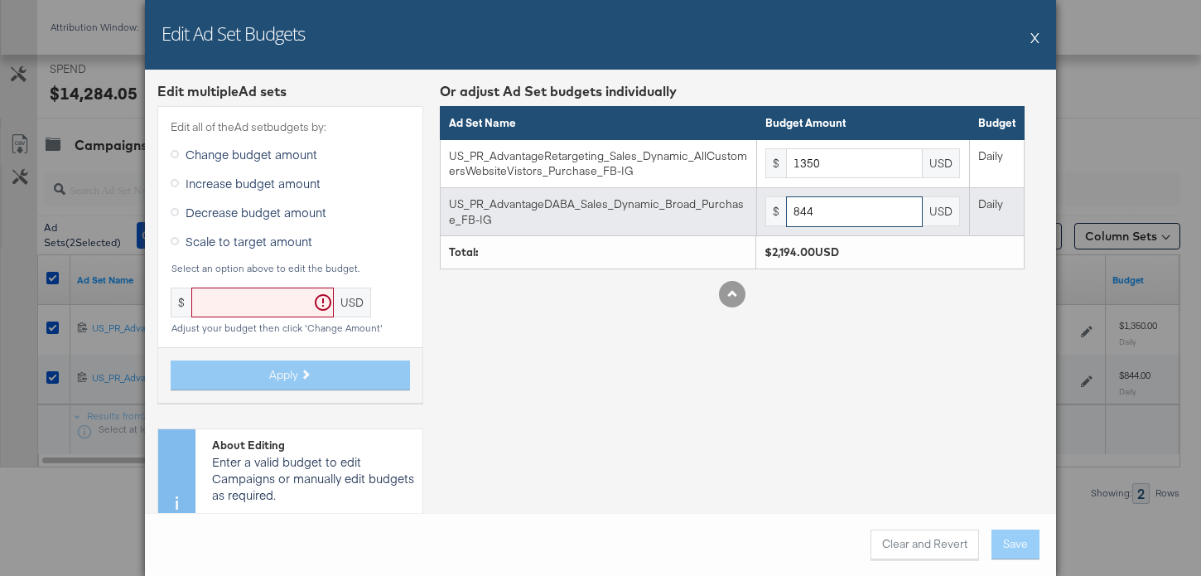
click at [829, 209] on input "844" at bounding box center [854, 211] width 137 height 31
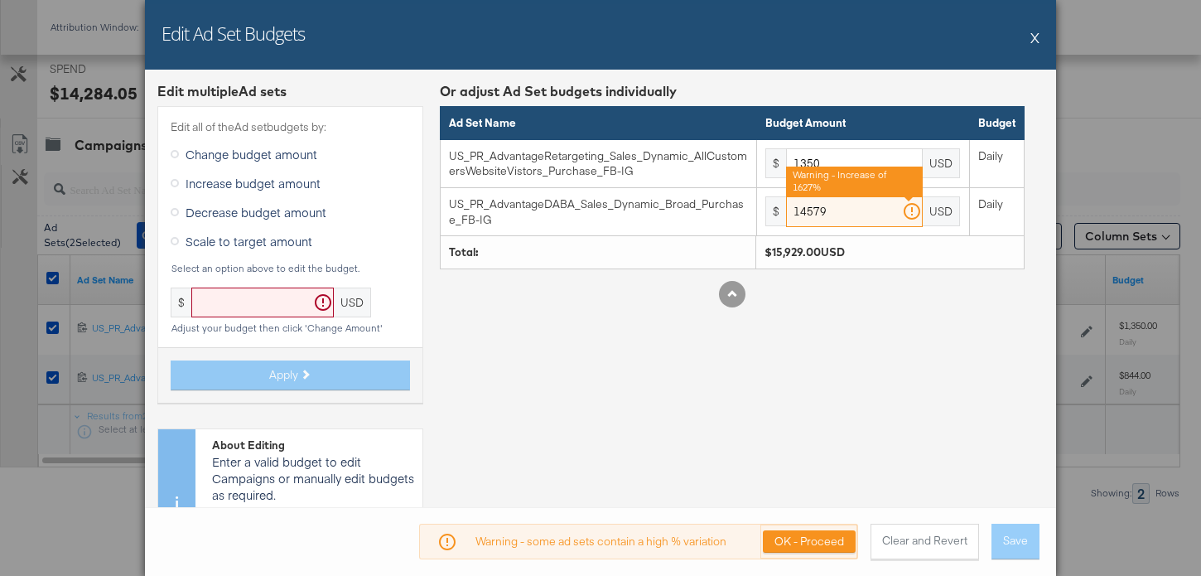
type input "14579"
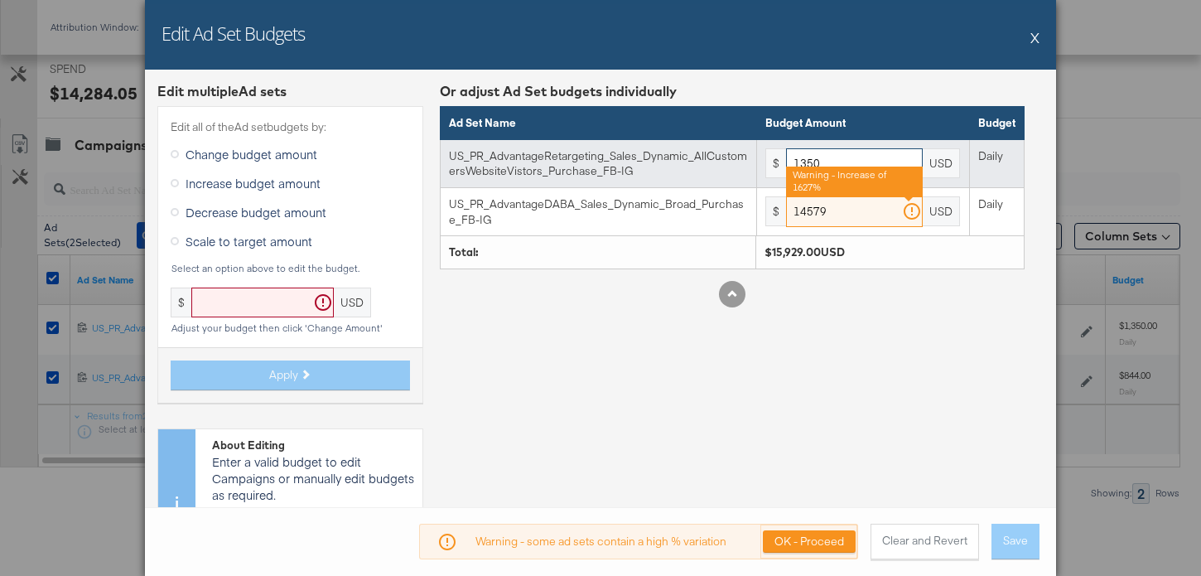
click at [845, 158] on input "1350" at bounding box center [854, 163] width 137 height 31
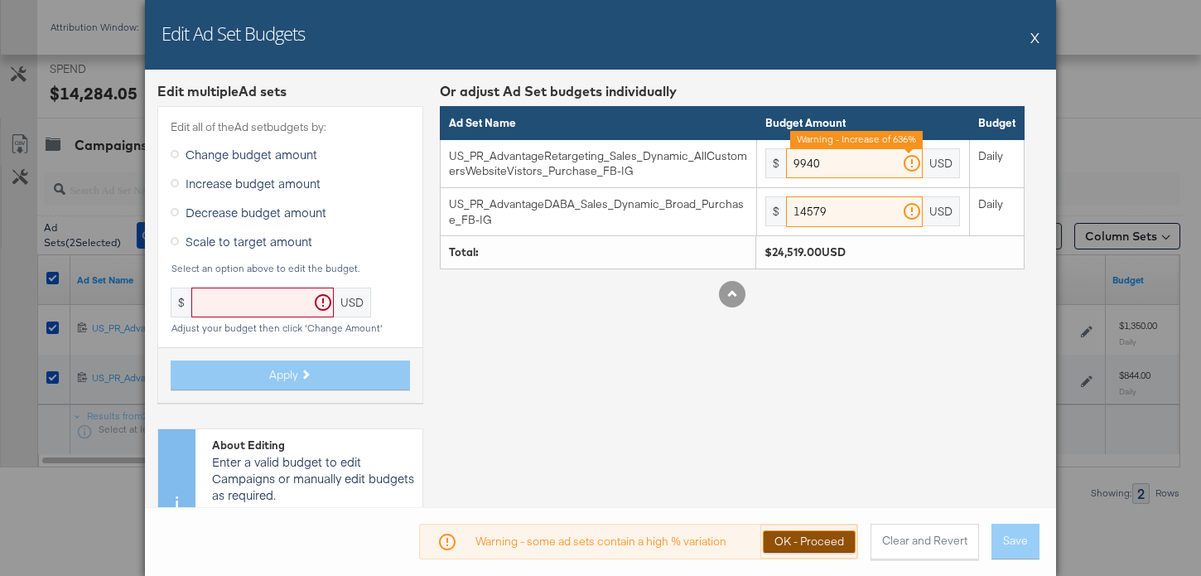
type input "9940"
click at [815, 540] on button "OK - Proceed" at bounding box center [809, 541] width 93 height 22
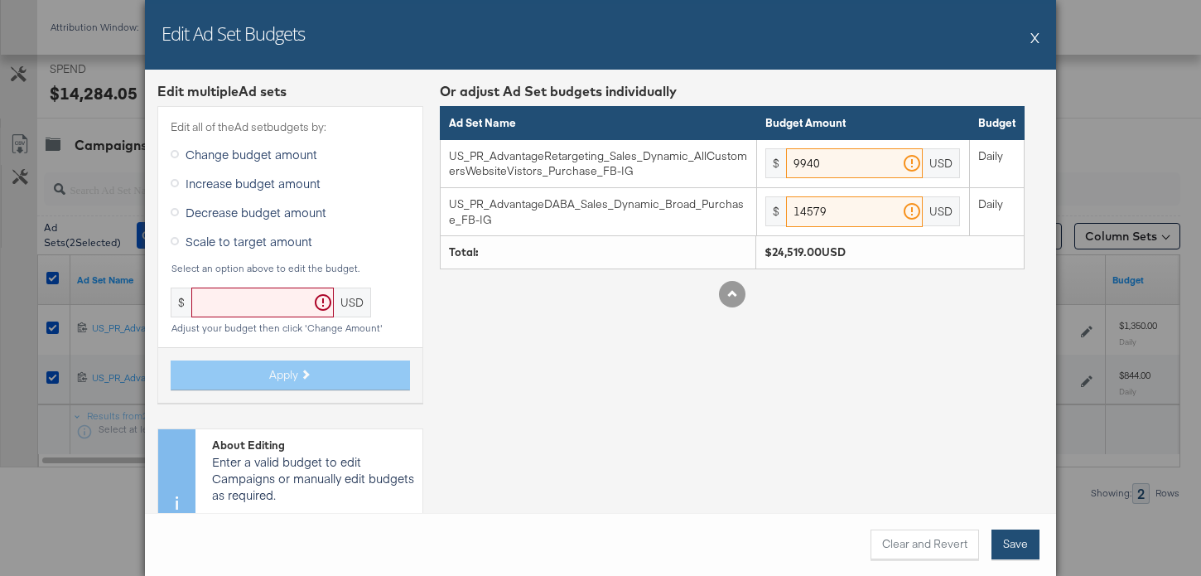
click at [1009, 537] on button "Save" at bounding box center [1016, 544] width 48 height 30
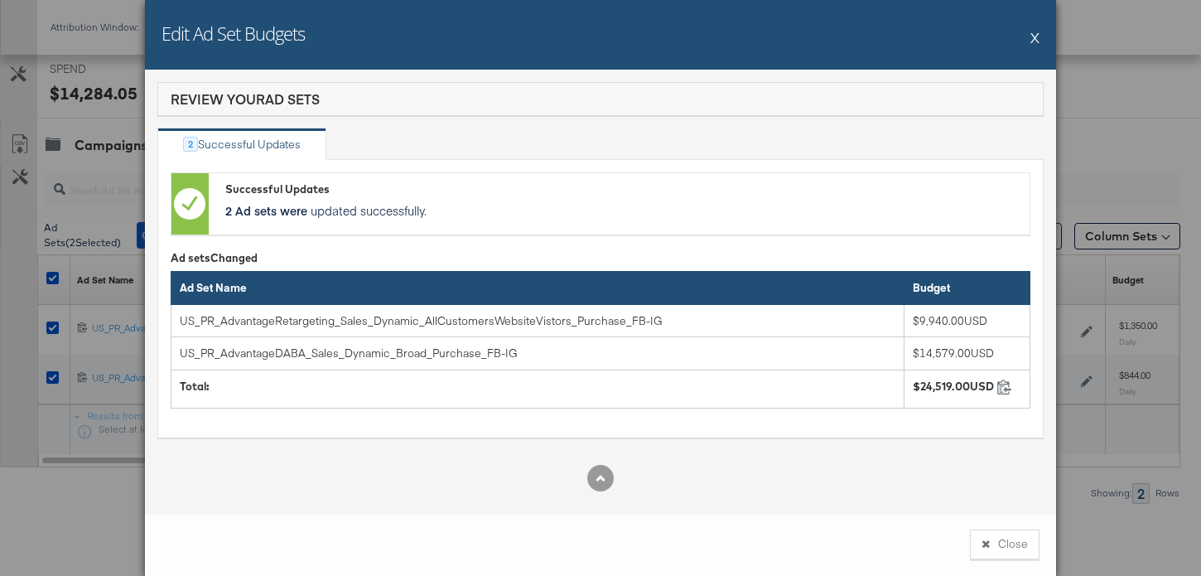
click at [1009, 537] on button "Close" at bounding box center [1005, 544] width 70 height 30
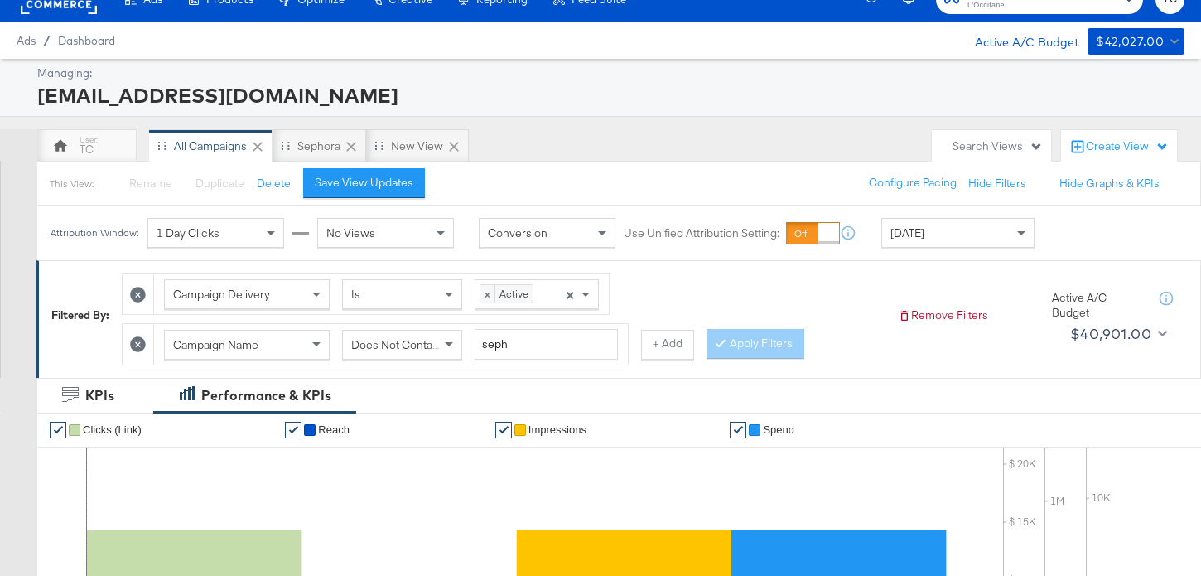
scroll to position [0, 0]
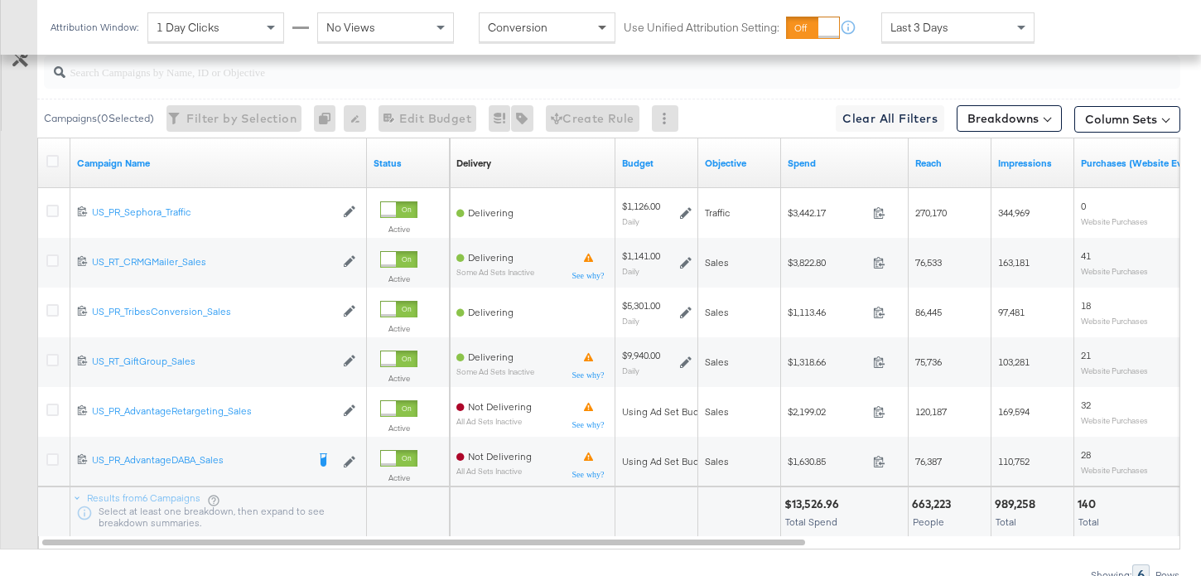
scroll to position [868, 0]
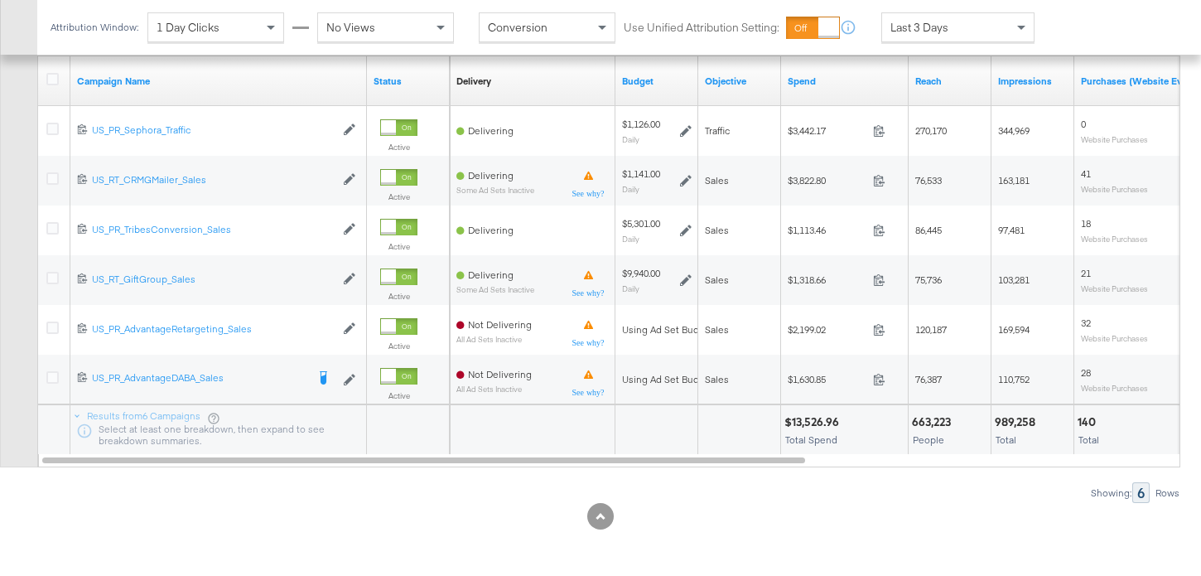
click at [952, 33] on div "Last 3 Days" at bounding box center [958, 27] width 152 height 28
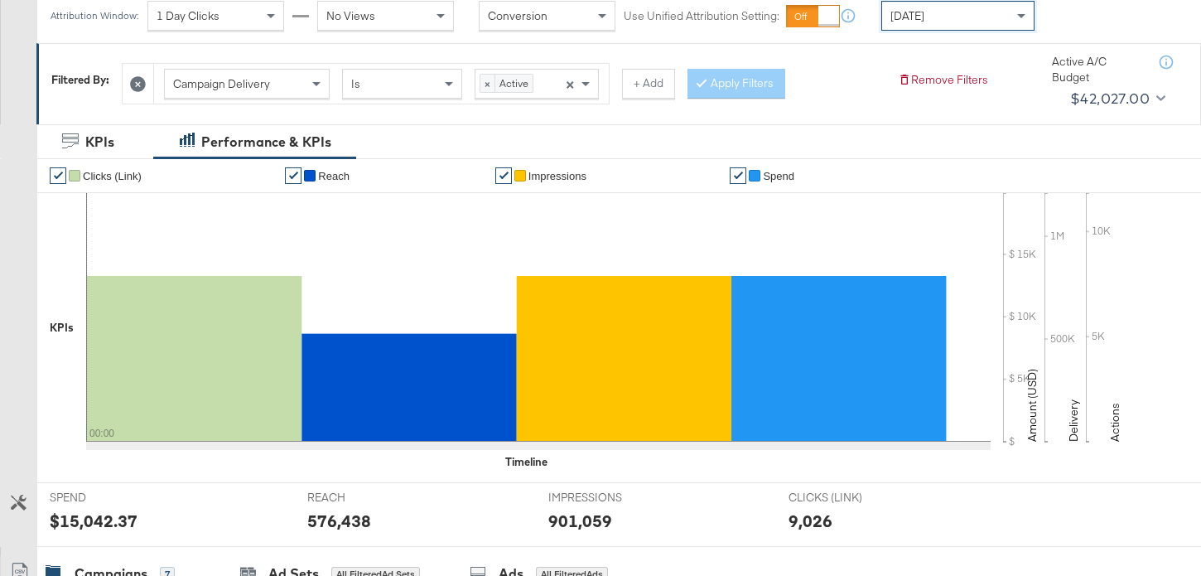
scroll to position [0, 0]
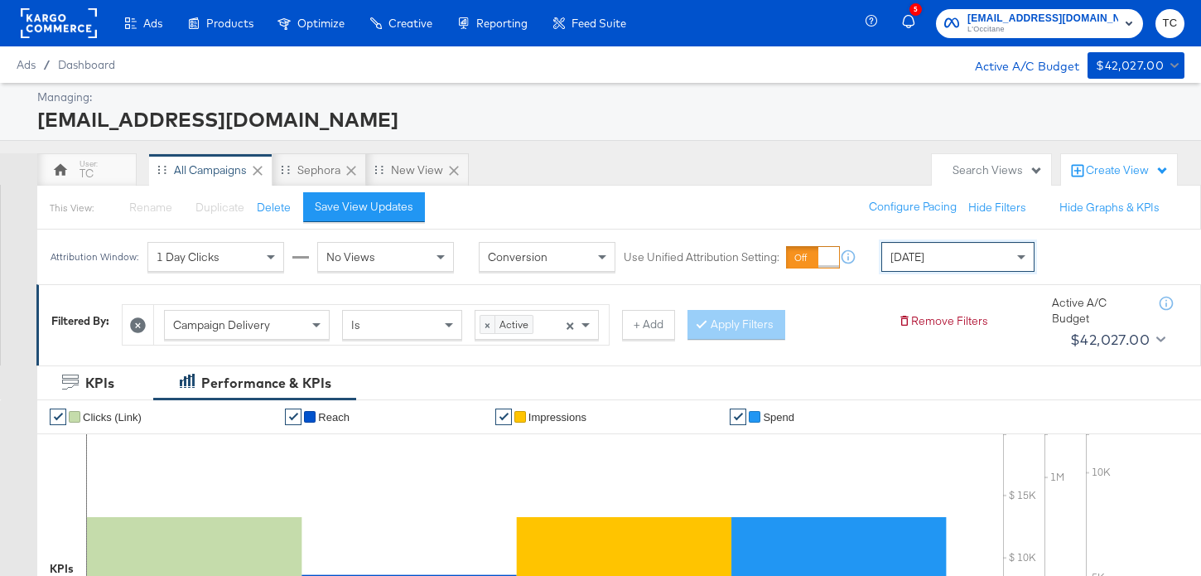
click at [646, 327] on button "+ Add" at bounding box center [648, 325] width 53 height 30
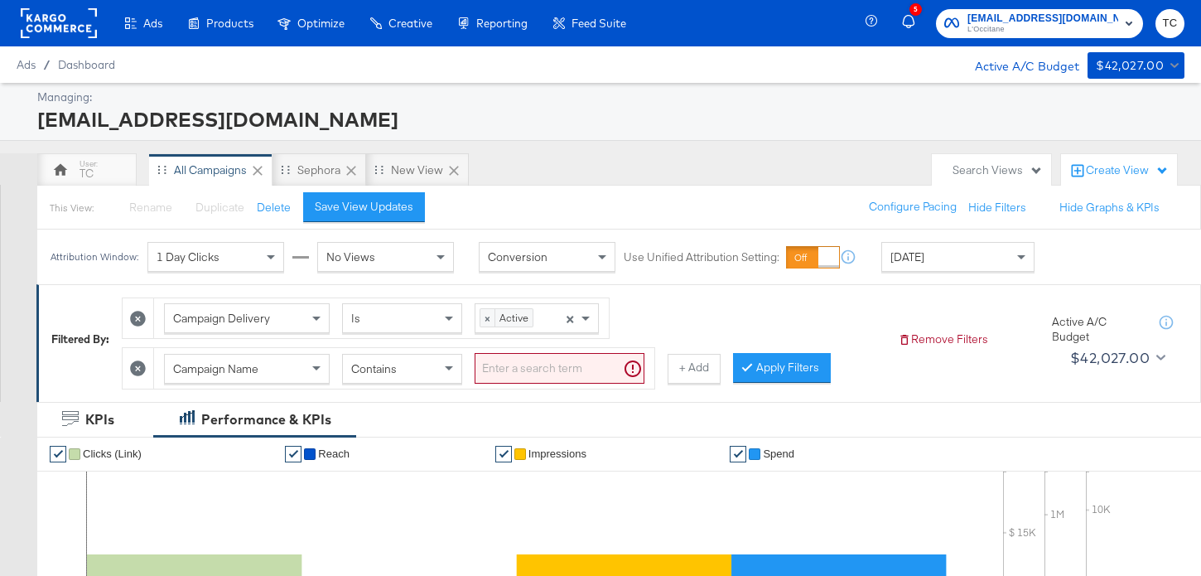
click at [433, 375] on div "Contains" at bounding box center [402, 369] width 118 height 28
click at [530, 381] on input "search" at bounding box center [560, 368] width 170 height 31
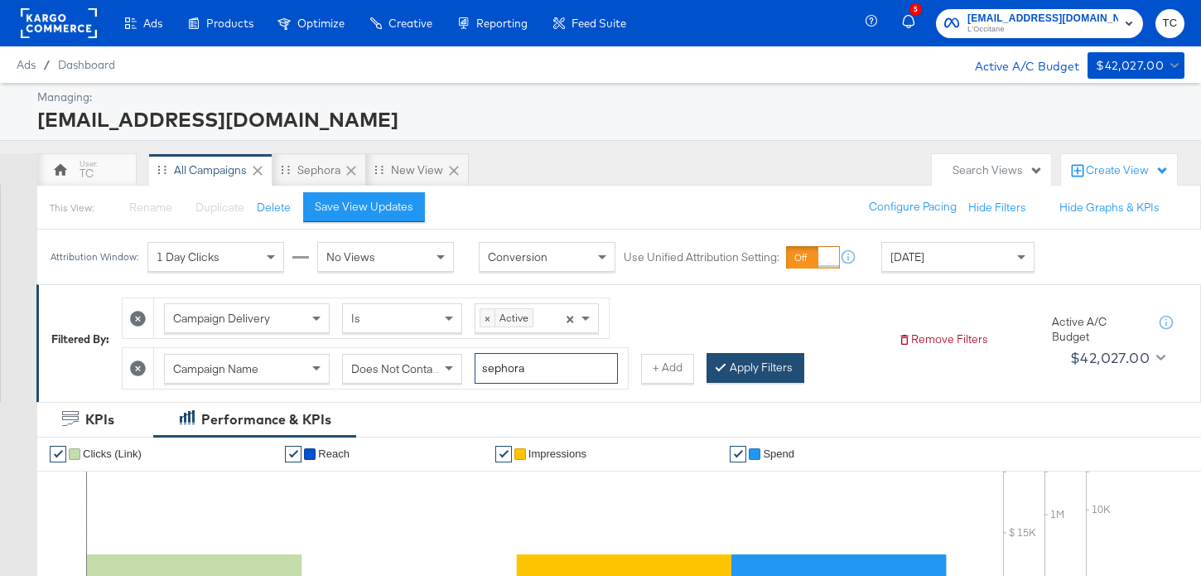
type input "sephora"
click at [707, 367] on button "Apply Filters" at bounding box center [756, 368] width 98 height 30
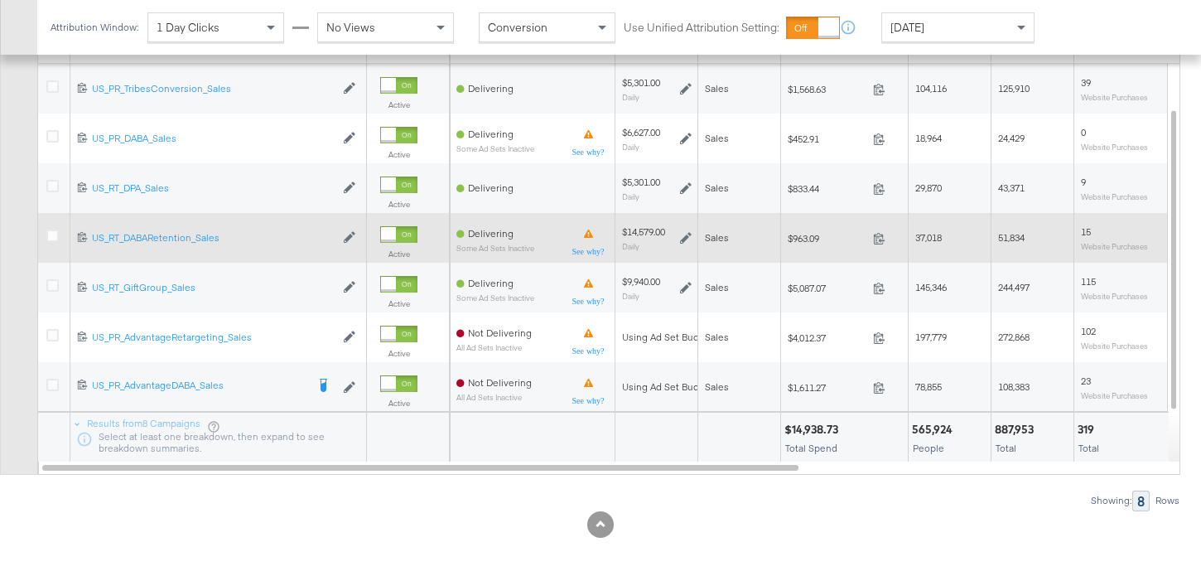
scroll to position [948, 0]
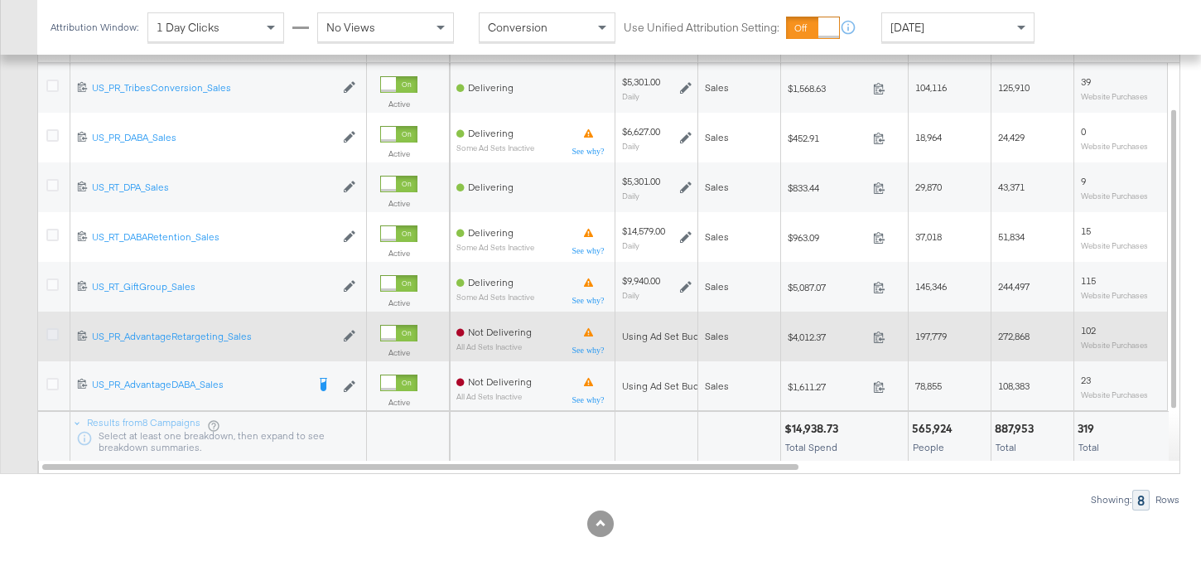
click at [56, 335] on icon at bounding box center [52, 334] width 12 height 12
click at [0, 0] on input "checkbox" at bounding box center [0, 0] width 0 height 0
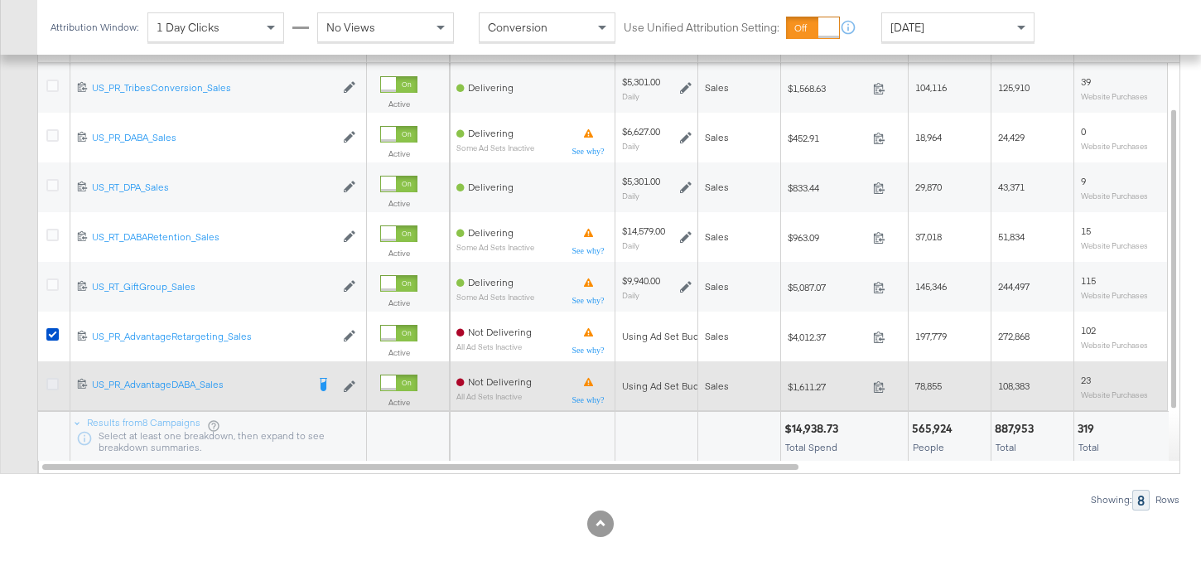
click at [56, 388] on icon at bounding box center [52, 384] width 12 height 12
click at [0, 0] on input "checkbox" at bounding box center [0, 0] width 0 height 0
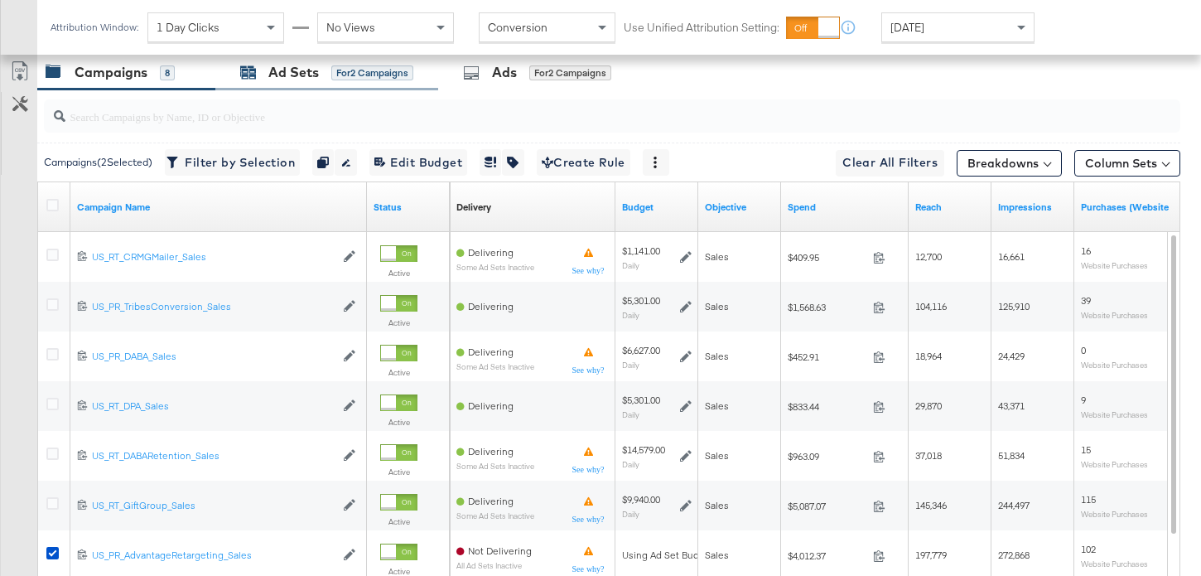
click at [357, 69] on div "for 2 Campaigns" at bounding box center [372, 72] width 82 height 15
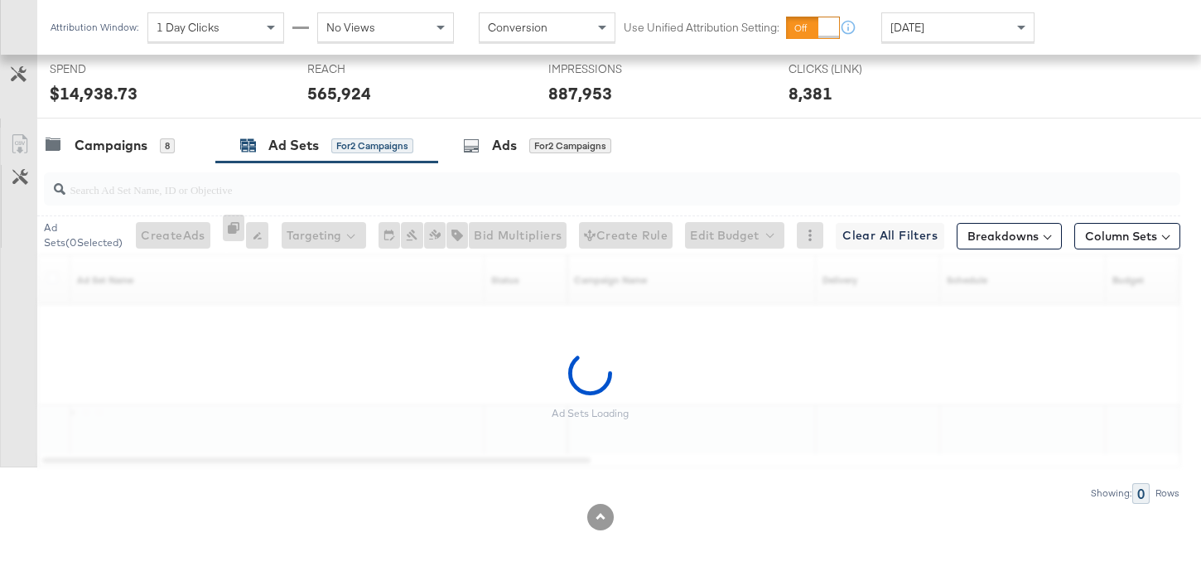
scroll to position [706, 0]
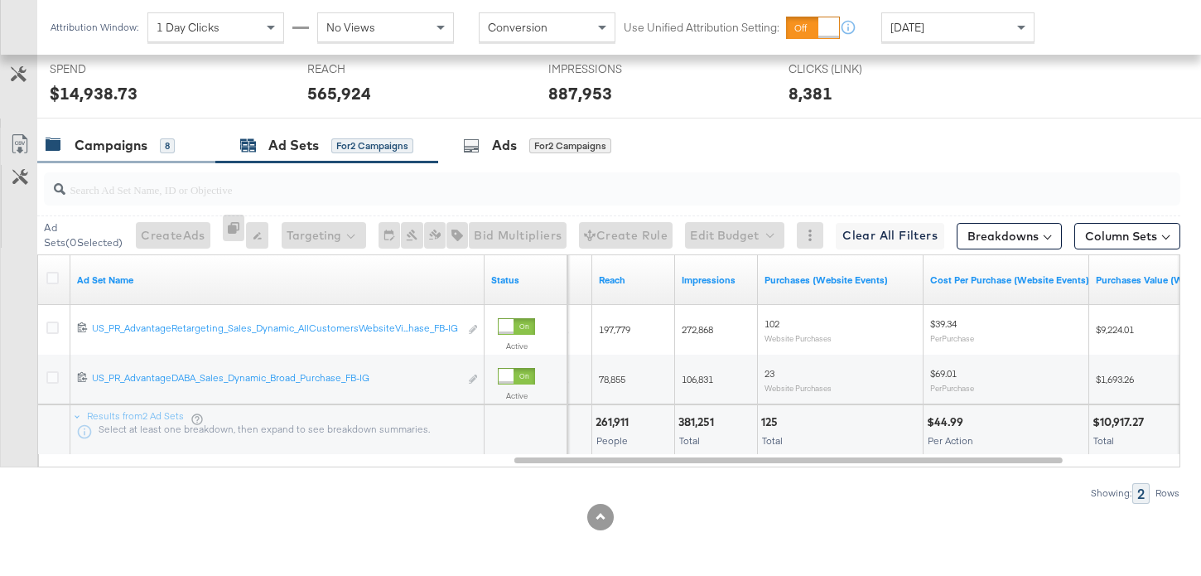
click at [151, 147] on div "Campaigns 8" at bounding box center [110, 145] width 129 height 19
